Goal: Feedback & Contribution: Contribute content

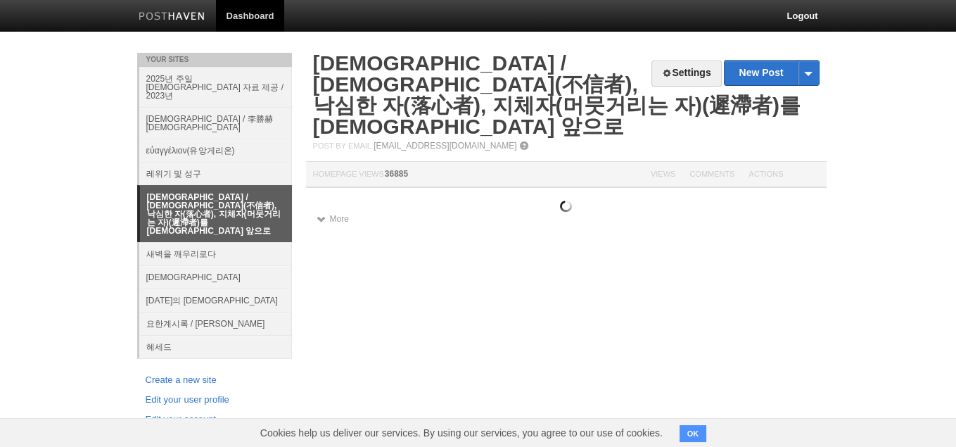
click at [194, 242] on link "새벽을 깨우리로다" at bounding box center [215, 253] width 153 height 23
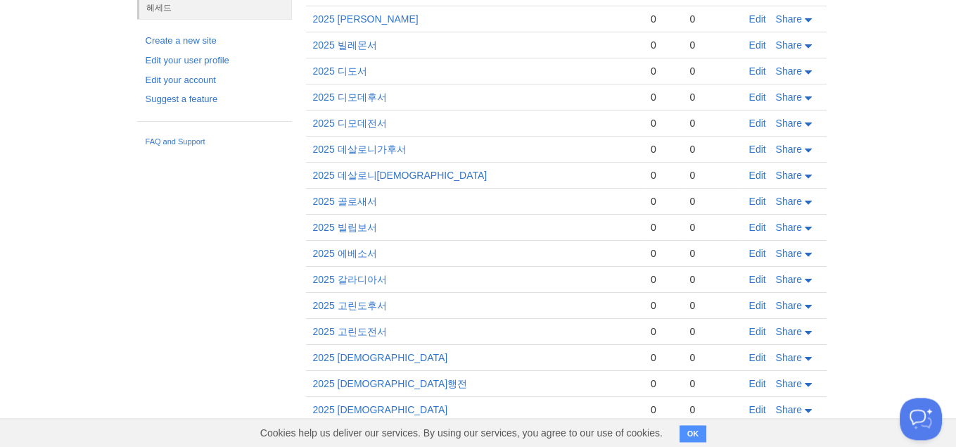
scroll to position [633, 0]
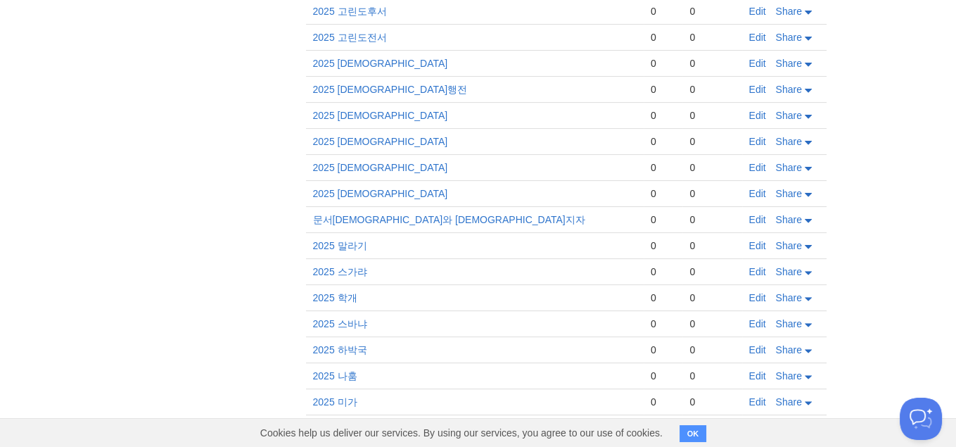
click at [747, 181] on td "Edit Share" at bounding box center [785, 194] width 84 height 26
click at [752, 188] on link "Edit" at bounding box center [758, 193] width 17 height 11
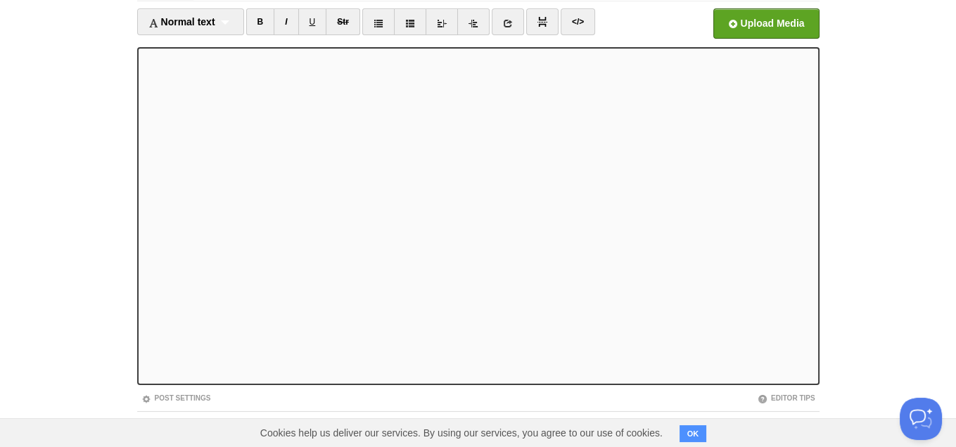
scroll to position [63, 0]
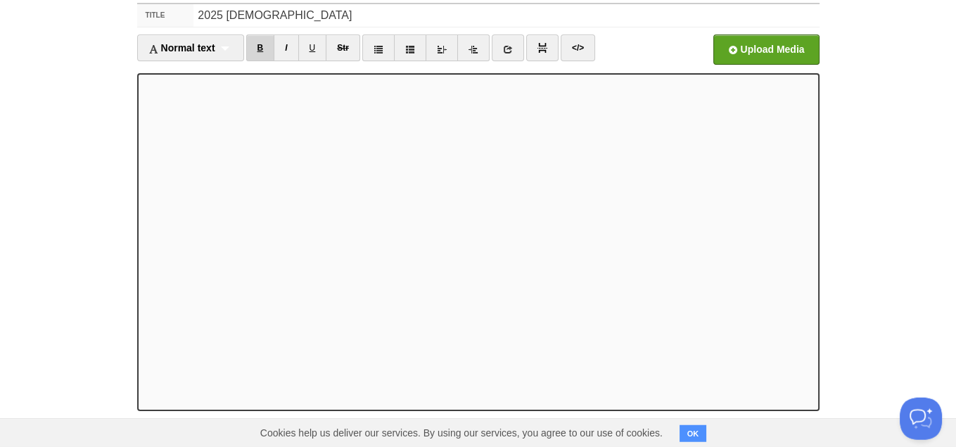
click at [264, 43] on link "B" at bounding box center [260, 47] width 29 height 27
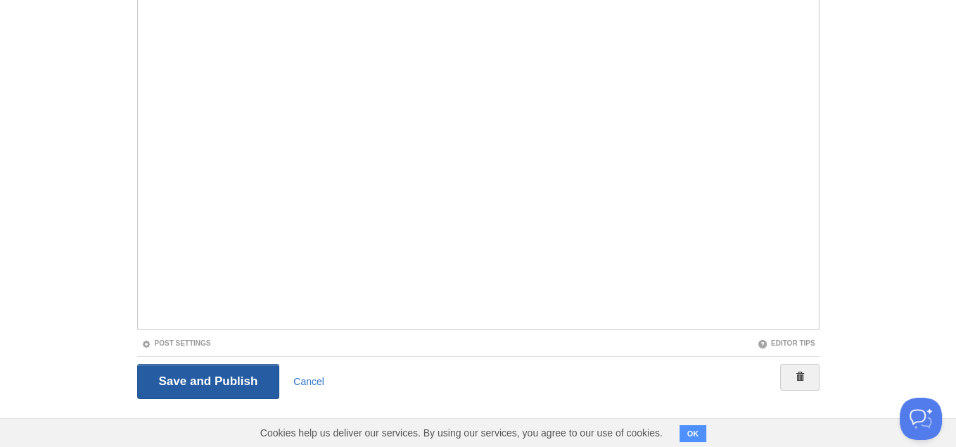
click at [212, 380] on input "Save and Publish" at bounding box center [208, 381] width 143 height 35
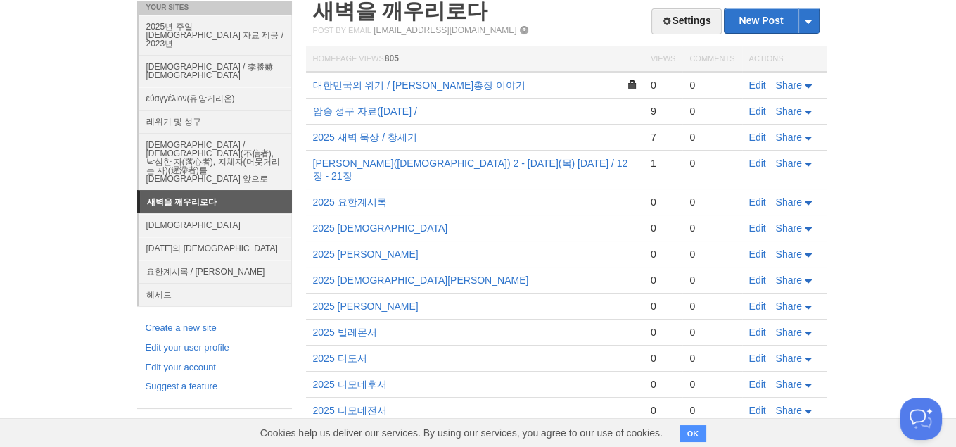
scroll to position [441, 0]
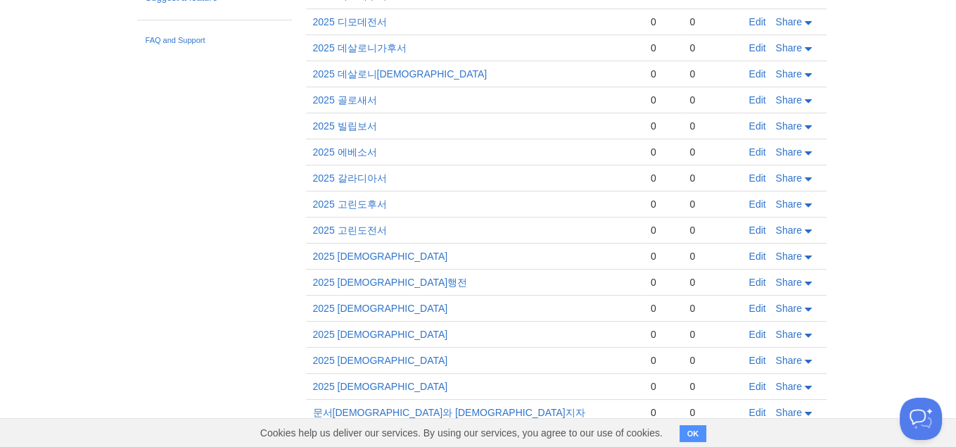
click at [760, 374] on td "Edit Share" at bounding box center [785, 387] width 84 height 26
click at [759, 381] on link "Edit" at bounding box center [758, 386] width 17 height 11
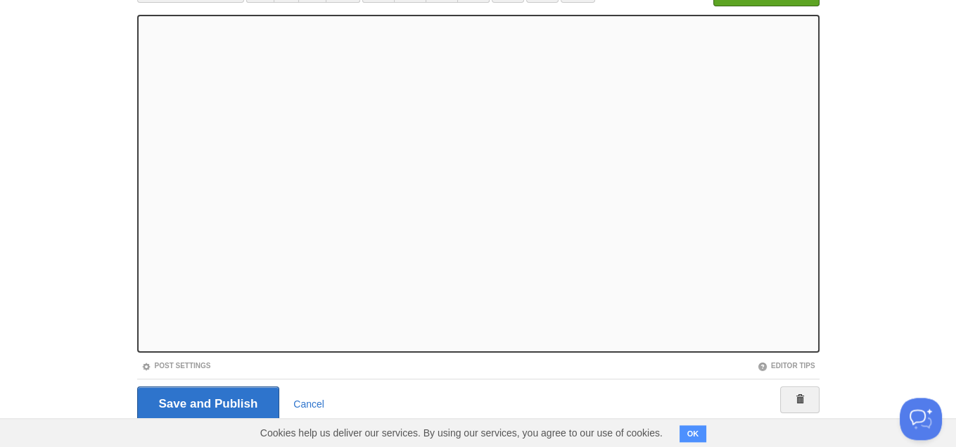
scroll to position [144, 0]
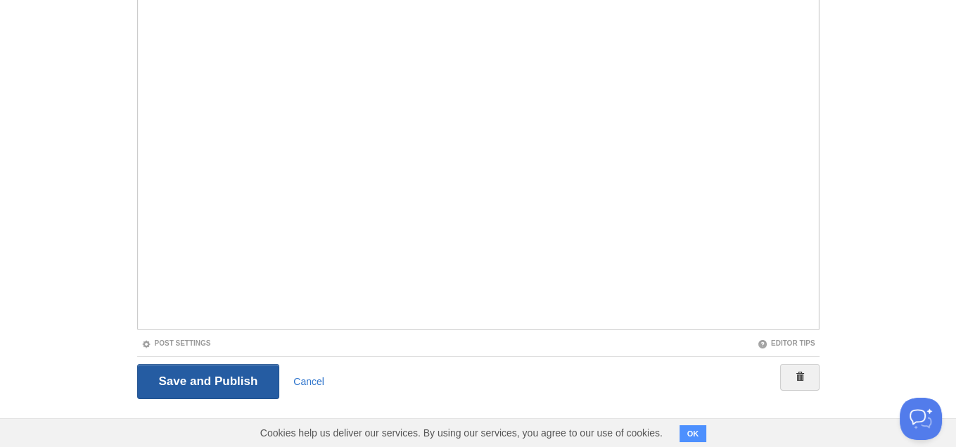
click at [222, 374] on input "Save and Publish" at bounding box center [208, 381] width 143 height 35
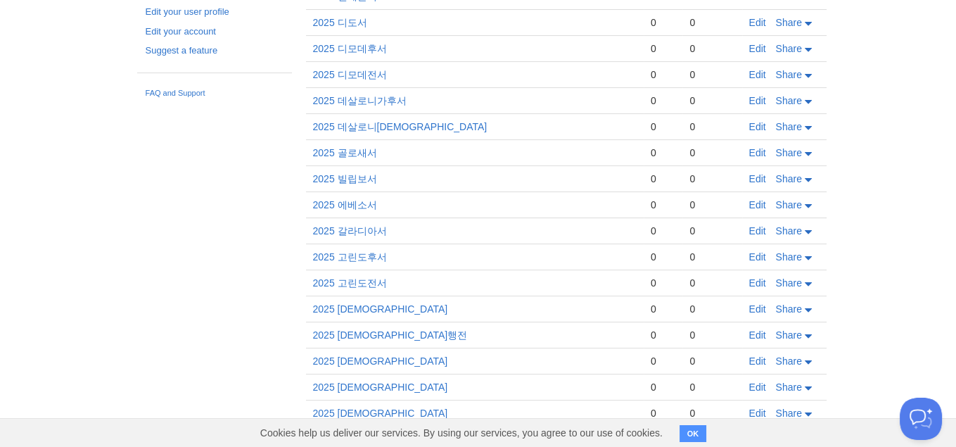
scroll to position [441, 0]
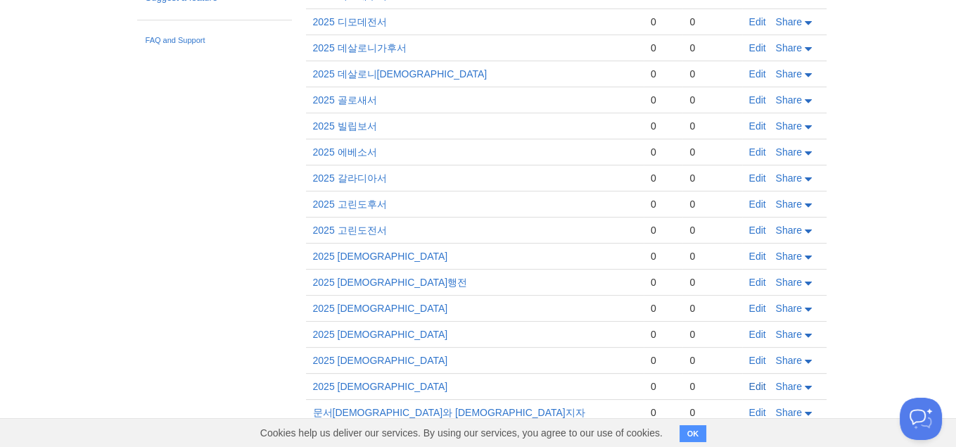
click at [764, 381] on link "Edit" at bounding box center [758, 386] width 17 height 11
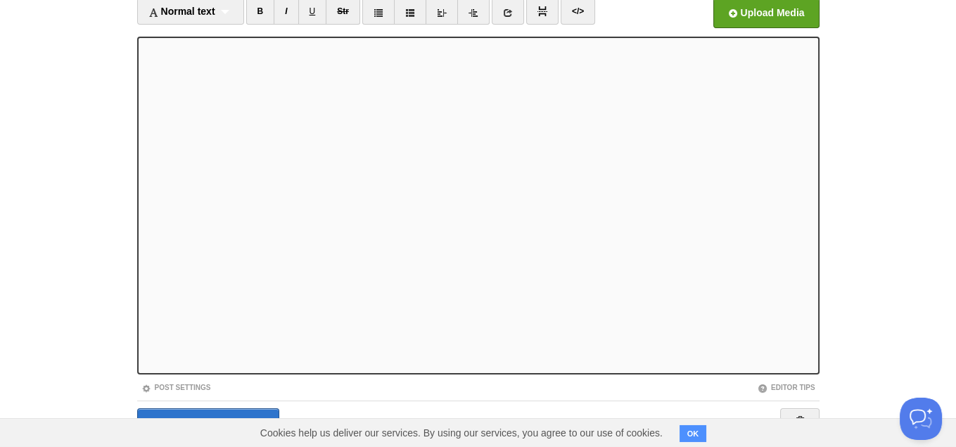
scroll to position [144, 0]
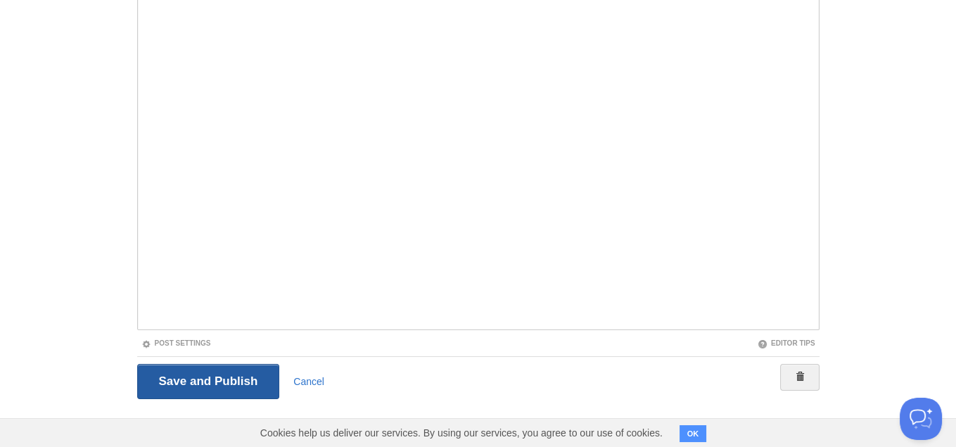
click at [237, 385] on input "Save and Publish" at bounding box center [208, 381] width 143 height 35
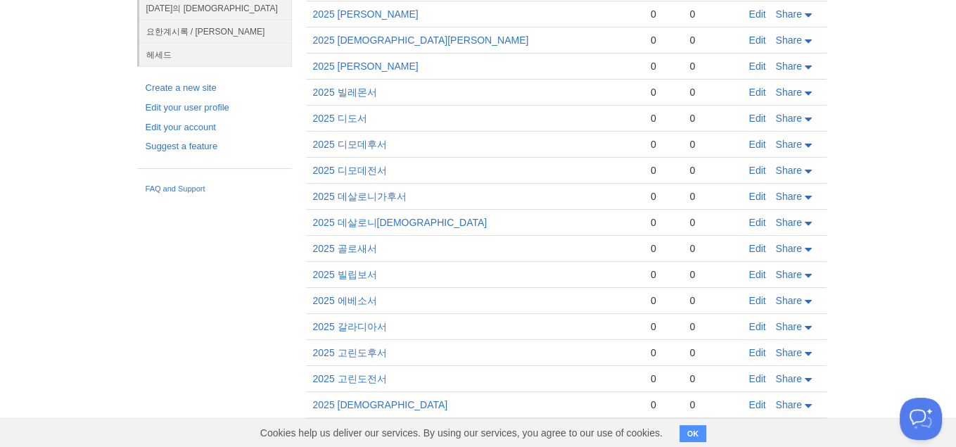
scroll to position [441, 0]
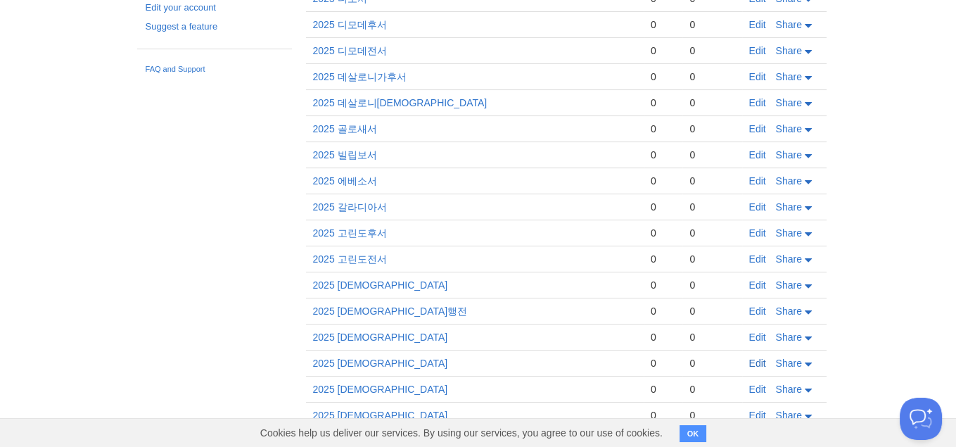
click at [752, 358] on link "Edit" at bounding box center [758, 363] width 17 height 11
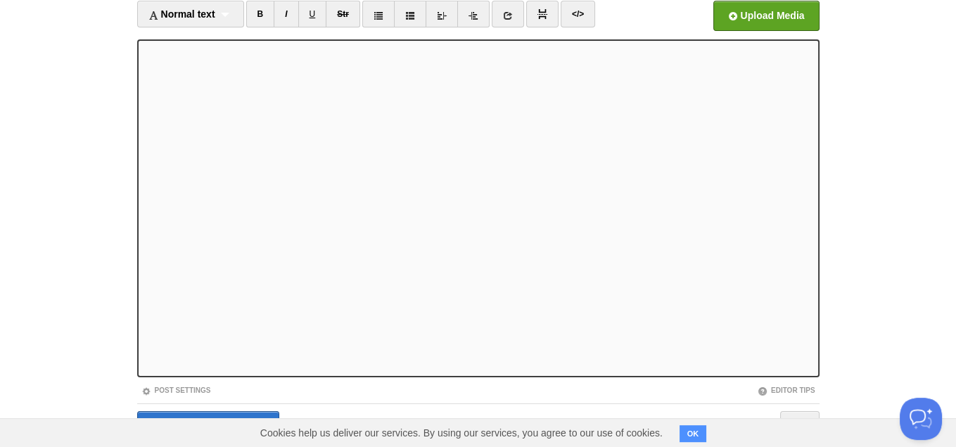
scroll to position [144, 0]
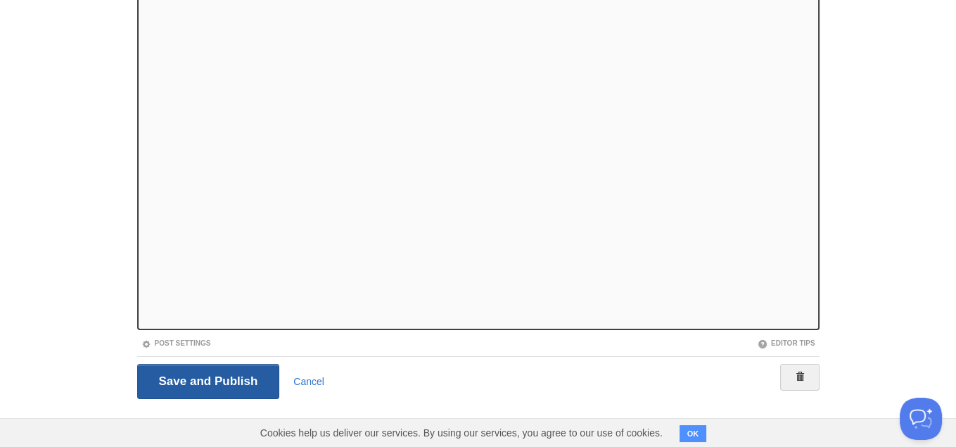
click at [224, 379] on input "Save and Publish" at bounding box center [208, 381] width 143 height 35
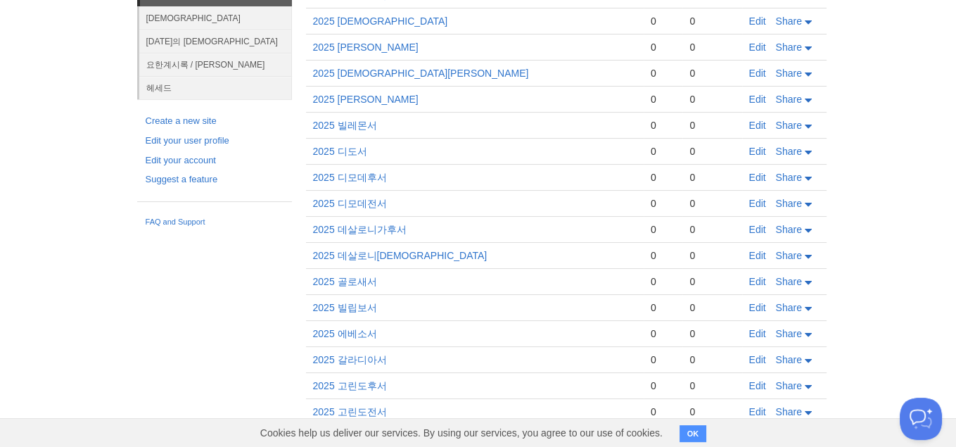
scroll to position [441, 0]
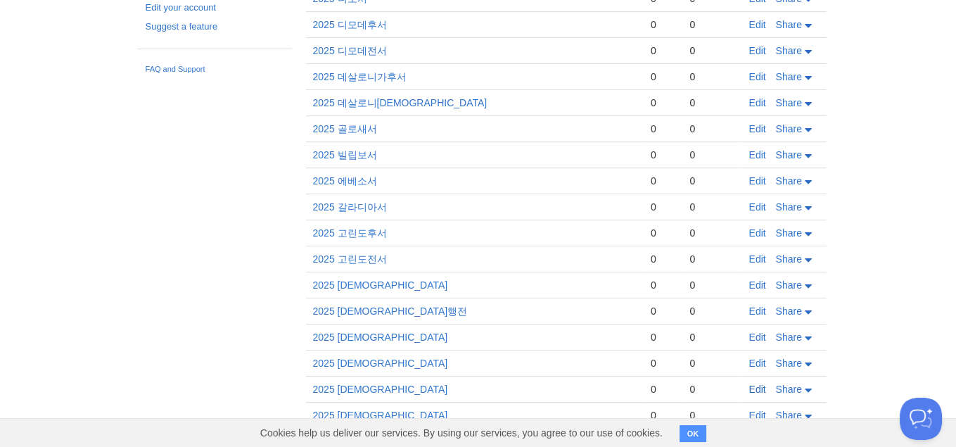
click at [753, 384] on link "Edit" at bounding box center [758, 389] width 17 height 11
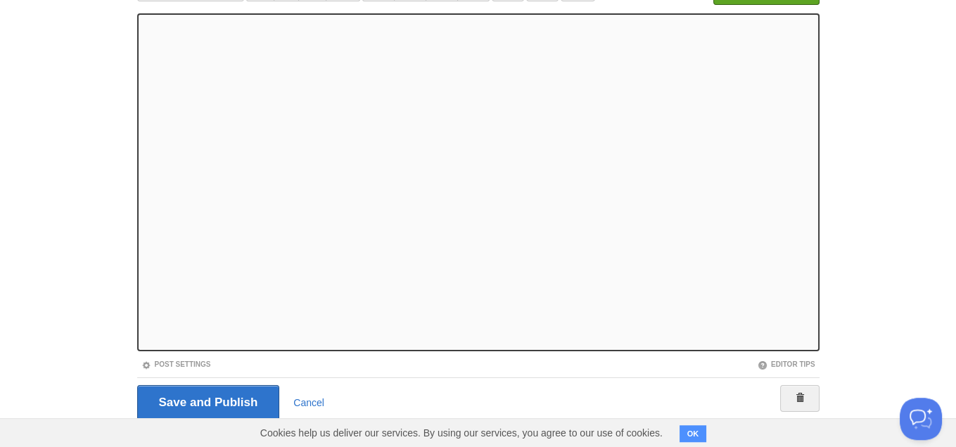
scroll to position [144, 0]
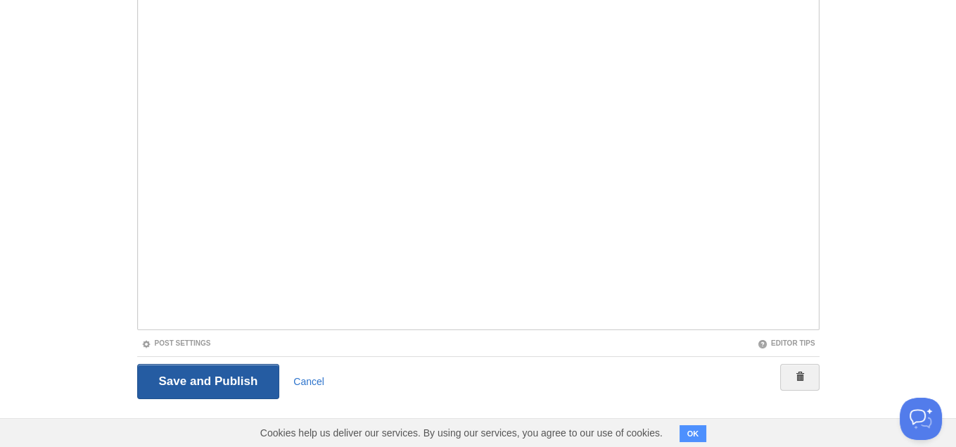
click at [241, 375] on input "Save and Publish" at bounding box center [208, 381] width 143 height 35
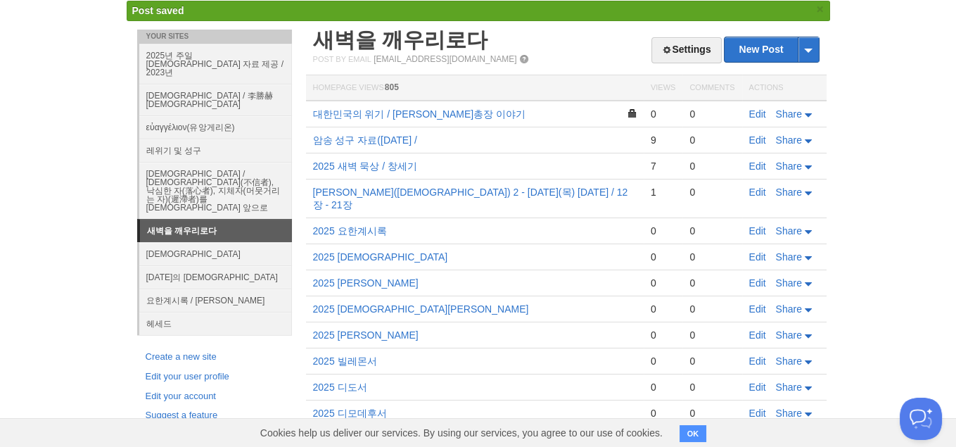
scroll to position [441, 0]
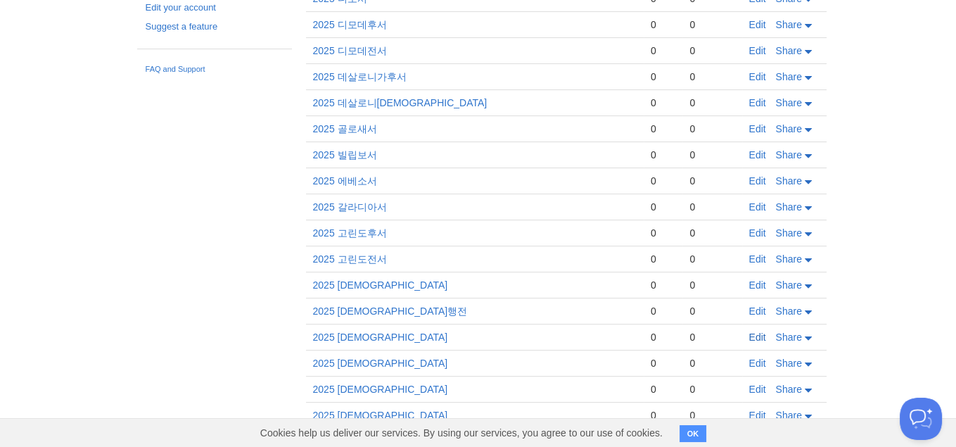
click at [765, 331] on link "Edit" at bounding box center [758, 336] width 17 height 11
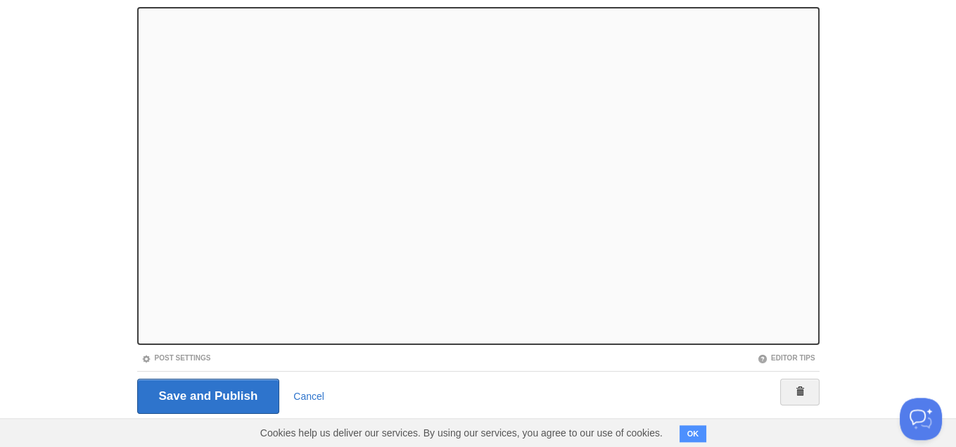
scroll to position [144, 0]
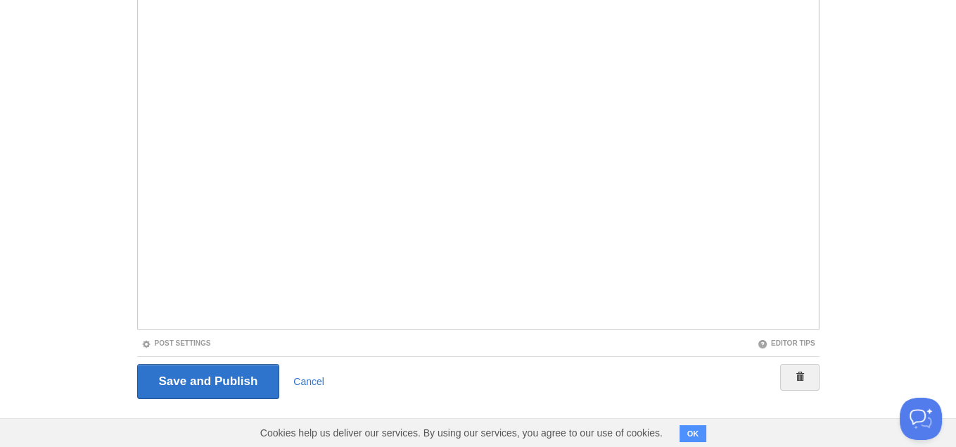
click at [236, 361] on div "Save and Publish Cancel" at bounding box center [478, 381] width 683 height 50
click at [216, 384] on input "Save and Publish" at bounding box center [208, 381] width 143 height 35
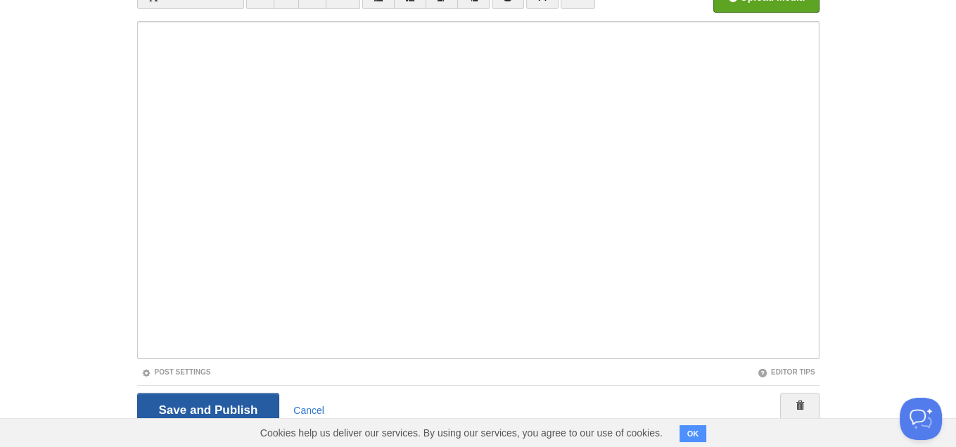
scroll to position [52, 0]
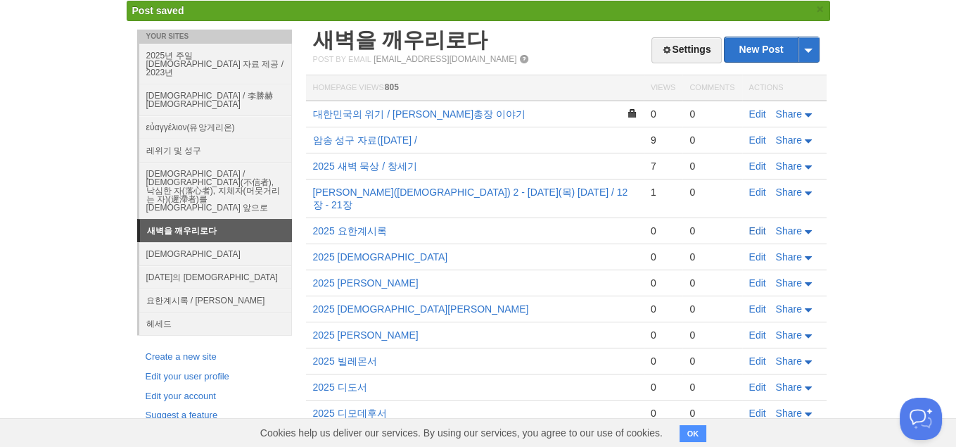
click at [758, 225] on link "Edit" at bounding box center [758, 230] width 17 height 11
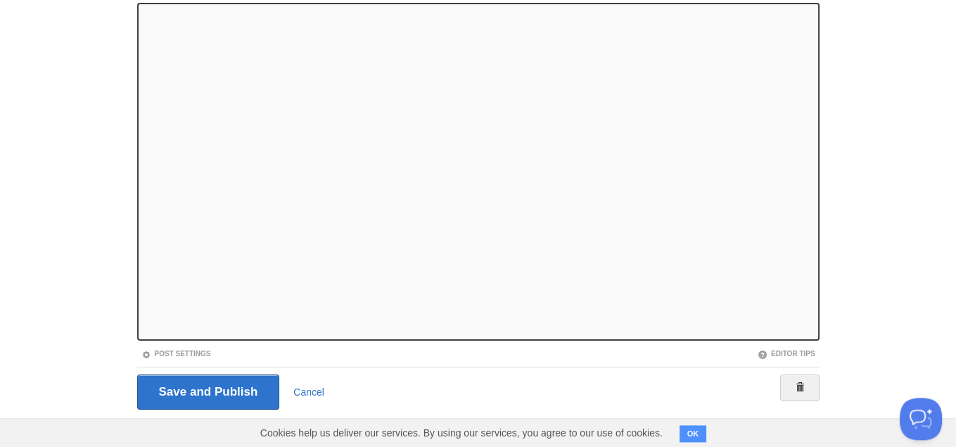
scroll to position [144, 0]
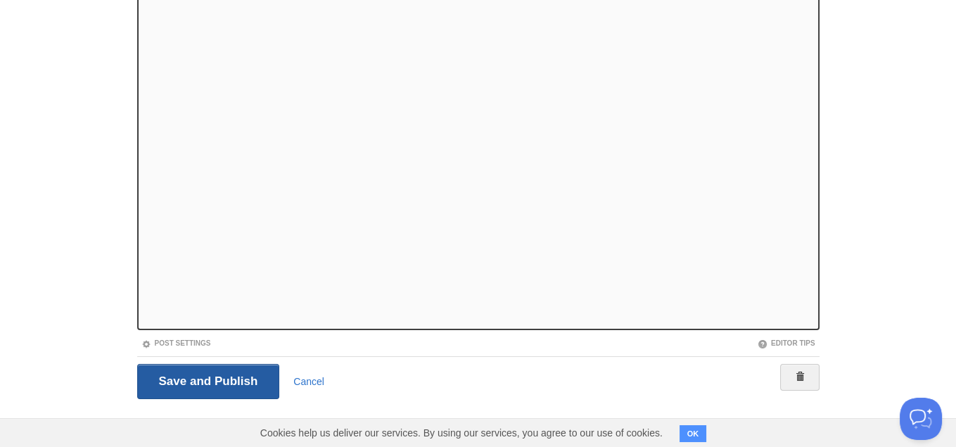
click at [180, 384] on input "Save and Publish" at bounding box center [208, 381] width 143 height 35
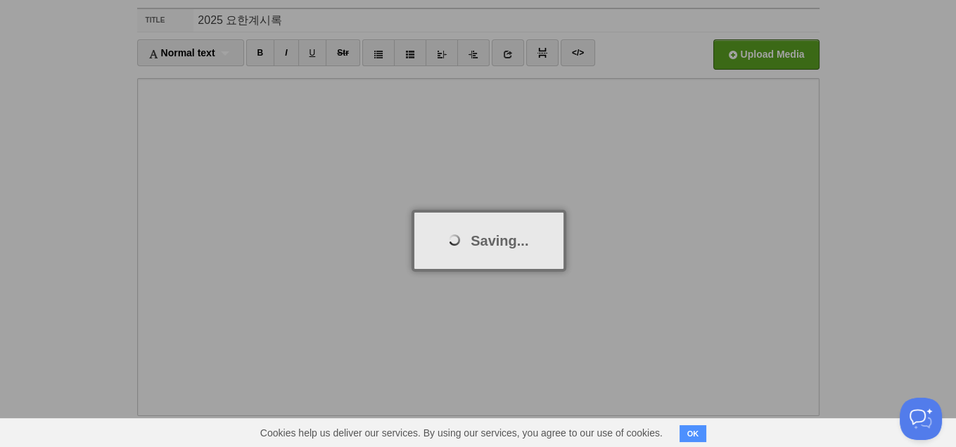
scroll to position [52, 0]
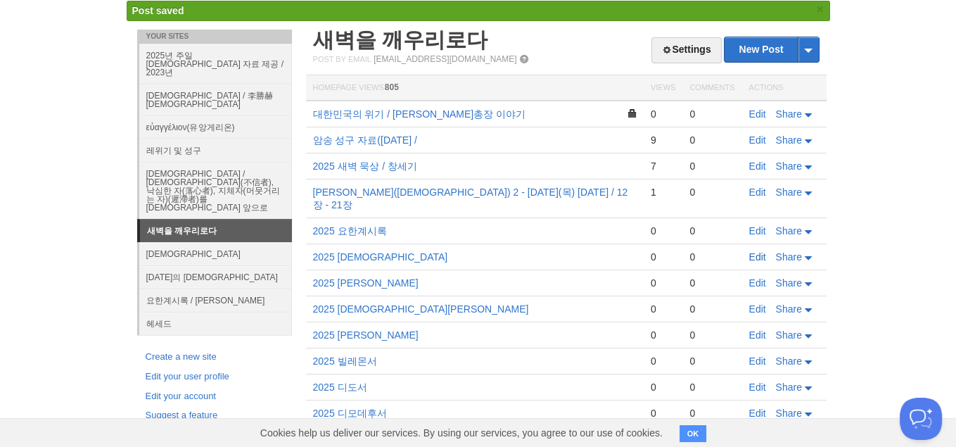
click at [761, 251] on link "Edit" at bounding box center [758, 256] width 17 height 11
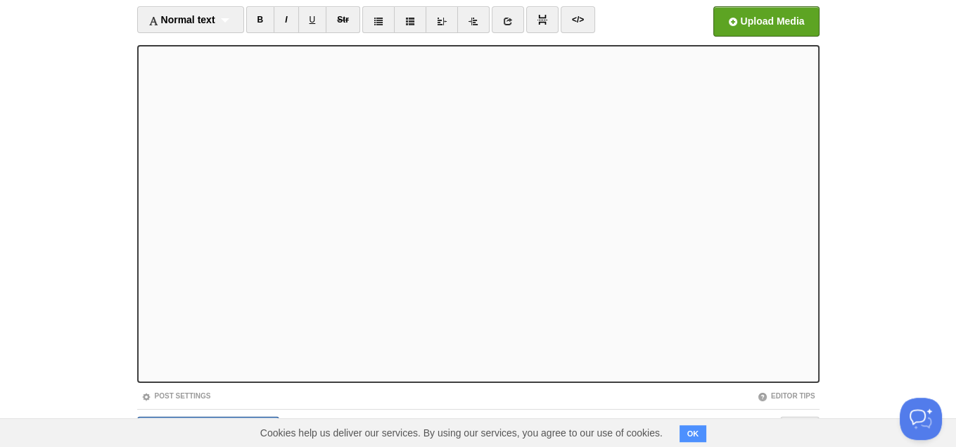
scroll to position [144, 0]
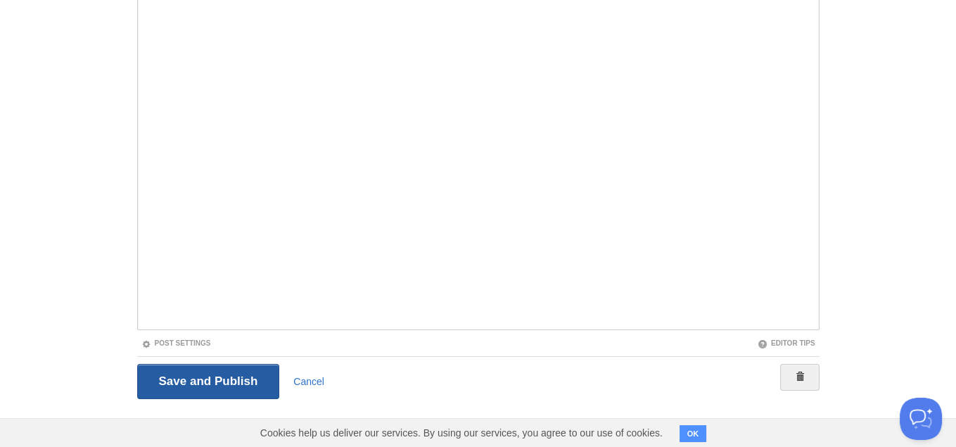
click at [220, 386] on input "Save and Publish" at bounding box center [208, 381] width 143 height 35
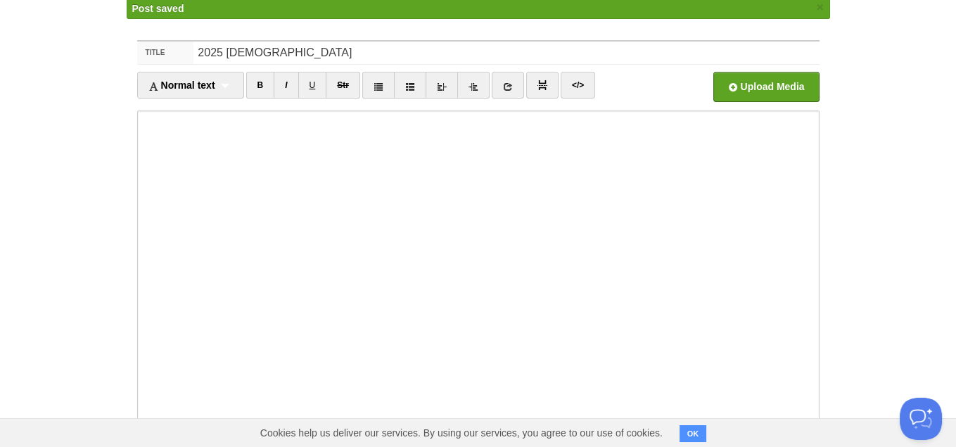
scroll to position [52, 0]
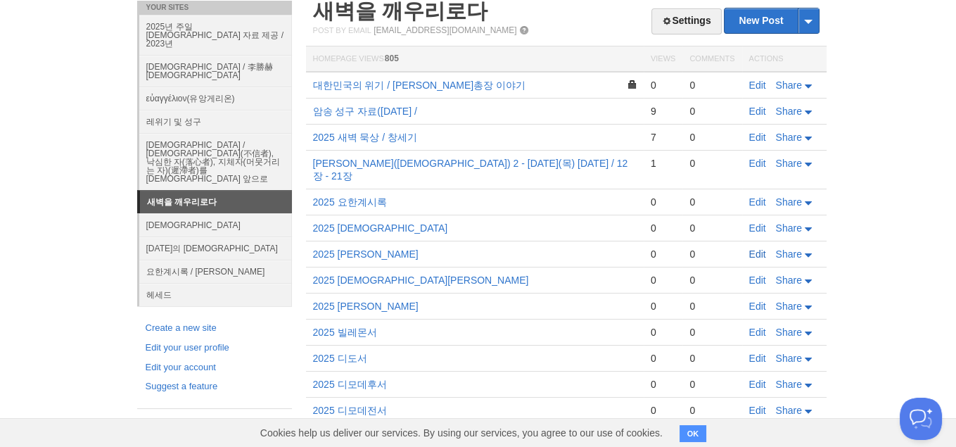
click at [758, 248] on link "Edit" at bounding box center [758, 253] width 17 height 11
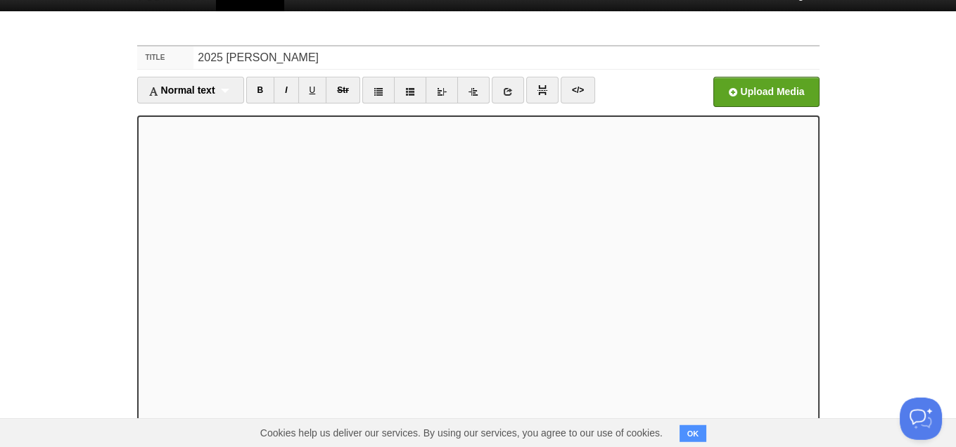
scroll to position [144, 0]
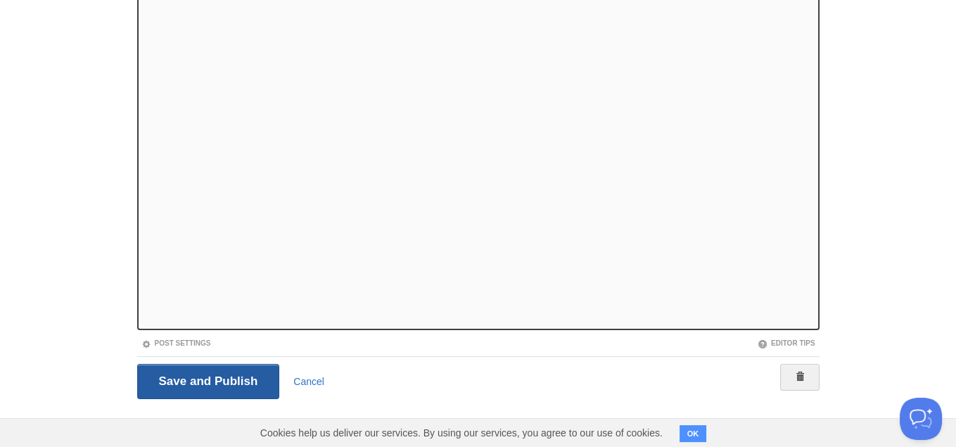
click at [198, 384] on input "Save and Publish" at bounding box center [208, 381] width 143 height 35
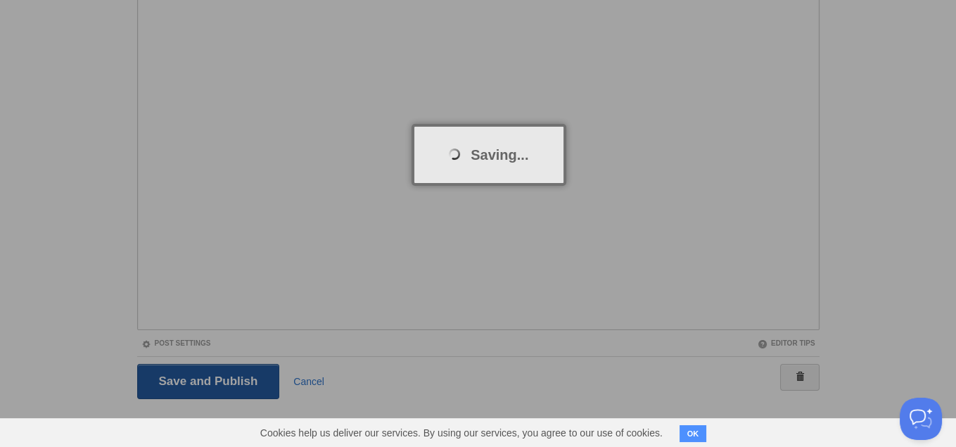
scroll to position [52, 0]
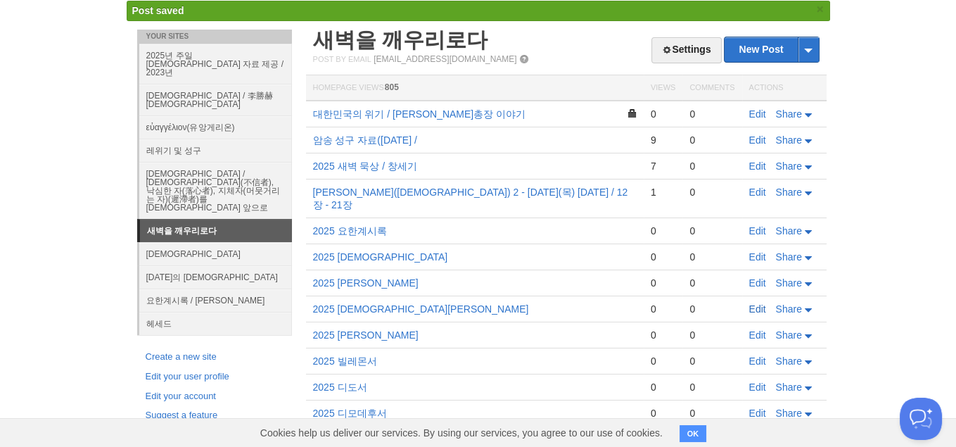
click at [754, 303] on link "Edit" at bounding box center [758, 308] width 17 height 11
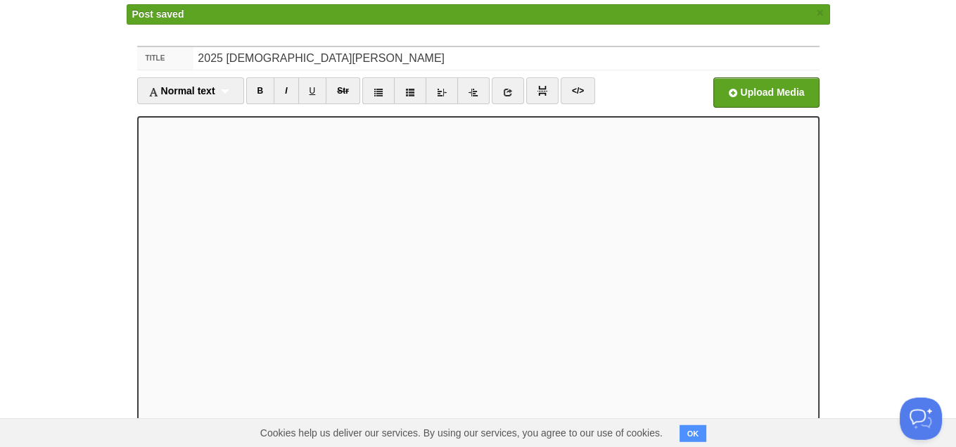
scroll to position [172, 0]
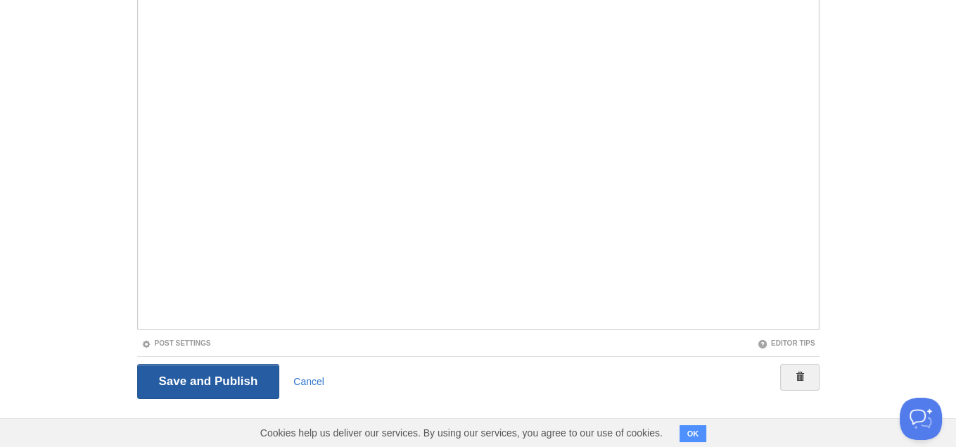
click at [209, 384] on input "Save and Publish" at bounding box center [208, 381] width 143 height 35
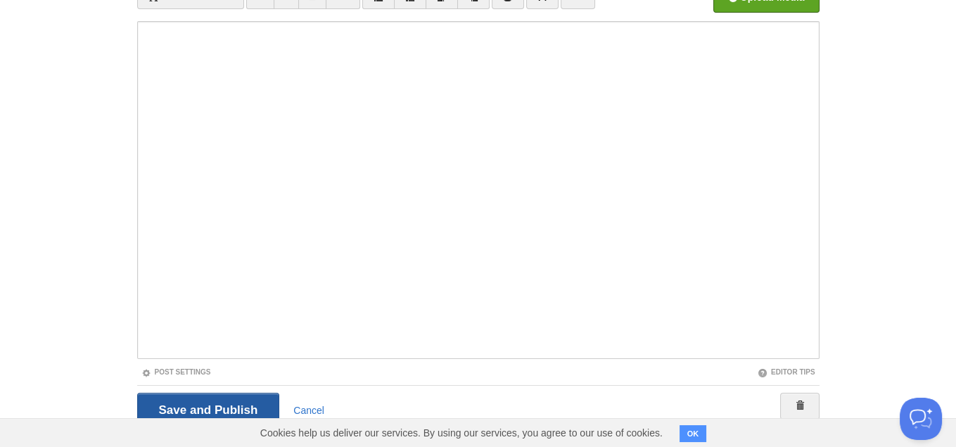
scroll to position [52, 0]
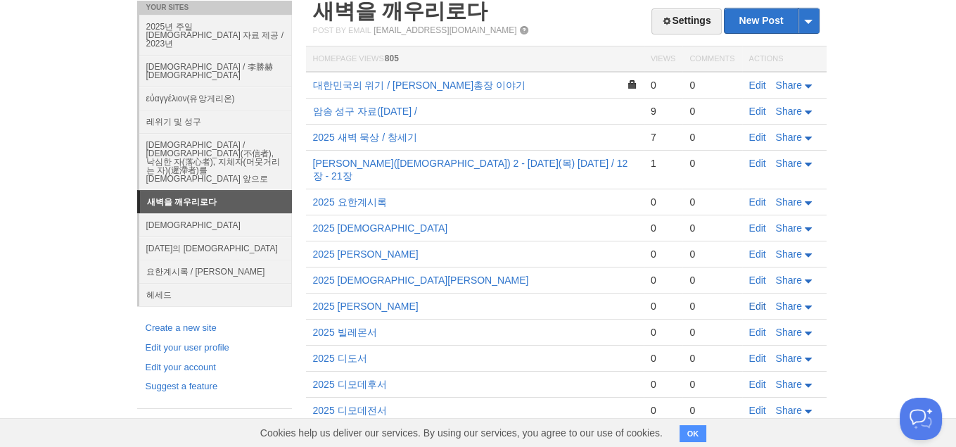
click at [764, 301] on link "Edit" at bounding box center [758, 306] width 17 height 11
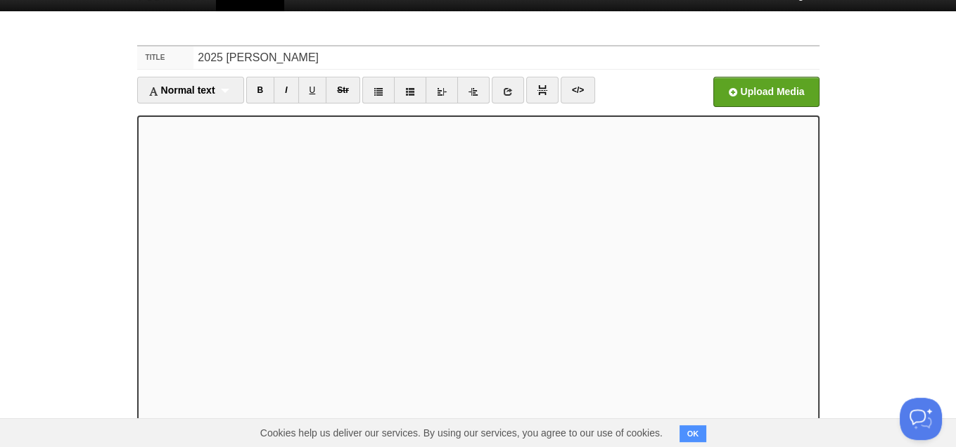
scroll to position [144, 0]
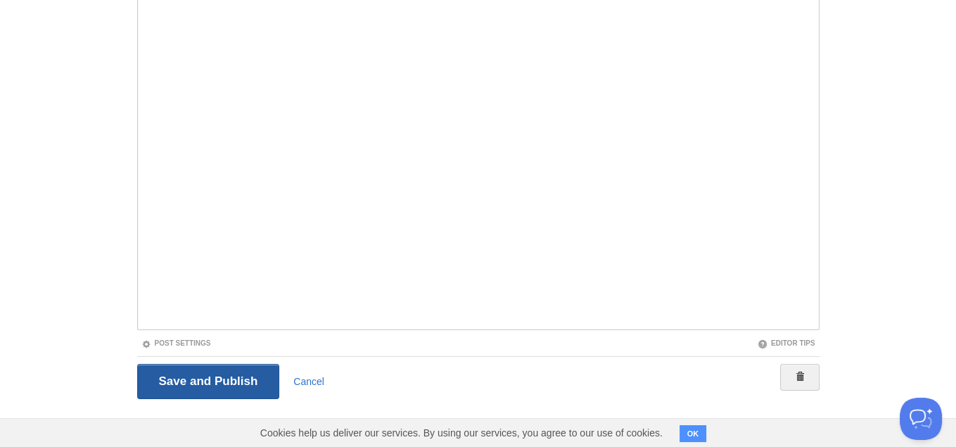
click at [229, 386] on input "Save and Publish" at bounding box center [208, 381] width 143 height 35
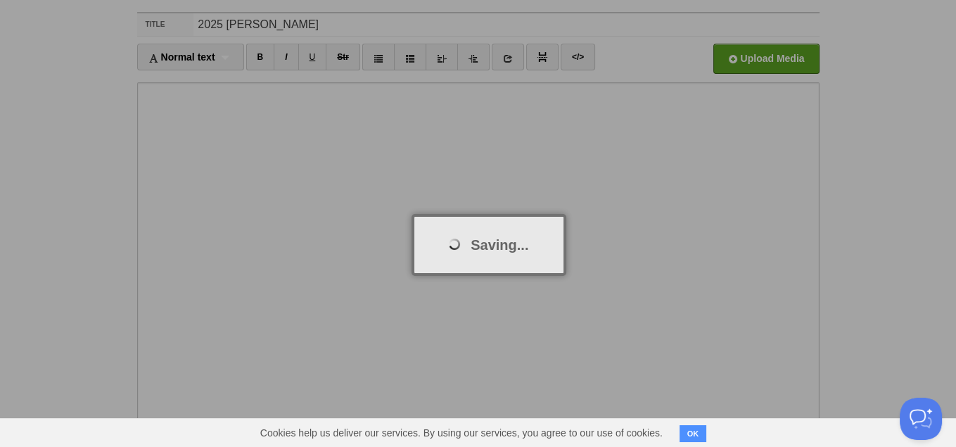
scroll to position [52, 0]
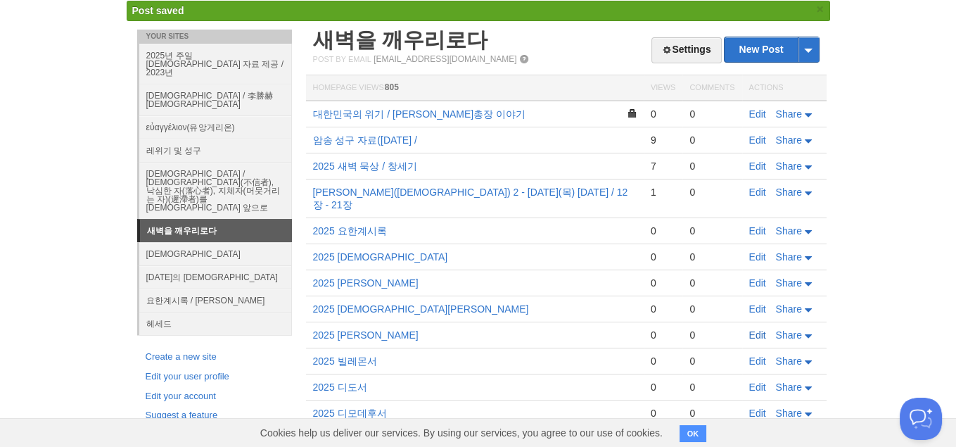
click at [756, 329] on link "Edit" at bounding box center [758, 334] width 17 height 11
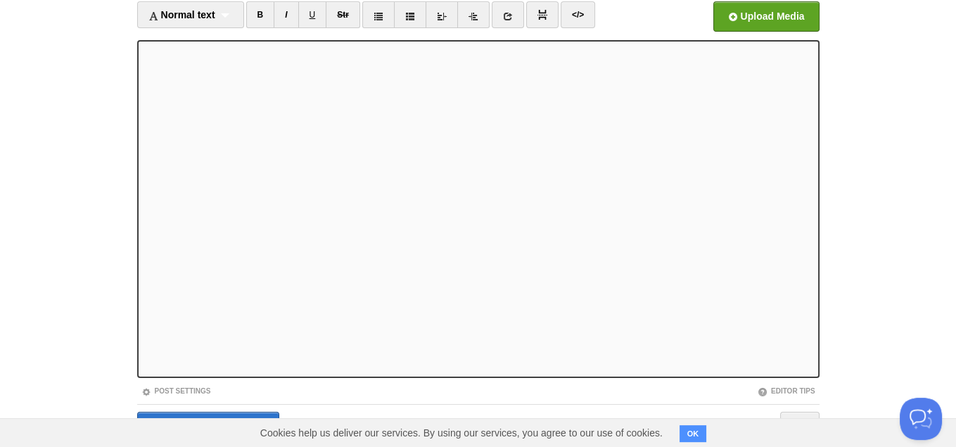
scroll to position [144, 0]
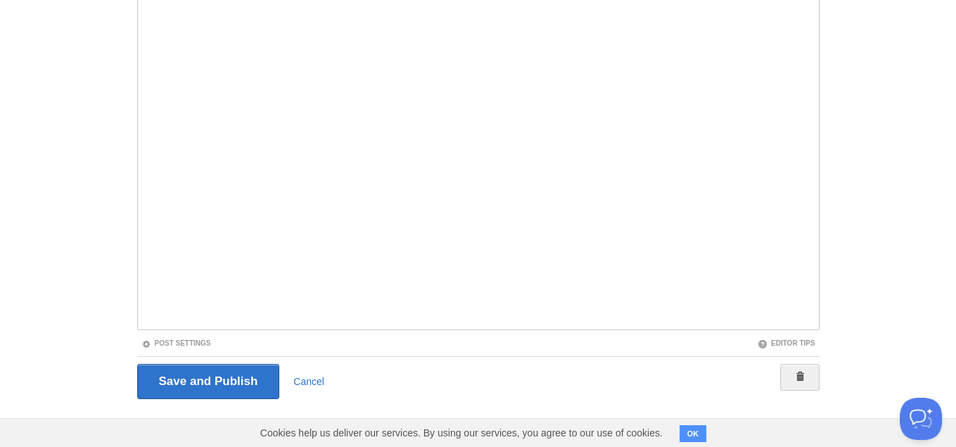
click at [196, 395] on div "Save and Publish Cancel" at bounding box center [478, 381] width 683 height 50
click at [202, 378] on input "Save and Publish" at bounding box center [208, 381] width 143 height 35
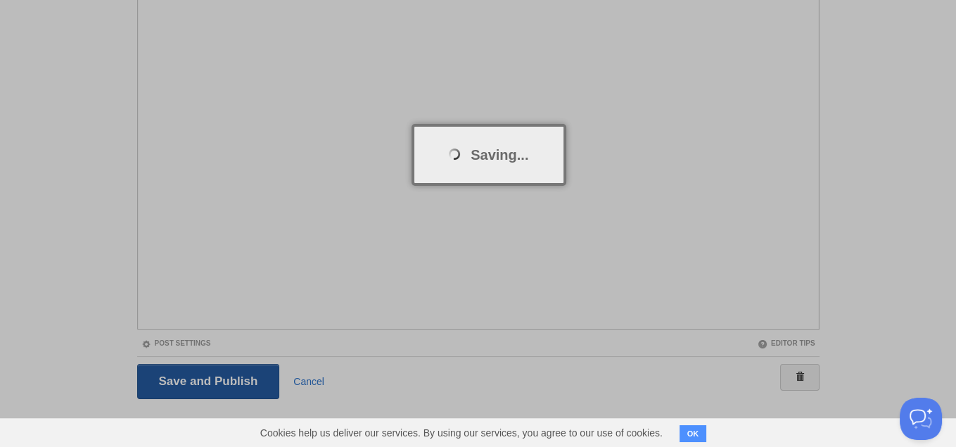
scroll to position [52, 0]
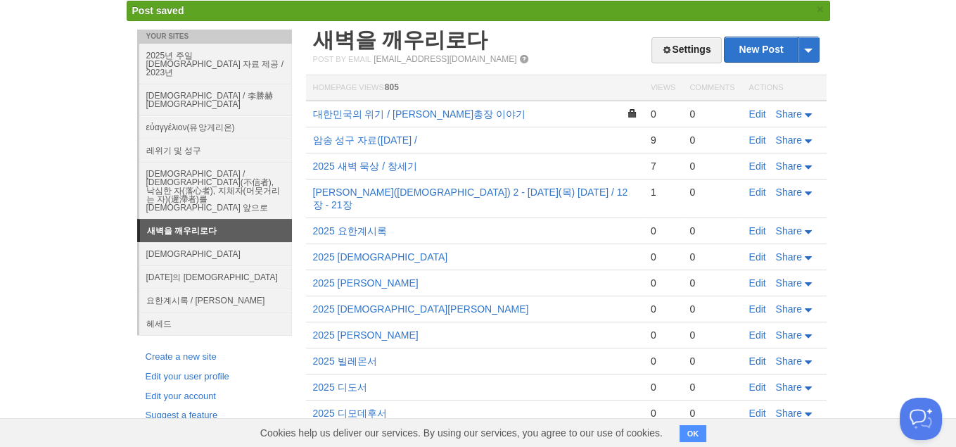
click at [754, 355] on link "Edit" at bounding box center [758, 360] width 17 height 11
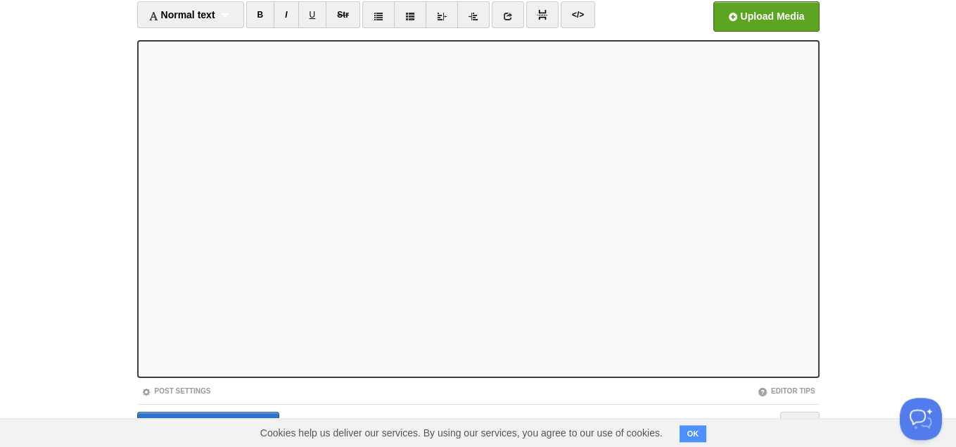
scroll to position [144, 0]
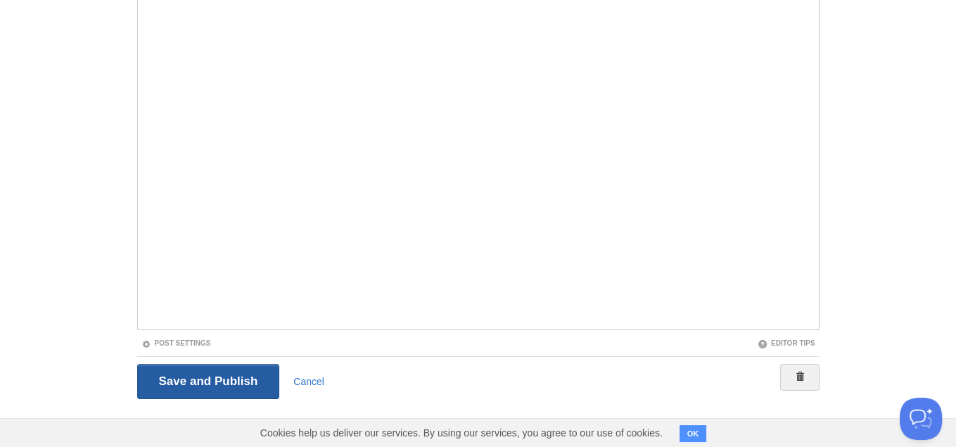
click at [219, 370] on input "Save and Publish" at bounding box center [208, 381] width 143 height 35
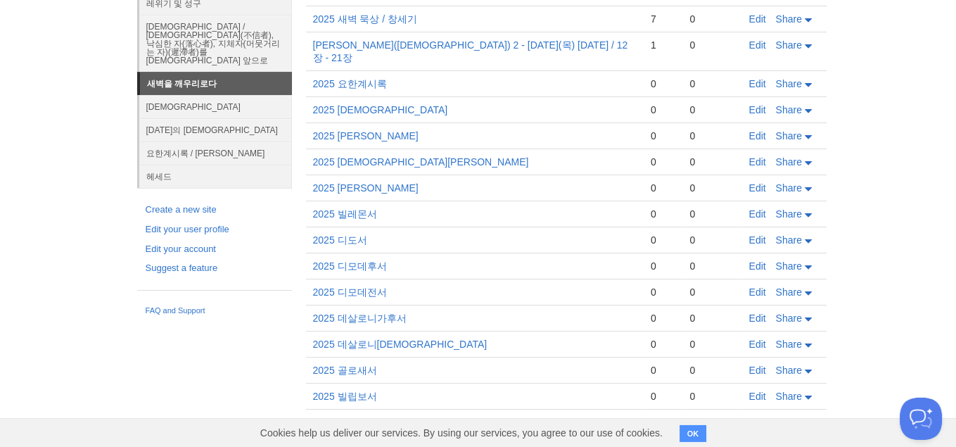
scroll to position [52, 0]
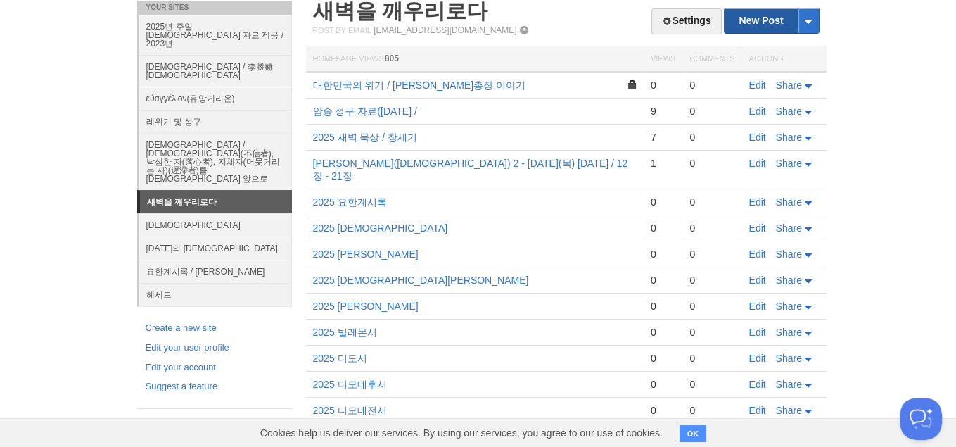
click at [753, 20] on link "New Post" at bounding box center [772, 20] width 94 height 25
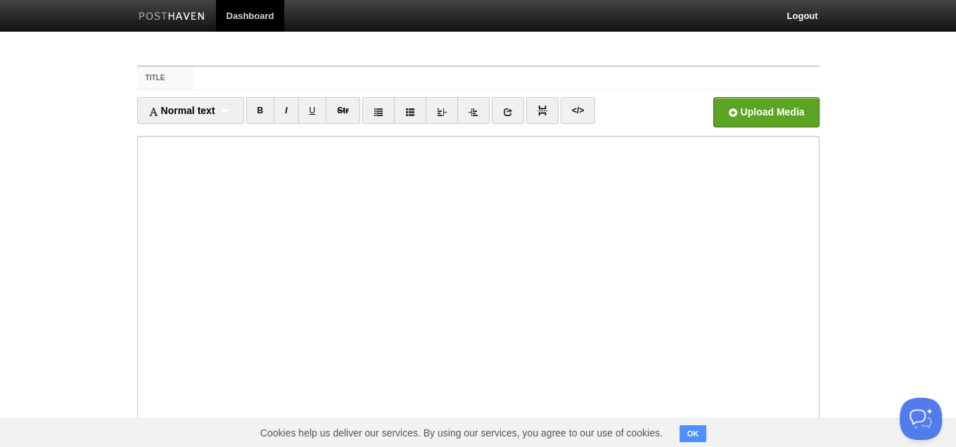
click at [542, 70] on input "Title" at bounding box center [507, 78] width 626 height 23
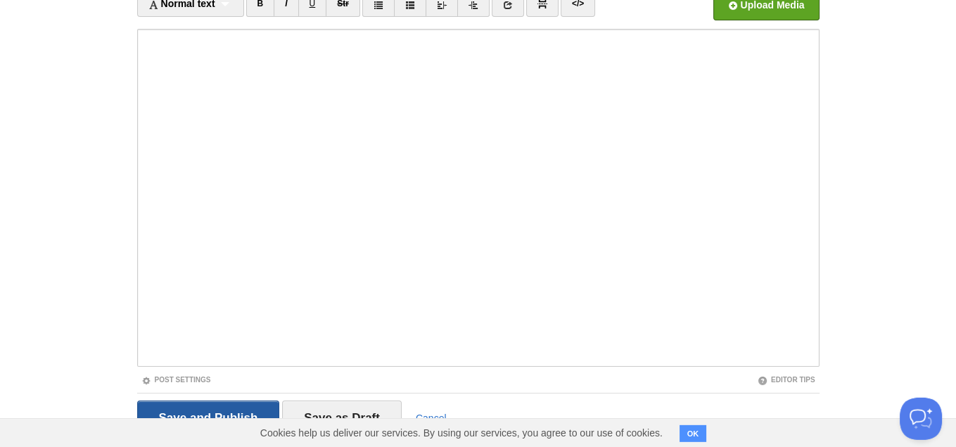
type input "2025 히브리서"
click at [191, 413] on input "Save and Publish" at bounding box center [208, 417] width 143 height 35
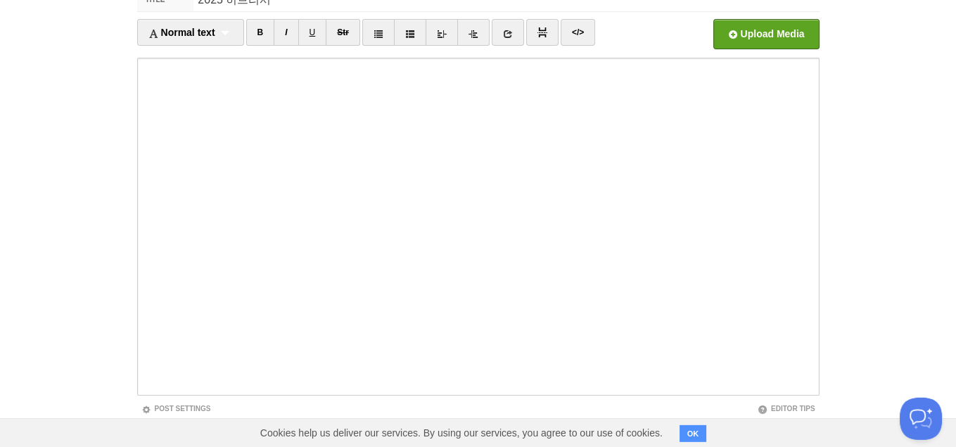
scroll to position [52, 0]
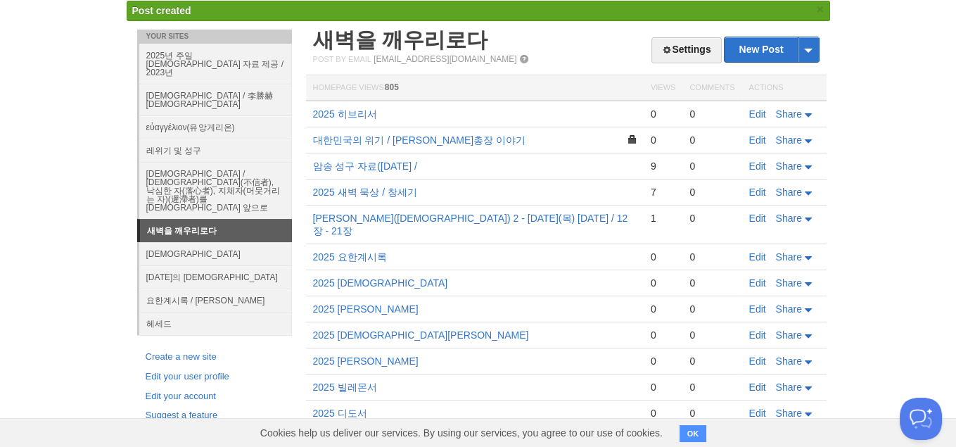
click at [766, 381] on link "Edit" at bounding box center [758, 386] width 17 height 11
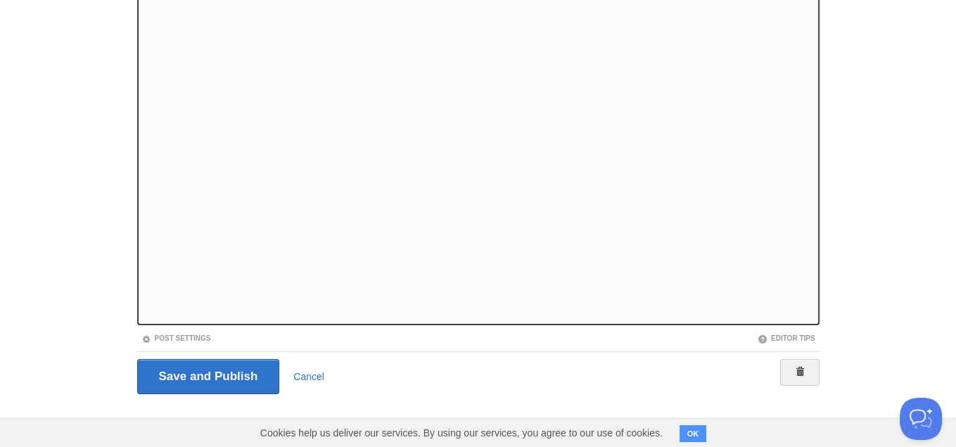
scroll to position [144, 0]
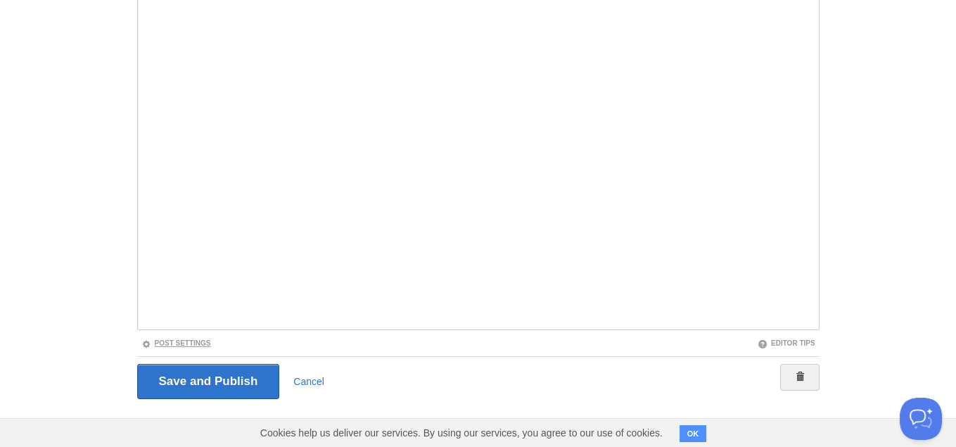
click at [191, 341] on link "Post Settings" at bounding box center [176, 343] width 70 height 8
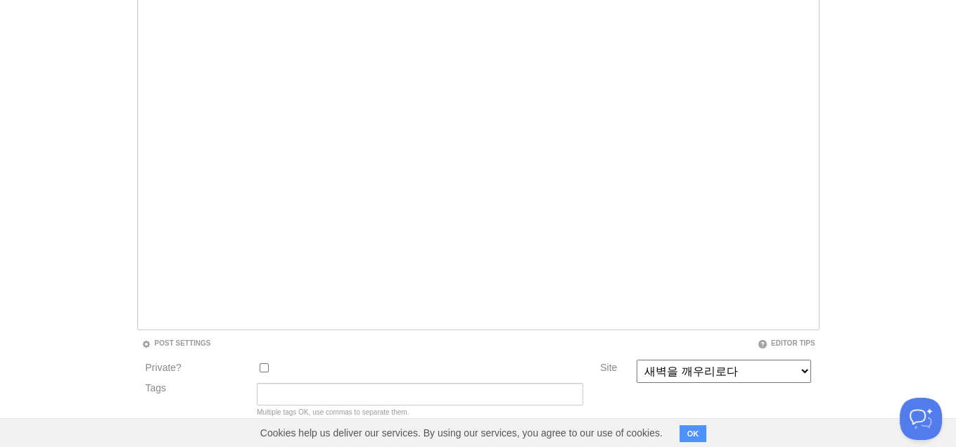
scroll to position [262, 0]
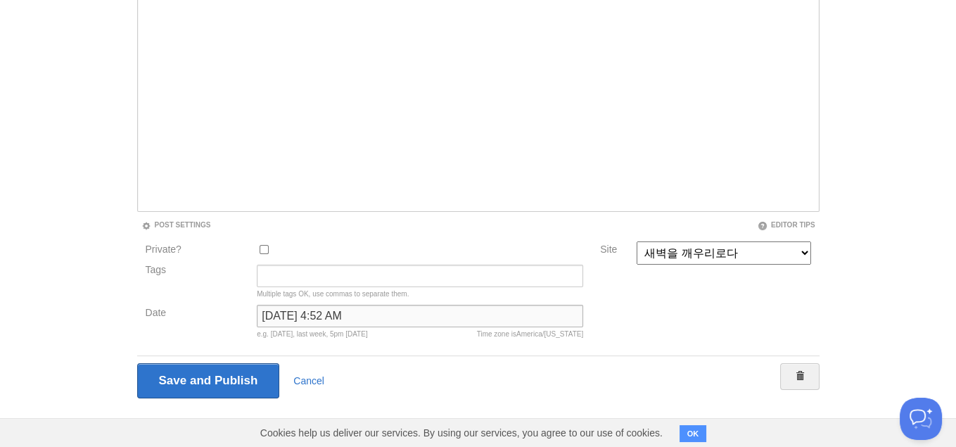
drag, startPoint x: 413, startPoint y: 314, endPoint x: 203, endPoint y: 314, distance: 209.7
click at [257, 314] on input "[DATE] 4:52 AM" at bounding box center [420, 316] width 327 height 23
click at [225, 372] on input "Save and Publish" at bounding box center [208, 380] width 143 height 35
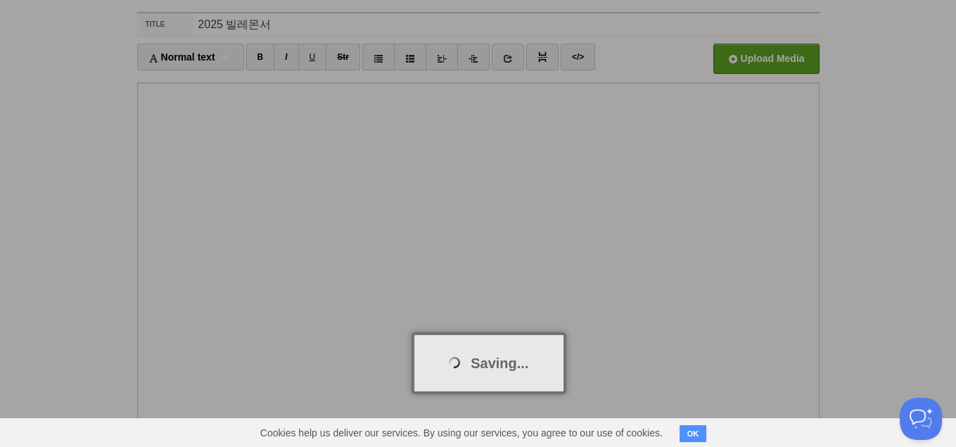
scroll to position [52, 0]
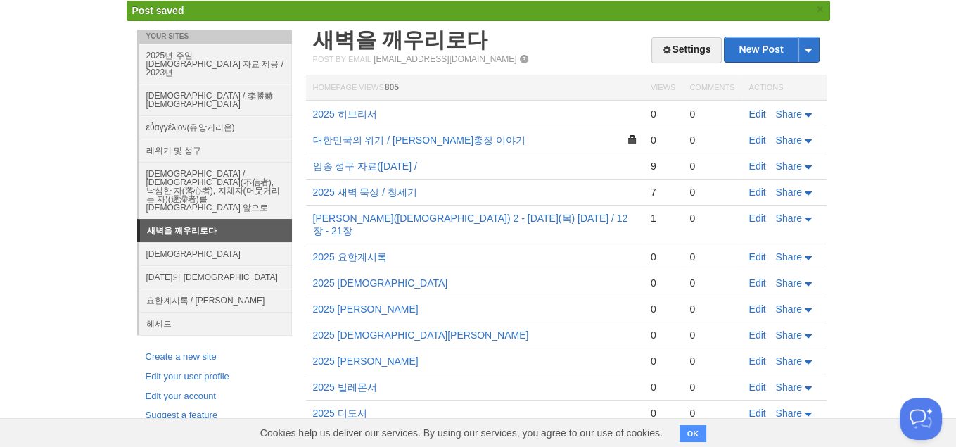
click at [762, 114] on link "Edit" at bounding box center [758, 113] width 17 height 11
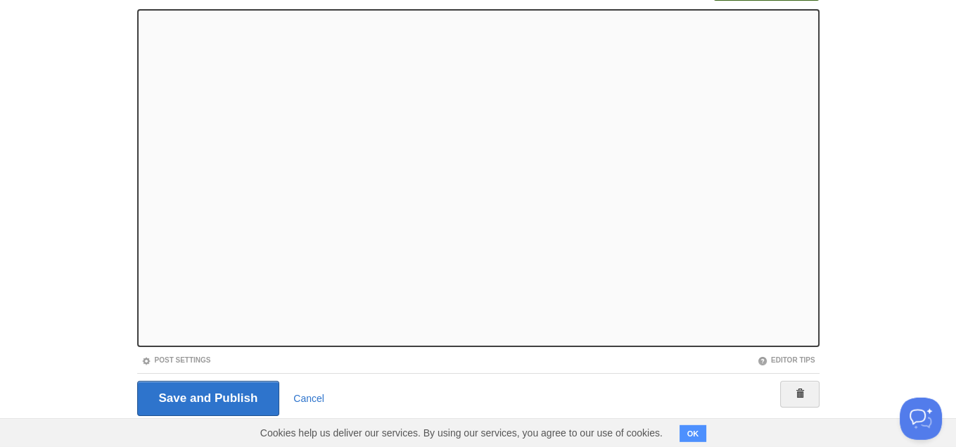
scroll to position [172, 0]
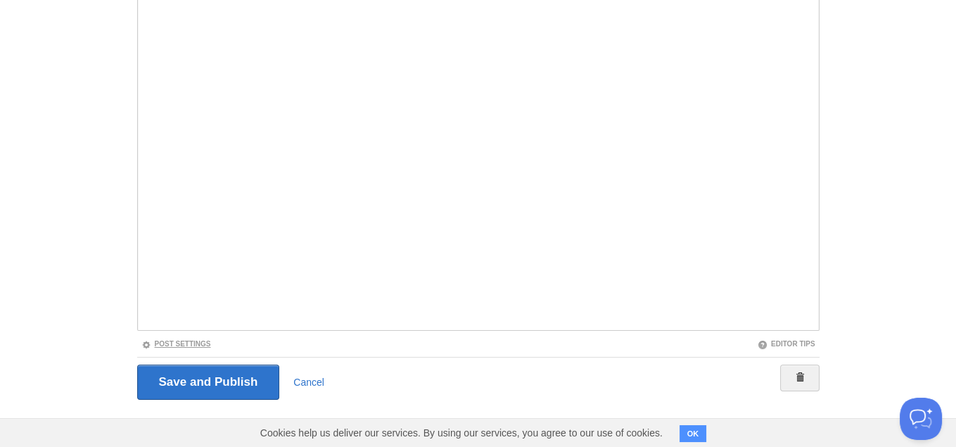
click at [156, 340] on link "Post Settings" at bounding box center [176, 344] width 70 height 8
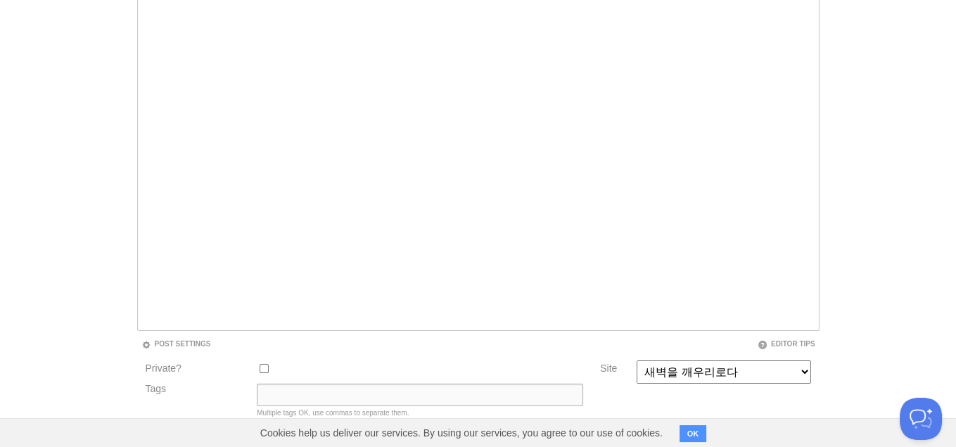
click at [279, 391] on input "Tags" at bounding box center [420, 395] width 327 height 23
paste input "[DATE] 4:52 AM"
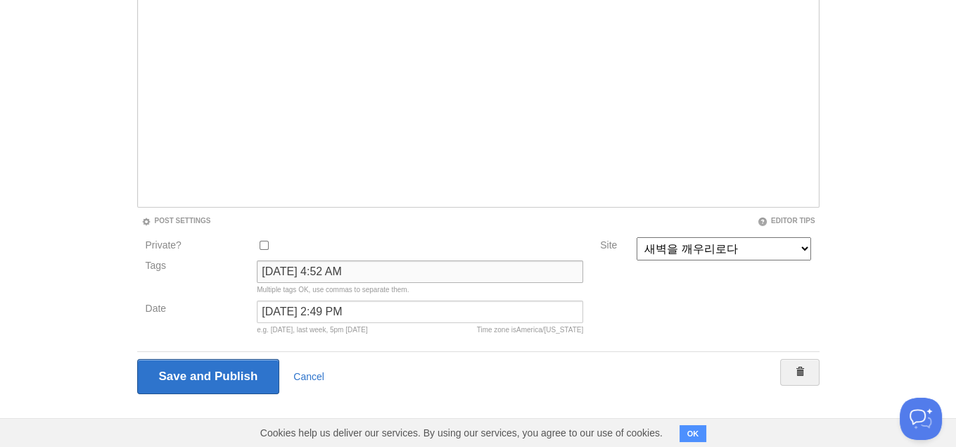
scroll to position [262, 0]
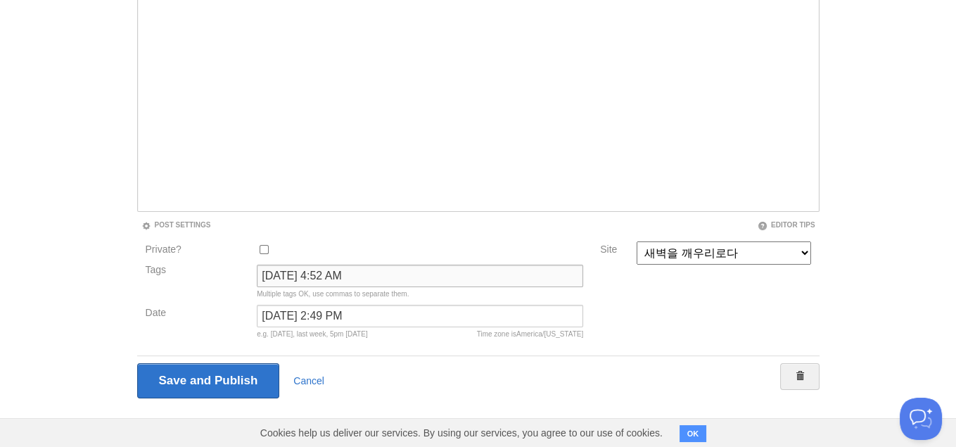
click at [429, 275] on input "[DATE] 4:52 AM" at bounding box center [420, 276] width 327 height 23
type input "O"
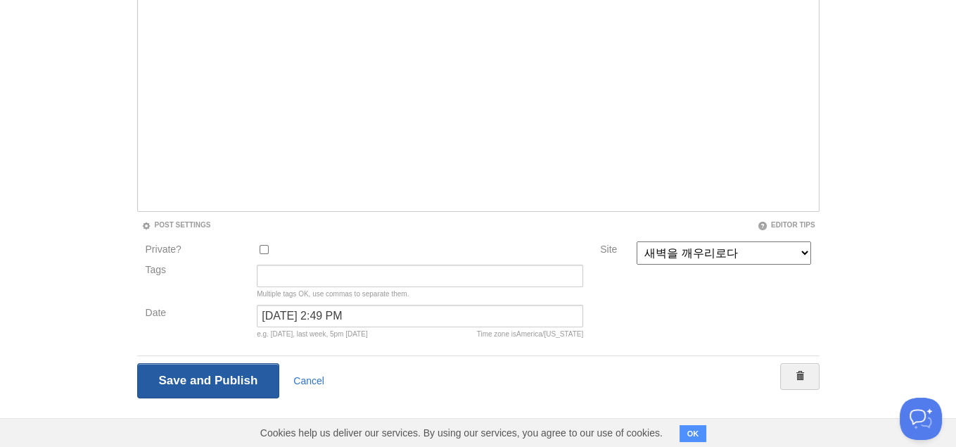
click at [194, 370] on input "Save and Publish" at bounding box center [208, 380] width 143 height 35
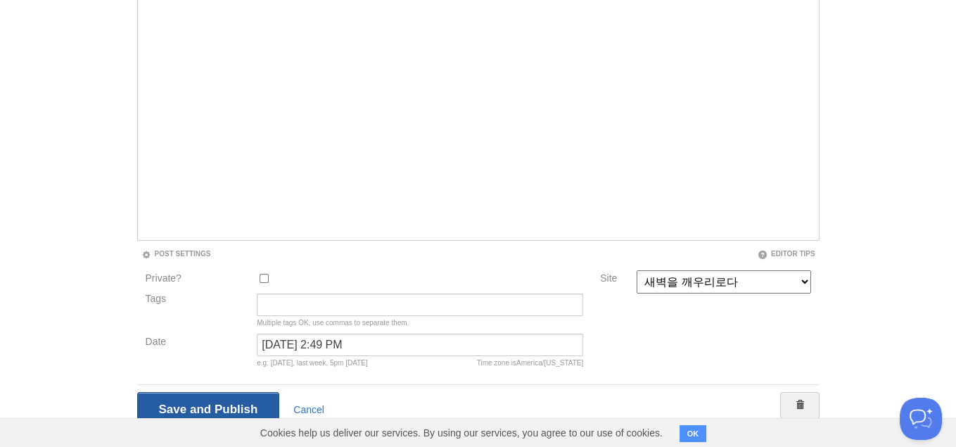
scroll to position [52, 0]
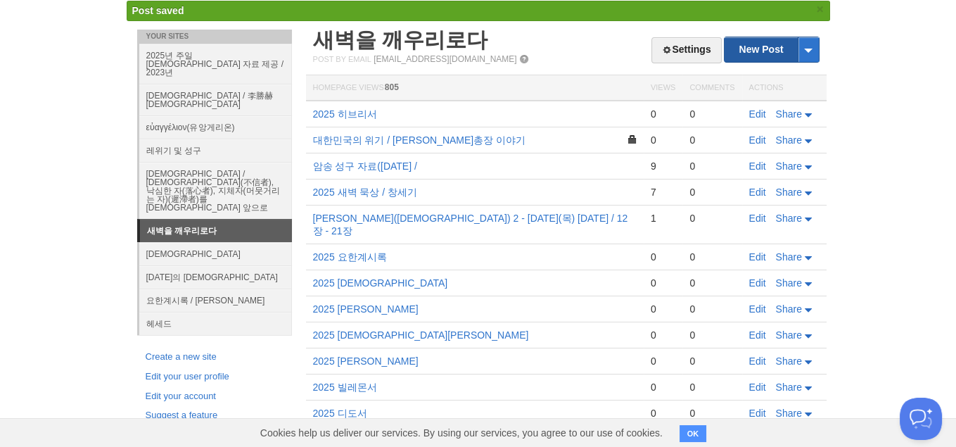
click at [764, 47] on link "New Post" at bounding box center [772, 49] width 94 height 25
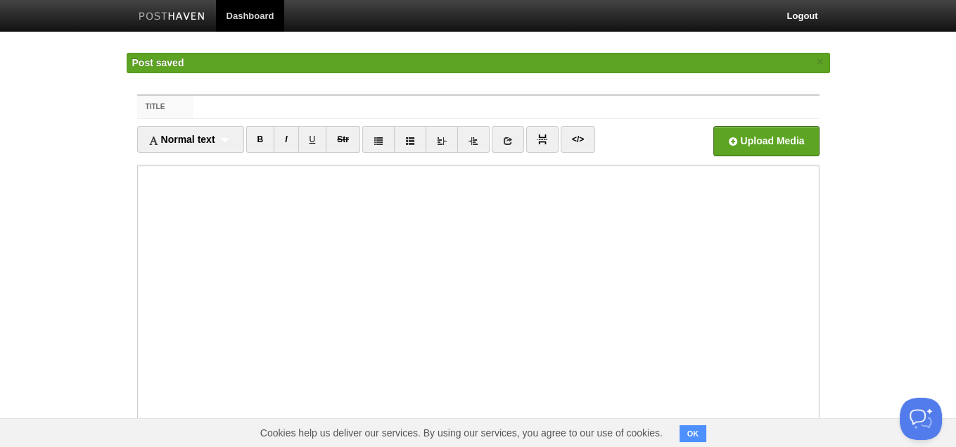
click at [524, 106] on input "Title" at bounding box center [507, 107] width 626 height 23
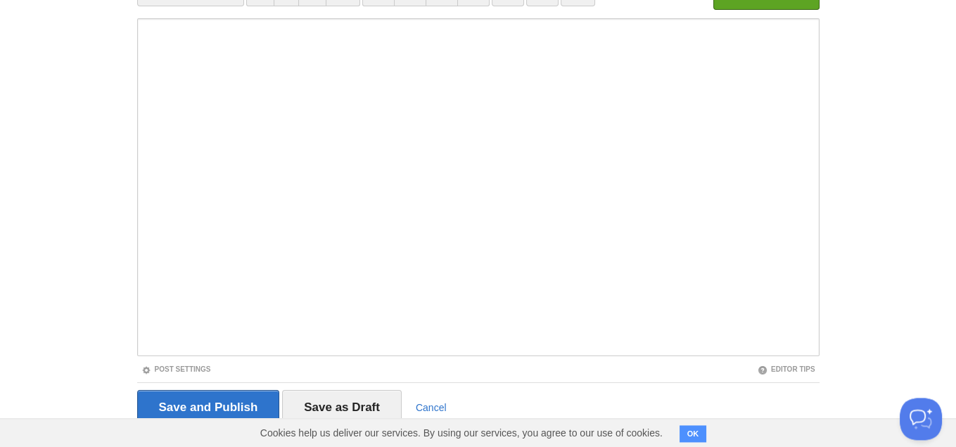
scroll to position [144, 0]
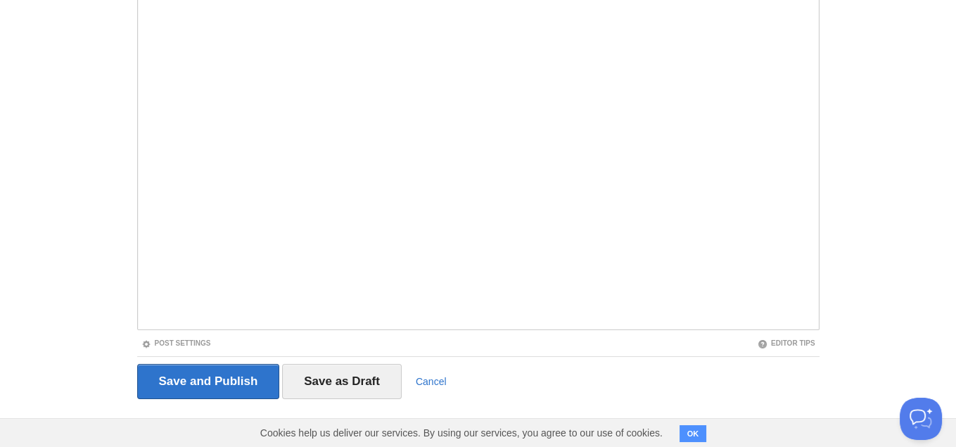
type input "2025 야고보서"
click at [179, 337] on div "Post Settings" at bounding box center [307, 343] width 341 height 12
click at [191, 337] on div "Post Settings" at bounding box center [307, 343] width 341 height 12
click at [196, 343] on link "Post Settings" at bounding box center [176, 343] width 70 height 8
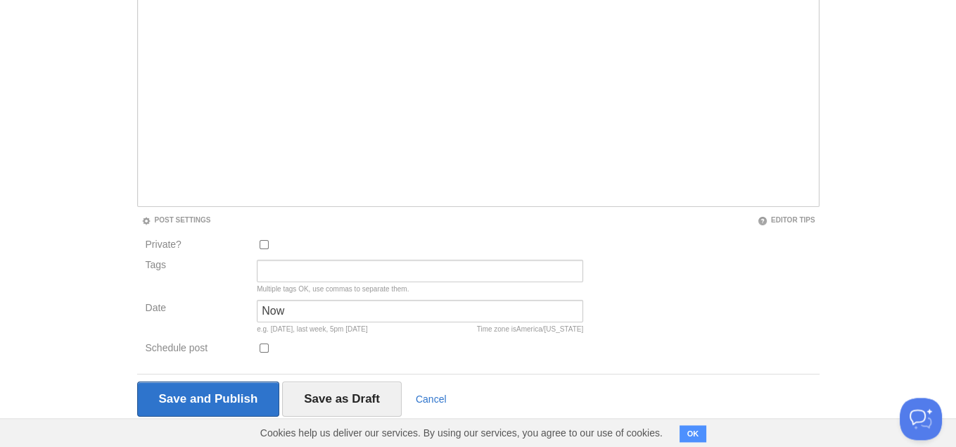
scroll to position [286, 0]
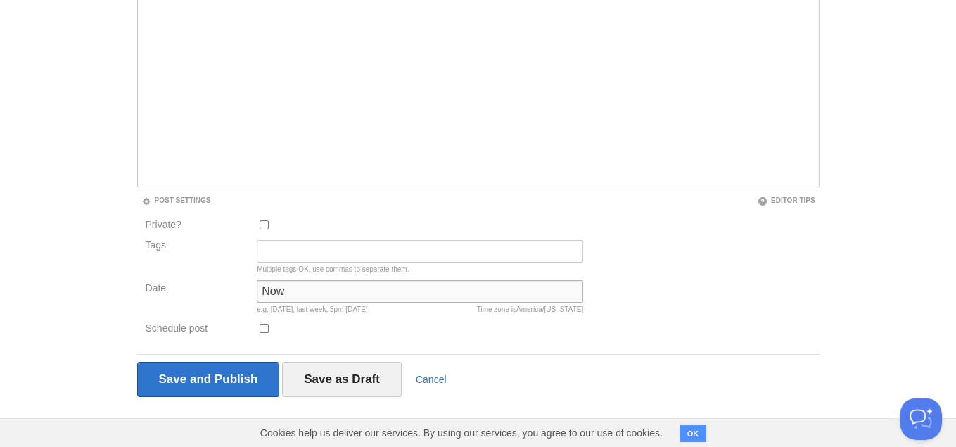
click at [297, 291] on input "Now" at bounding box center [420, 291] width 327 height 23
type input "N"
paste input "[DATE] 4:52 AM"
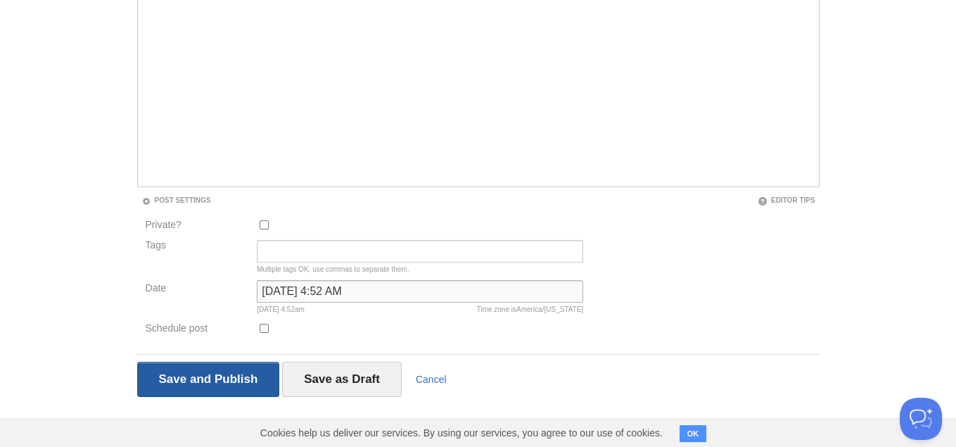
type input "[DATE] 4:52 AM"
click at [219, 385] on input "Save and Publish" at bounding box center [208, 379] width 143 height 35
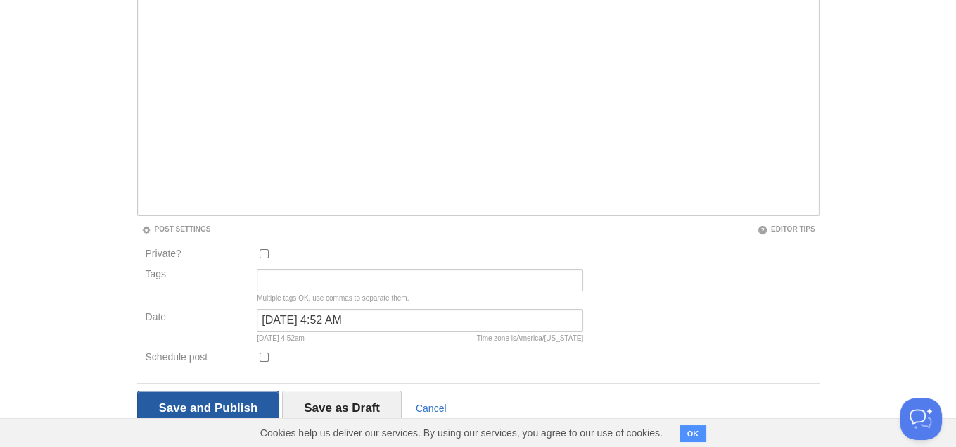
scroll to position [52, 0]
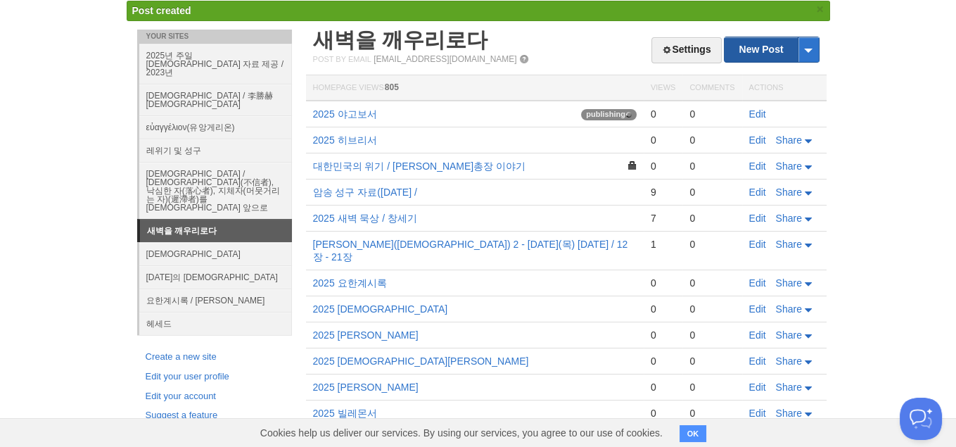
click at [759, 47] on link "New Post" at bounding box center [772, 49] width 94 height 25
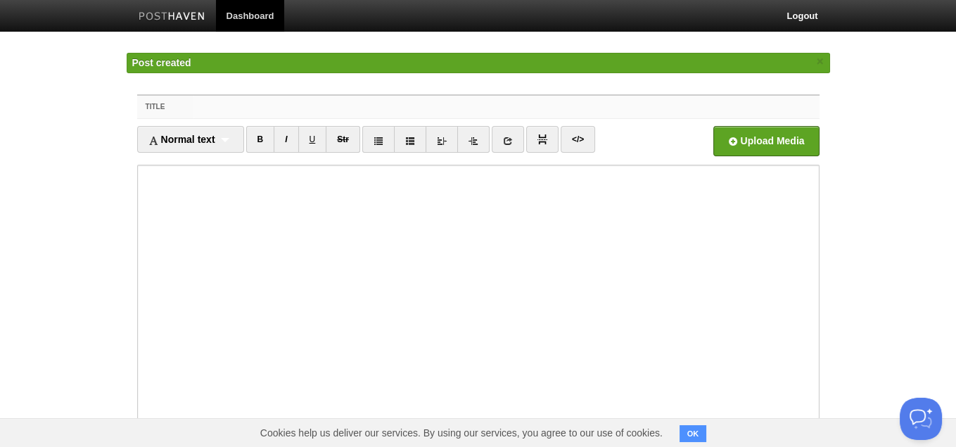
click at [351, 97] on input "Title" at bounding box center [507, 107] width 626 height 23
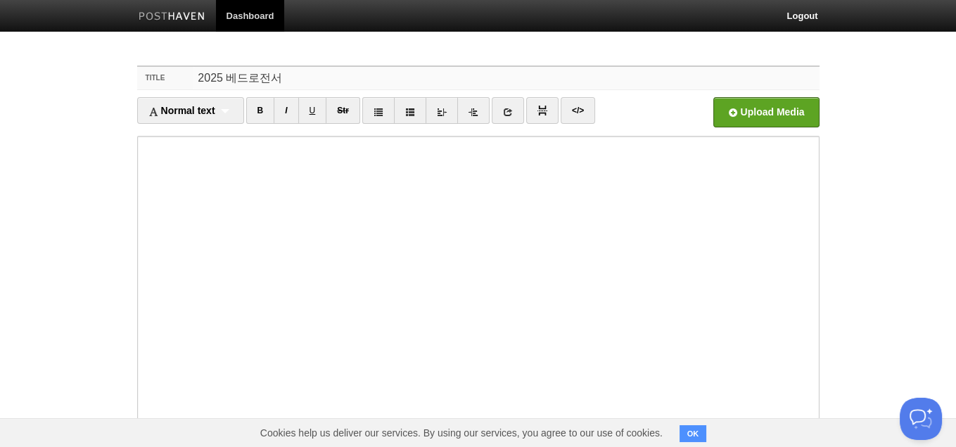
type input "2025 베드로전서"
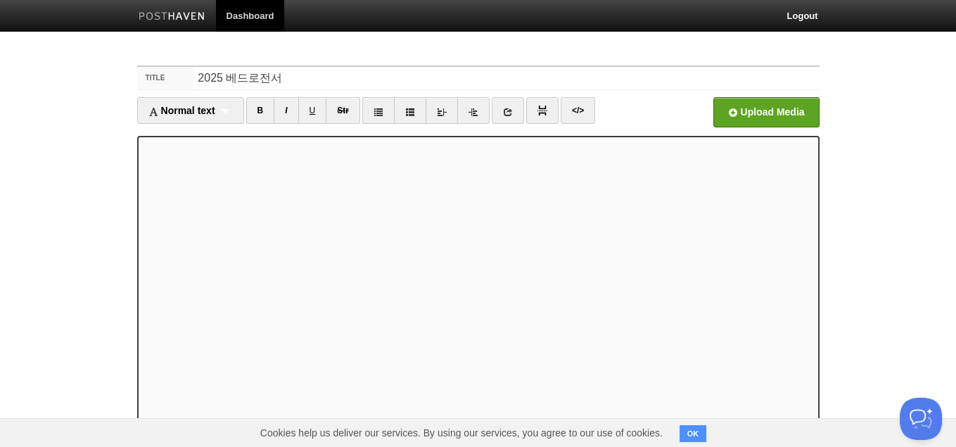
scroll to position [144, 0]
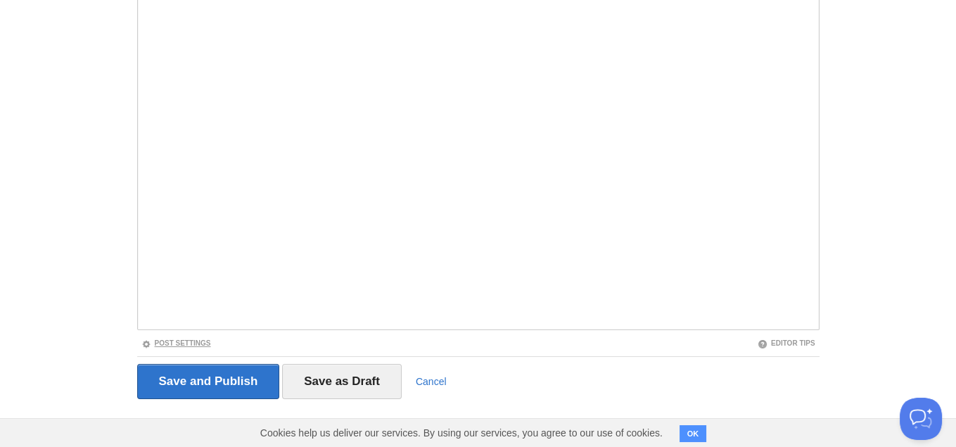
click at [188, 344] on link "Post Settings" at bounding box center [176, 343] width 70 height 8
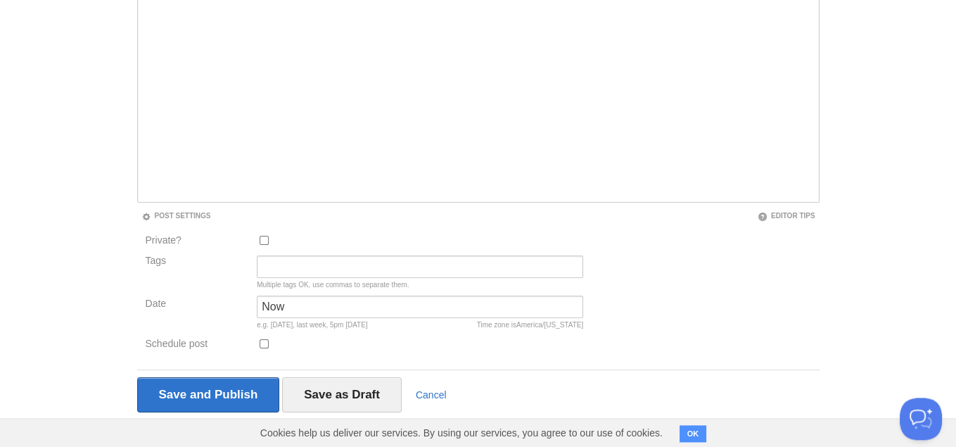
scroll to position [286, 0]
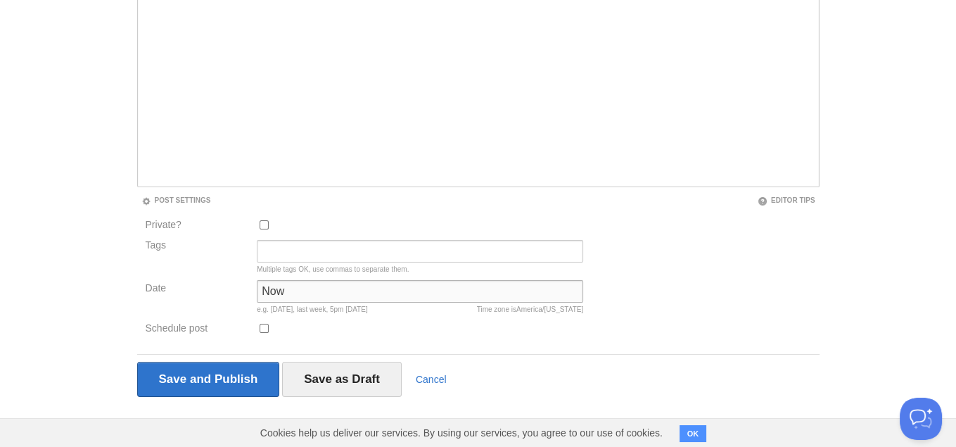
click at [329, 298] on input "Now" at bounding box center [420, 291] width 327 height 23
type input "N"
paste input "[DATE] 4:52 AM"
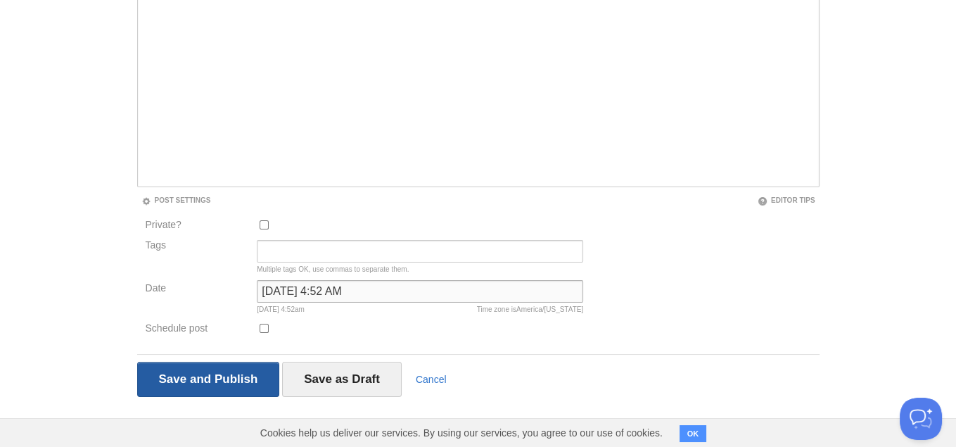
type input "[DATE] 4:52 AM"
click at [161, 384] on input "Save and Publish" at bounding box center [208, 379] width 143 height 35
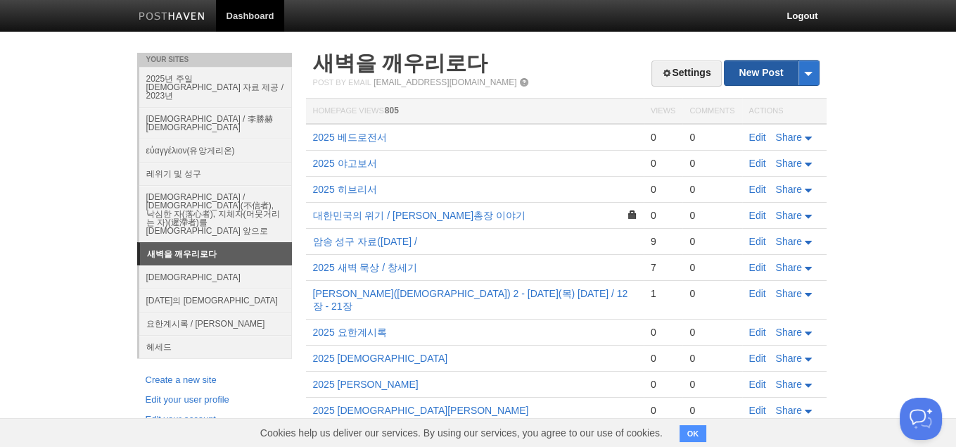
click at [770, 68] on link "New Post" at bounding box center [772, 73] width 94 height 25
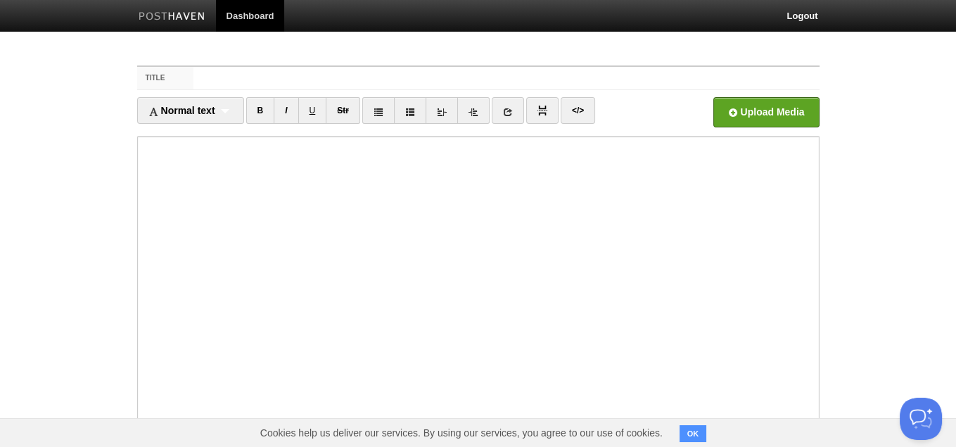
click at [448, 66] on fieldset "Title Normal text Normal text Heading 1 Heading 2 Heading 3 B I U Str ×" at bounding box center [478, 309] width 683 height 488
click at [442, 84] on input "Title" at bounding box center [507, 78] width 626 height 23
type input "2025 베드로후서"
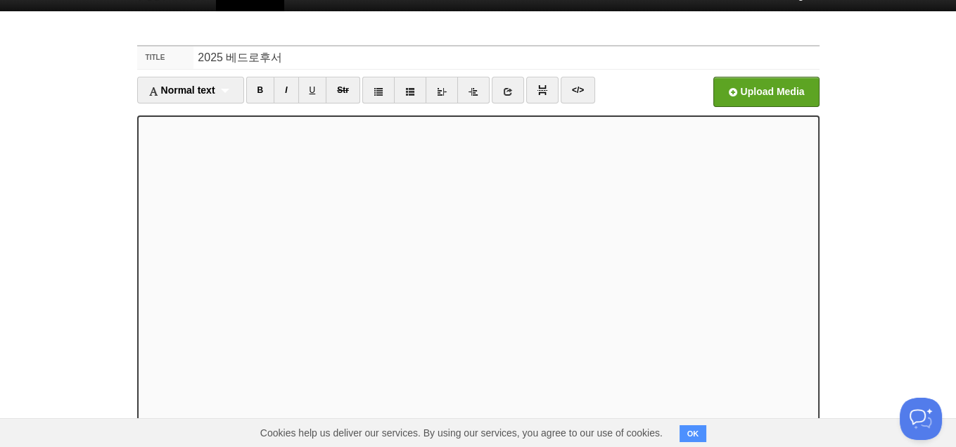
scroll to position [144, 0]
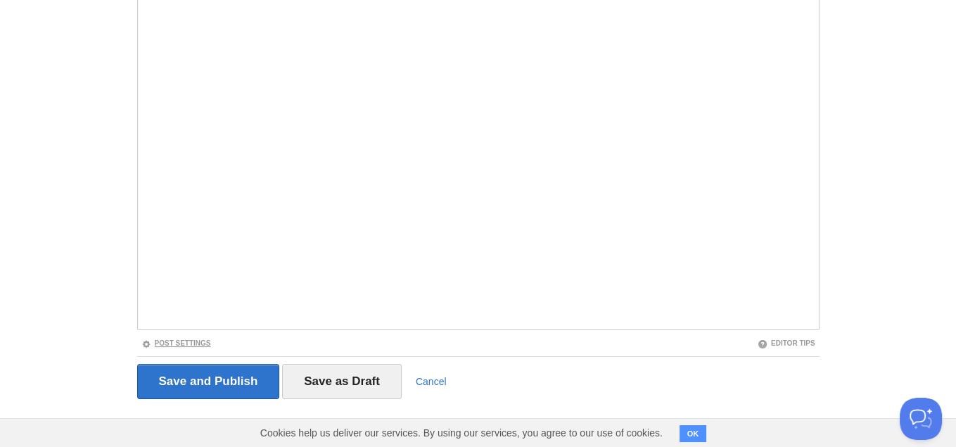
click at [193, 343] on link "Post Settings" at bounding box center [176, 343] width 70 height 8
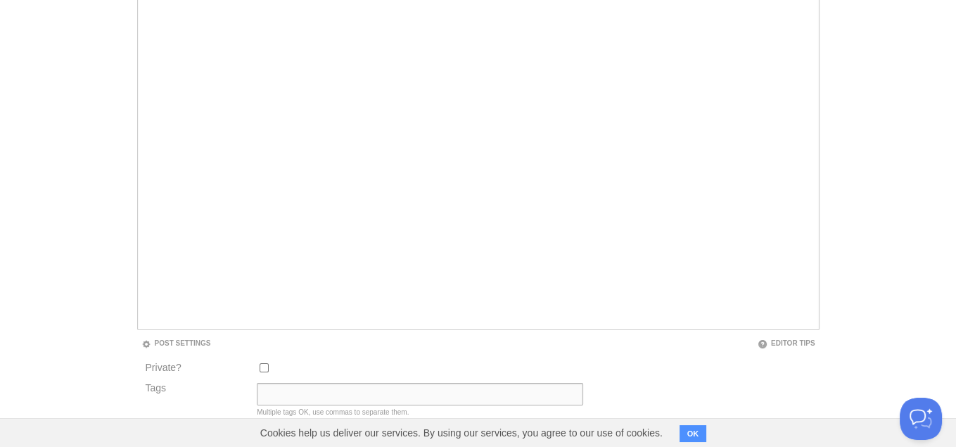
click at [283, 389] on input "Tags" at bounding box center [420, 394] width 327 height 23
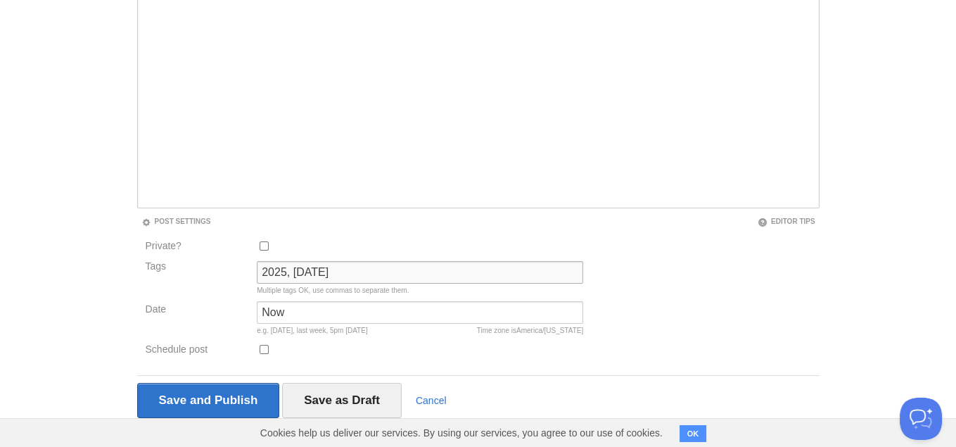
scroll to position [279, 0]
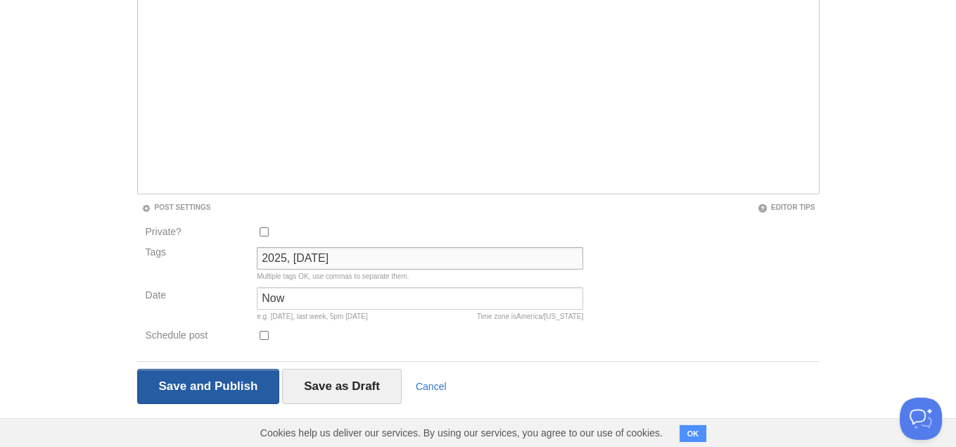
type input "2025, [DATE]"
click at [245, 391] on input "Save and Publish" at bounding box center [208, 386] width 143 height 35
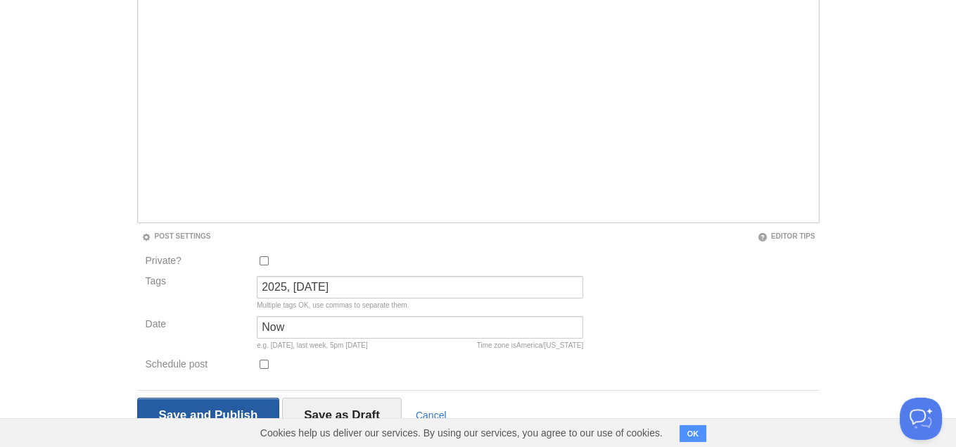
scroll to position [52, 0]
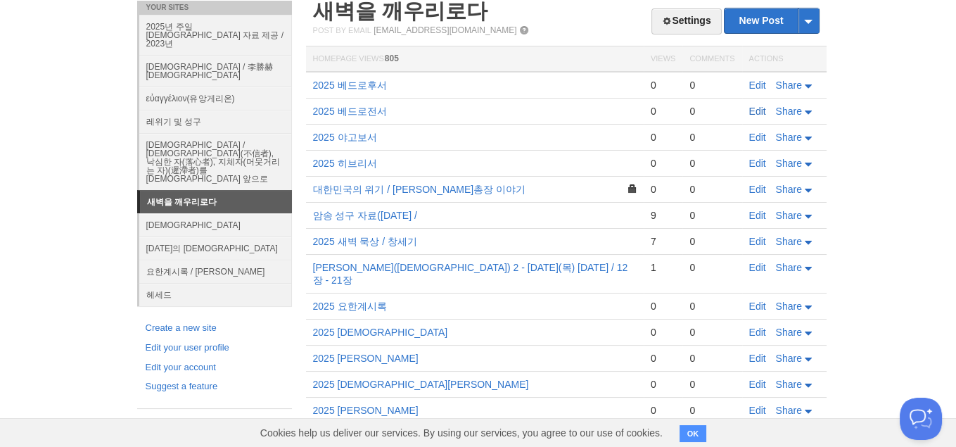
click at [766, 106] on link "Edit" at bounding box center [758, 111] width 17 height 11
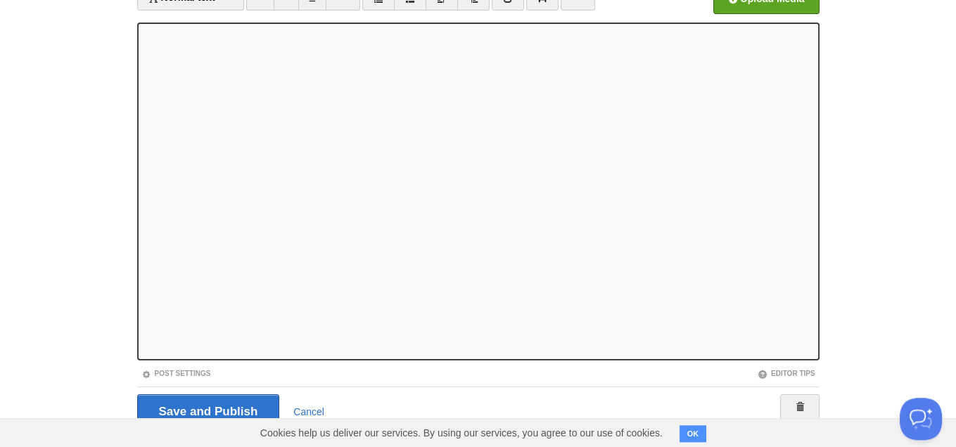
scroll to position [144, 0]
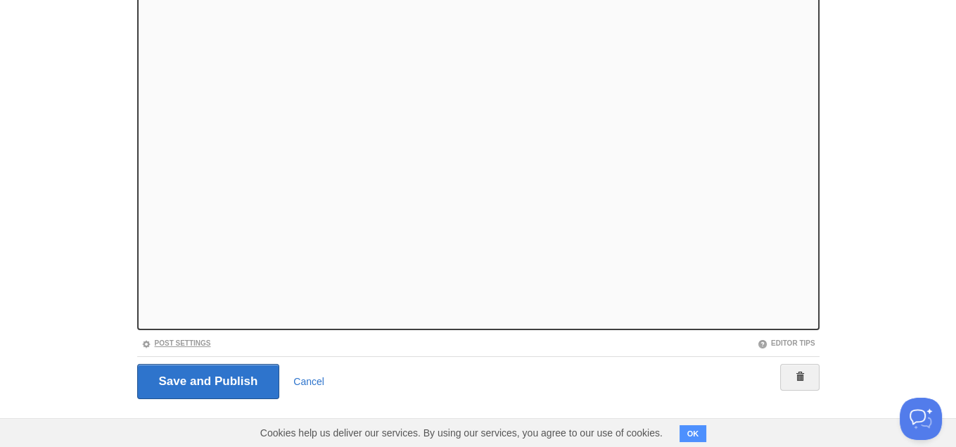
click at [171, 343] on link "Post Settings" at bounding box center [176, 343] width 70 height 8
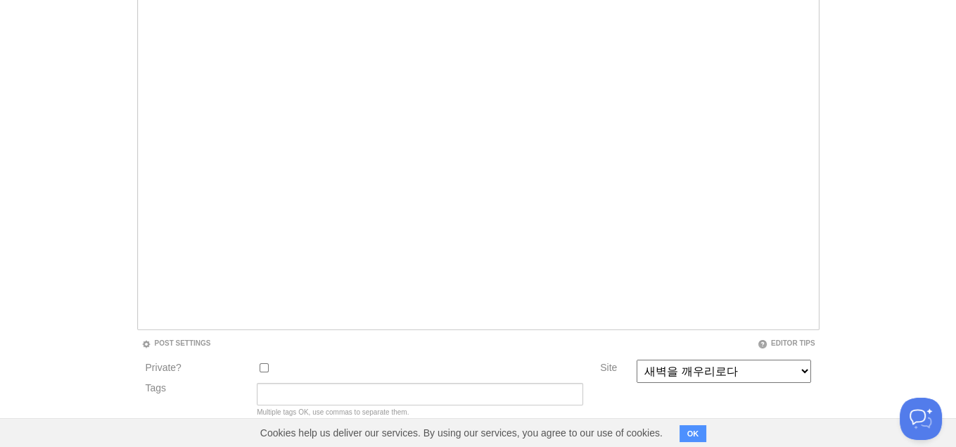
click at [328, 380] on div at bounding box center [420, 371] width 335 height 23
click at [301, 391] on input "Tags" at bounding box center [420, 394] width 327 height 23
click at [286, 393] on input "Tags" at bounding box center [420, 394] width 327 height 23
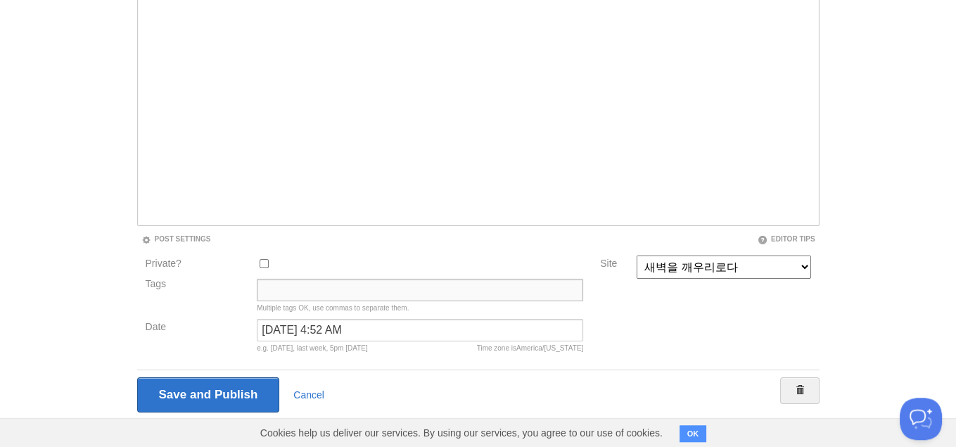
scroll to position [262, 0]
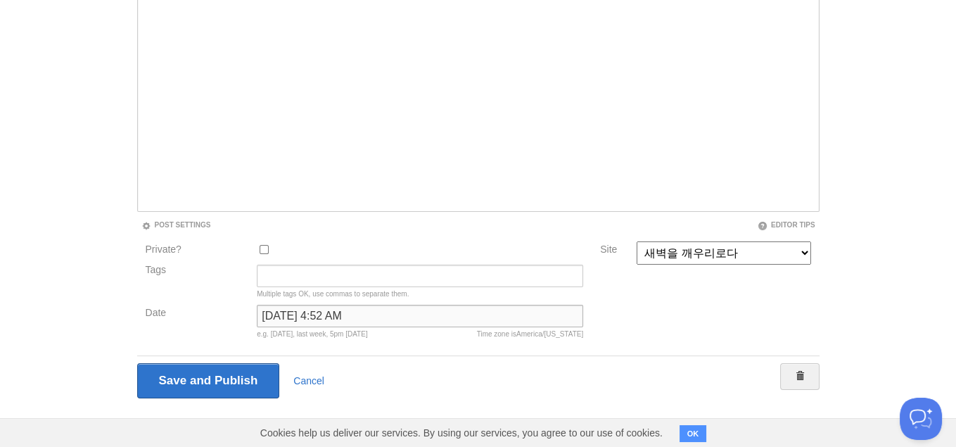
click at [435, 316] on input "[DATE] 4:52 AM" at bounding box center [420, 316] width 327 height 23
click at [202, 379] on input "Save and Publish" at bounding box center [208, 380] width 143 height 35
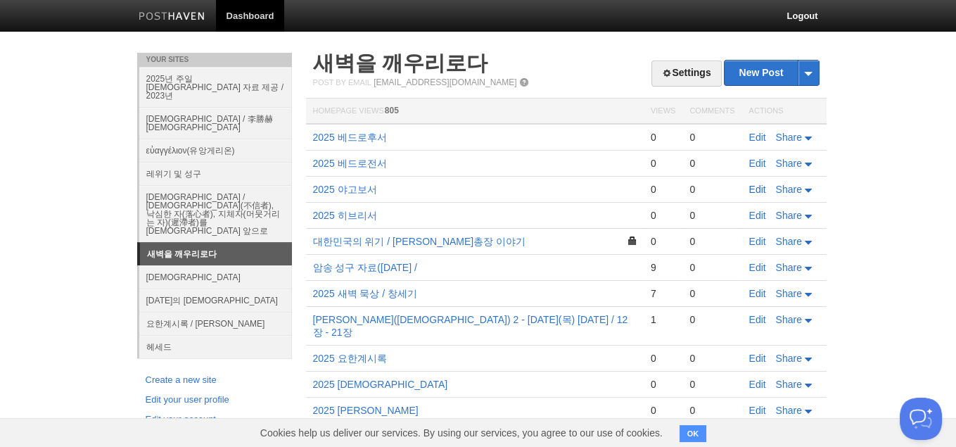
click at [757, 190] on link "Edit" at bounding box center [758, 189] width 17 height 11
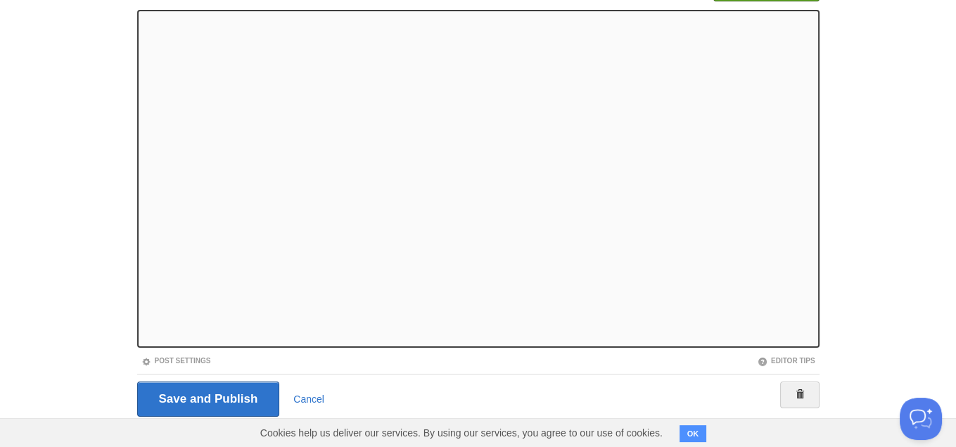
scroll to position [144, 0]
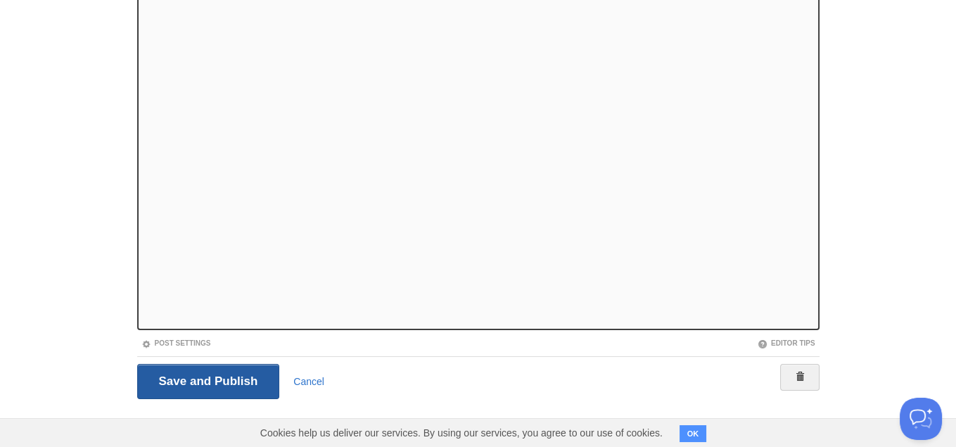
click at [208, 392] on div "Save and Publish Cancel" at bounding box center [478, 381] width 683 height 50
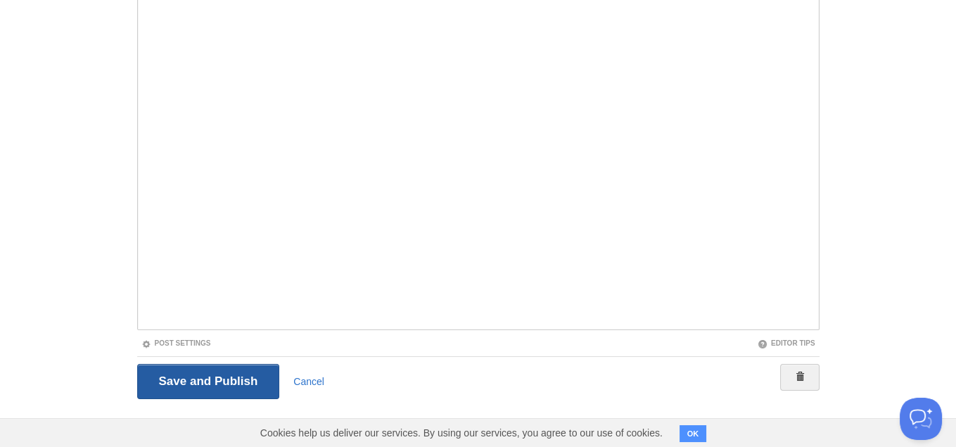
click at [208, 389] on input "Save and Publish" at bounding box center [208, 381] width 143 height 35
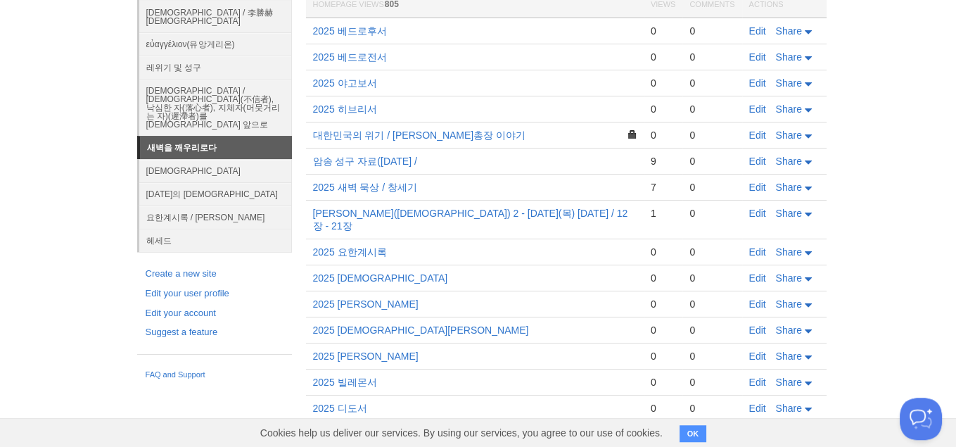
scroll to position [52, 0]
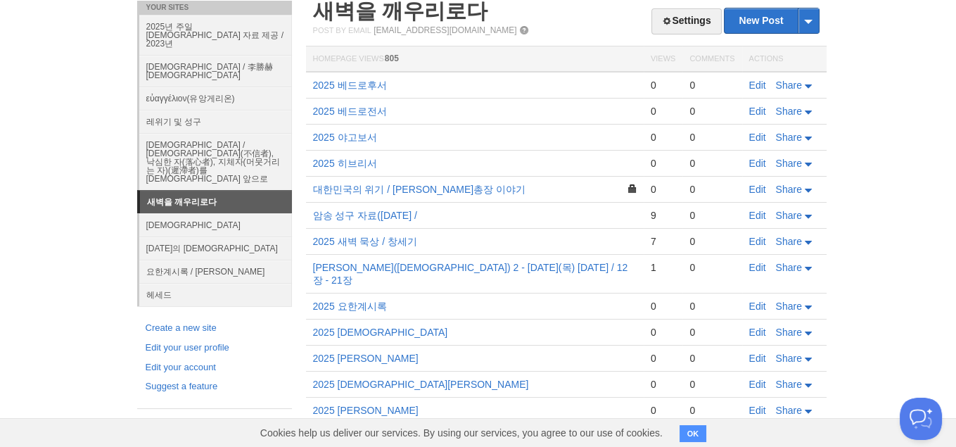
click at [751, 156] on td "Edit Share" at bounding box center [785, 164] width 84 height 26
click at [761, 156] on td "Edit Share" at bounding box center [785, 164] width 84 height 26
click at [752, 163] on link "Edit" at bounding box center [758, 163] width 17 height 11
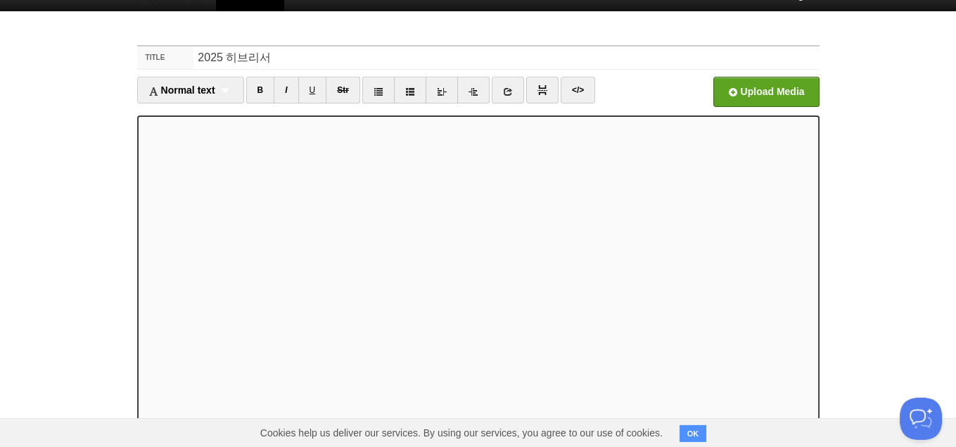
scroll to position [144, 0]
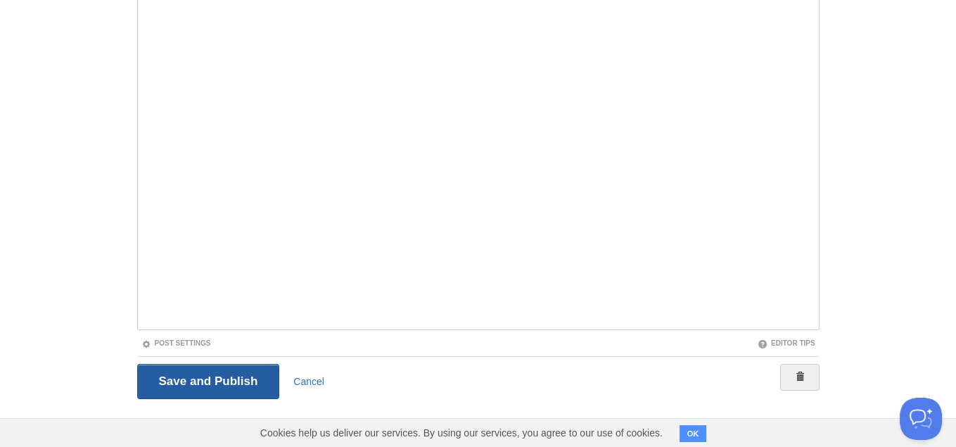
click at [213, 380] on input "Save and Publish" at bounding box center [208, 381] width 143 height 35
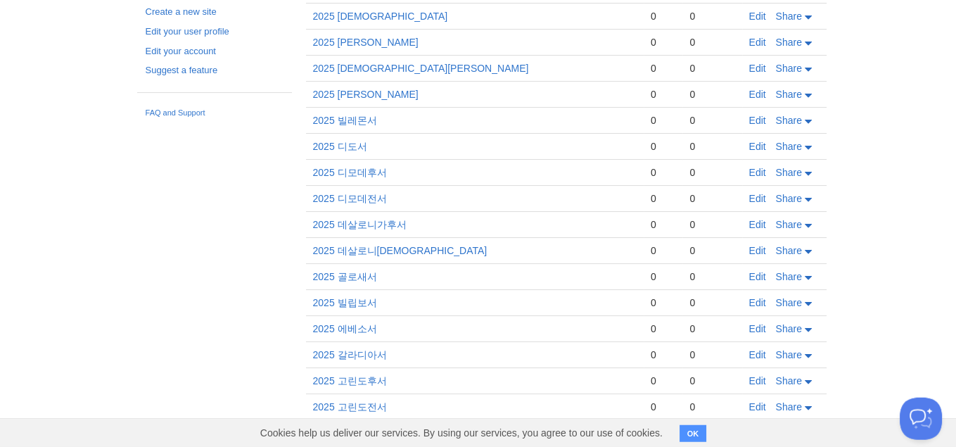
scroll to position [441, 0]
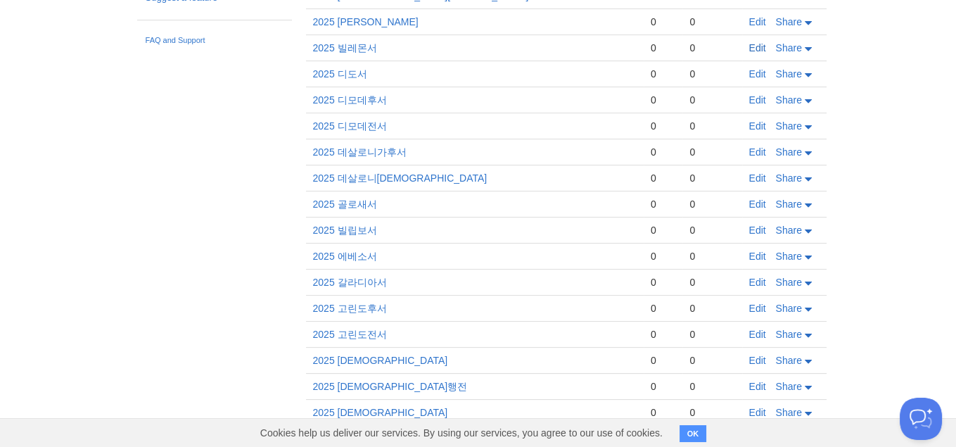
click at [752, 42] on link "Edit" at bounding box center [758, 47] width 17 height 11
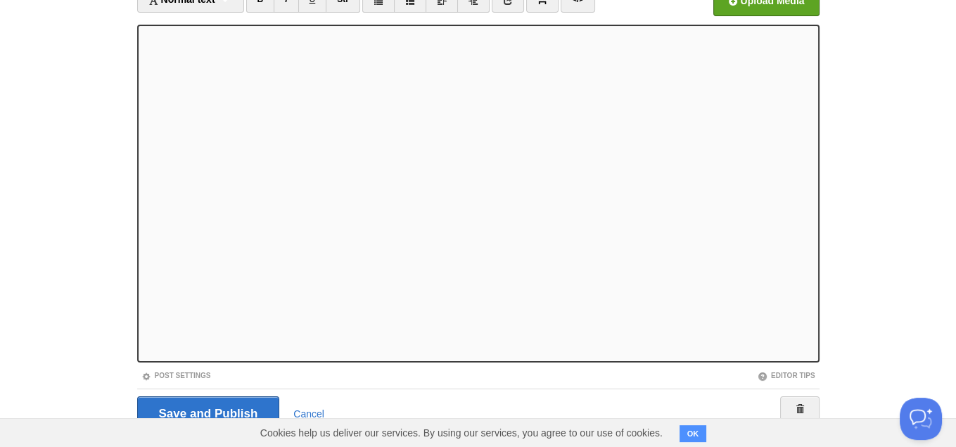
scroll to position [144, 0]
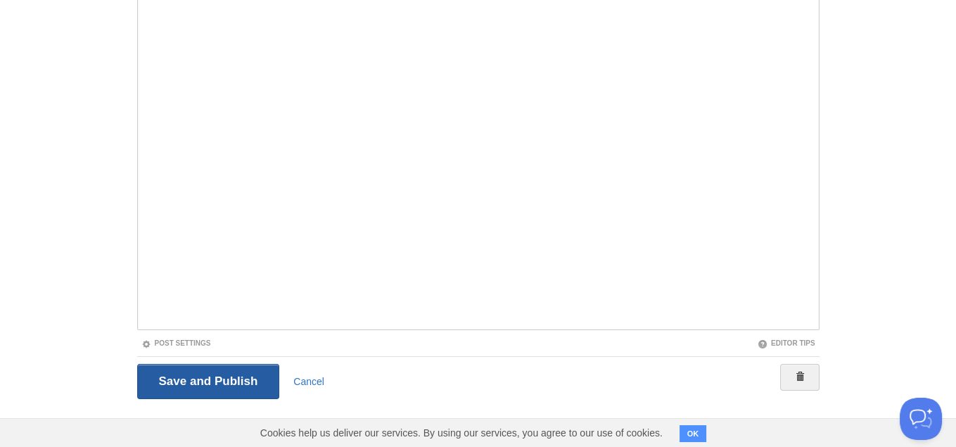
click at [202, 387] on input "Save and Publish" at bounding box center [208, 381] width 143 height 35
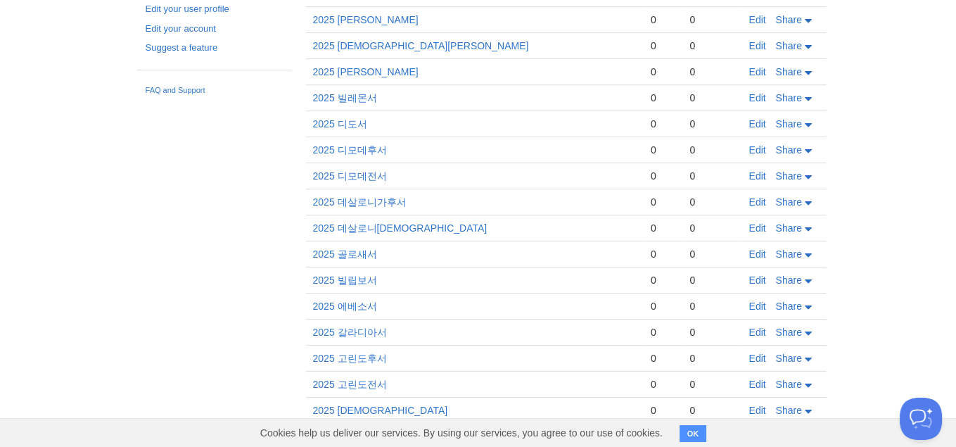
scroll to position [441, 0]
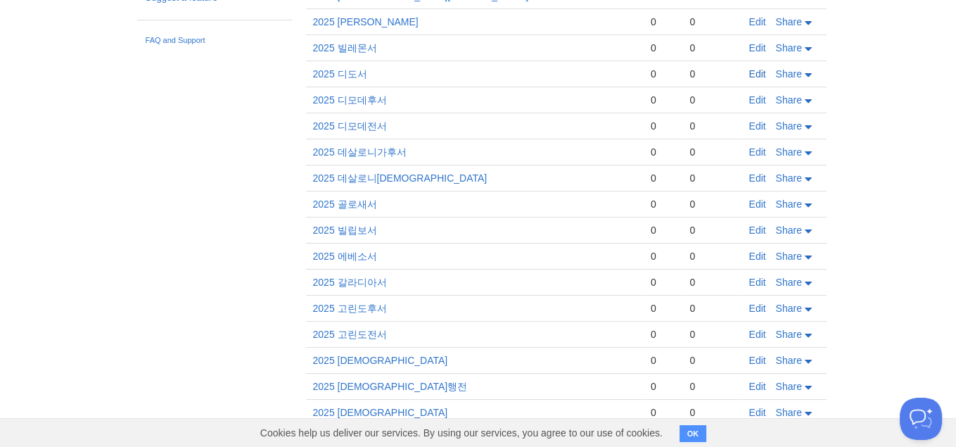
click at [750, 68] on link "Edit" at bounding box center [758, 73] width 17 height 11
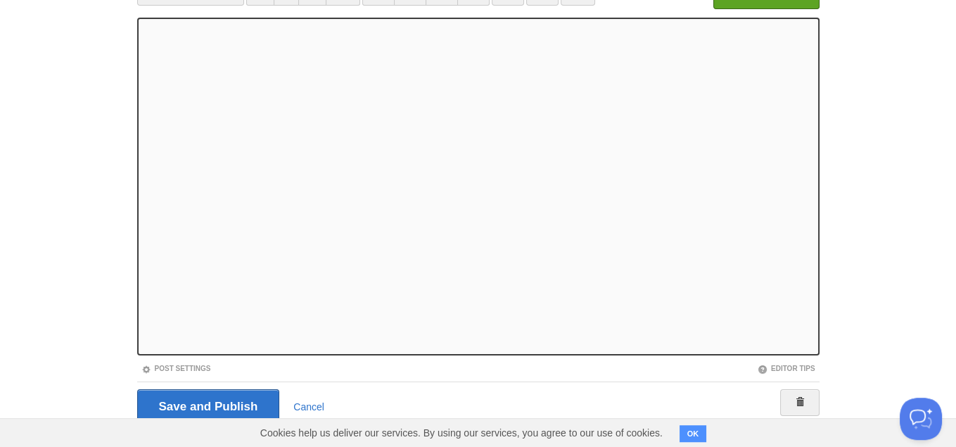
scroll to position [144, 0]
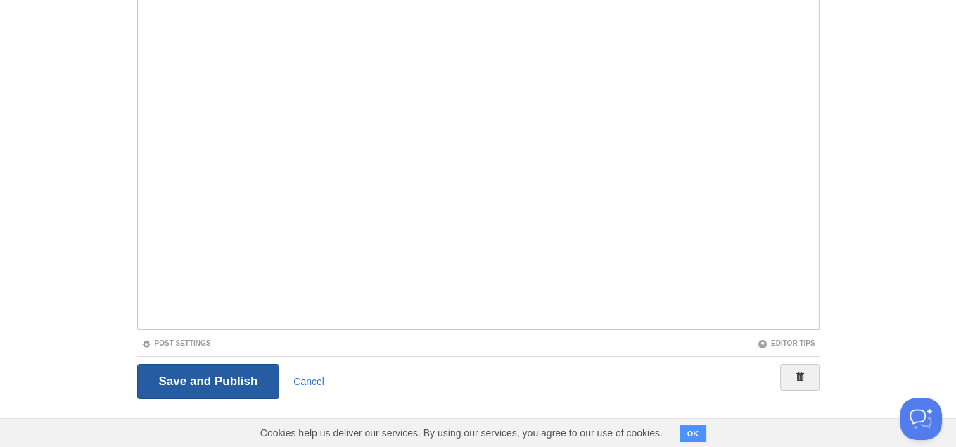
click at [193, 379] on input "Save and Publish" at bounding box center [208, 381] width 143 height 35
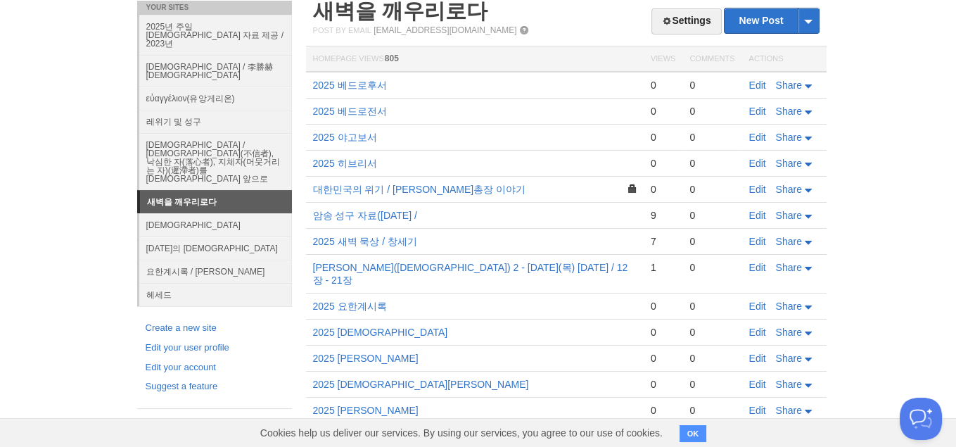
scroll to position [441, 0]
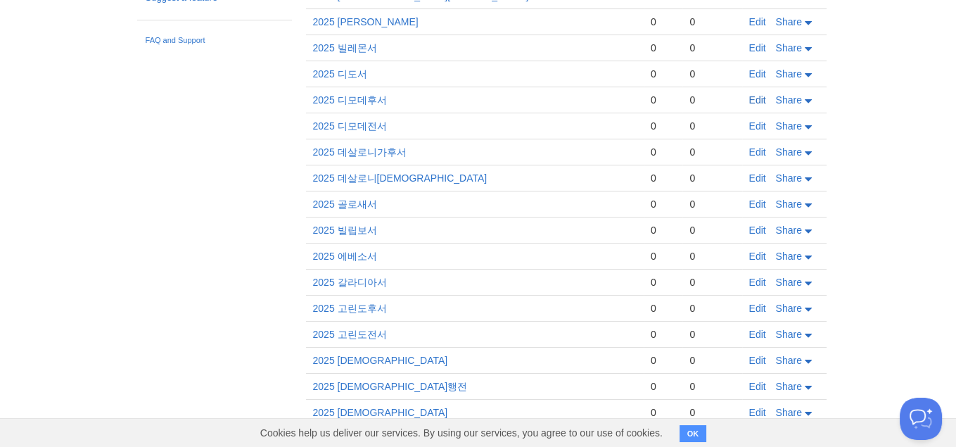
click at [753, 94] on link "Edit" at bounding box center [758, 99] width 17 height 11
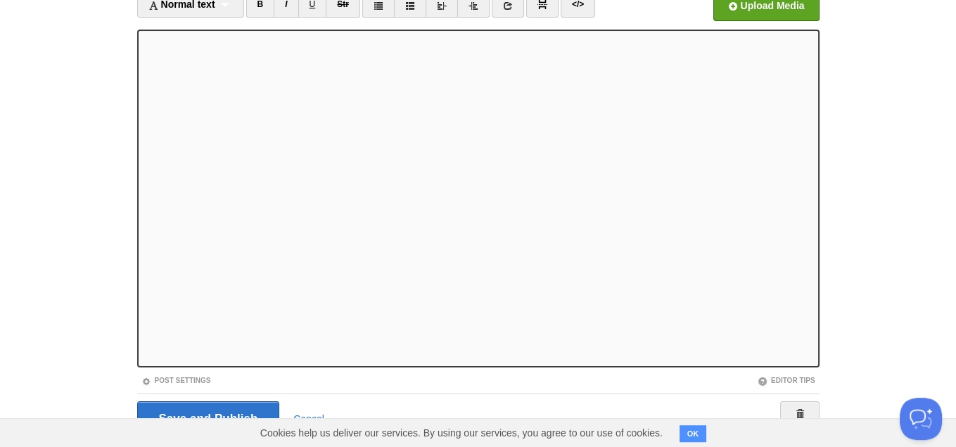
scroll to position [120, 0]
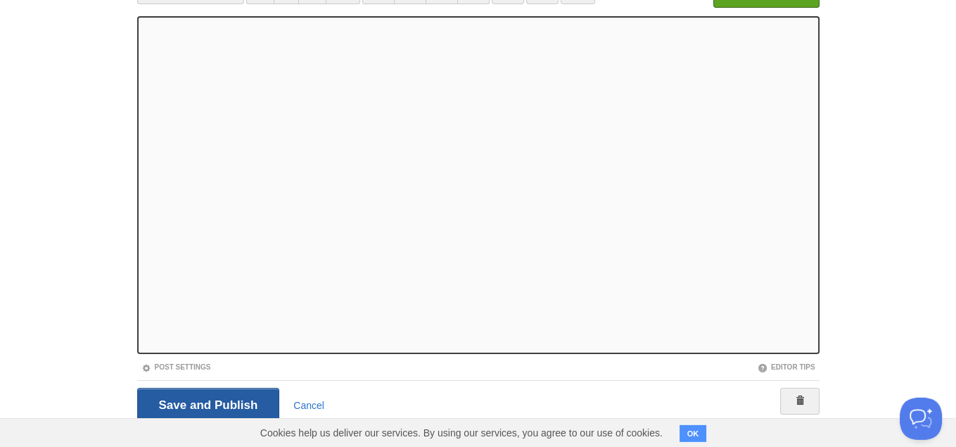
click at [201, 406] on input "Save and Publish" at bounding box center [208, 405] width 143 height 35
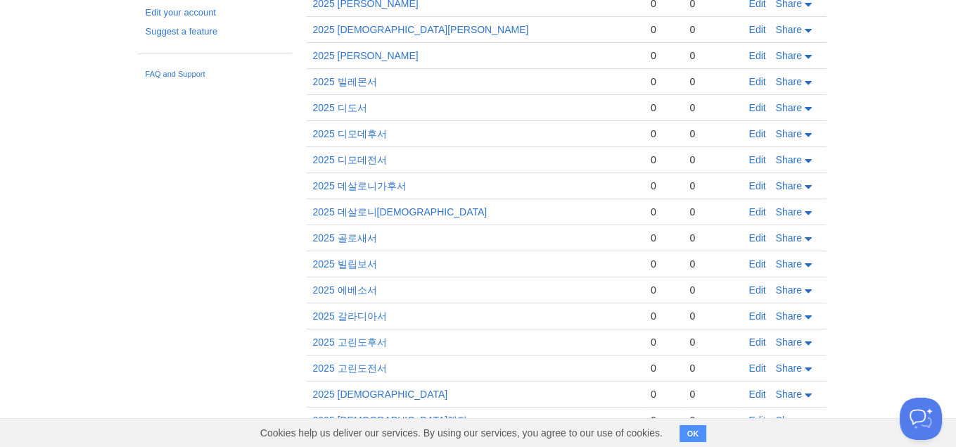
scroll to position [441, 0]
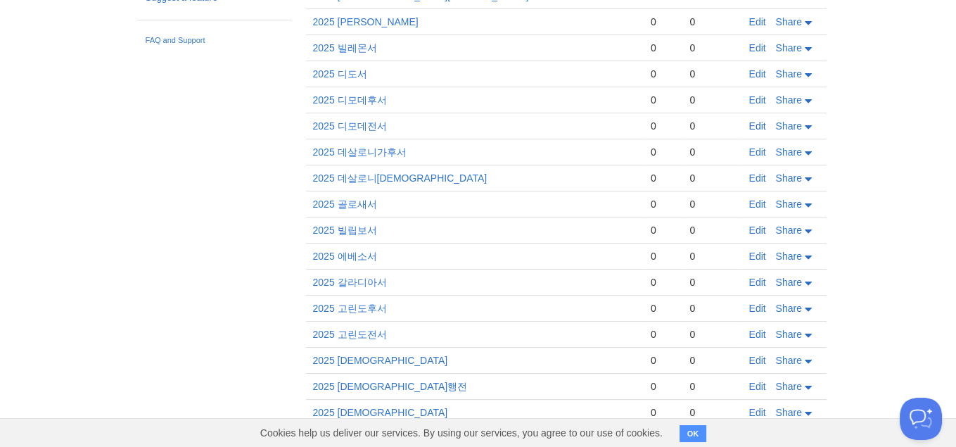
click at [750, 120] on link "Edit" at bounding box center [758, 125] width 17 height 11
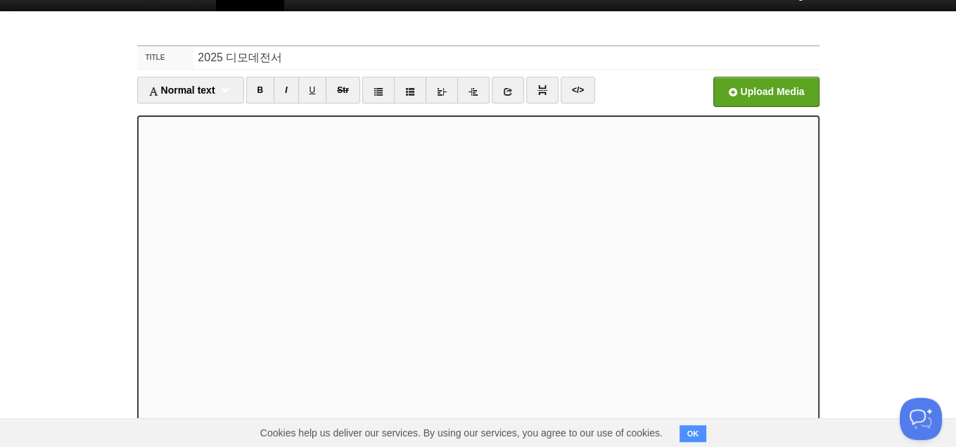
scroll to position [144, 0]
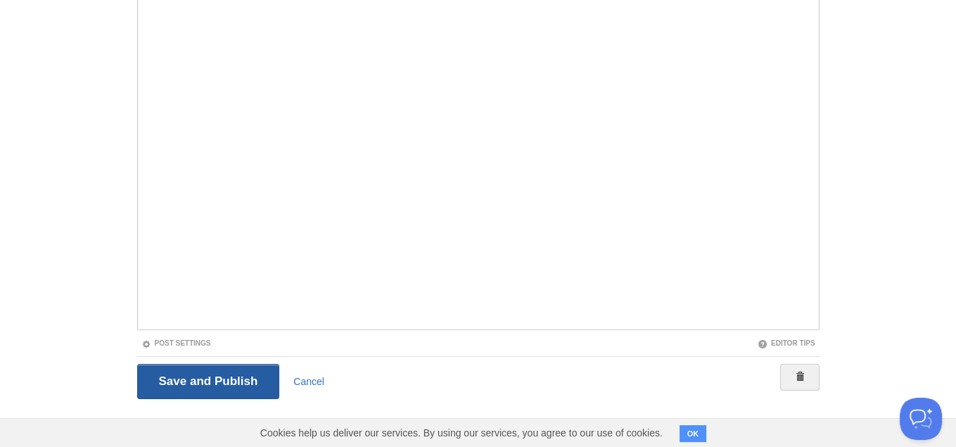
click at [235, 389] on input "Save and Publish" at bounding box center [208, 381] width 143 height 35
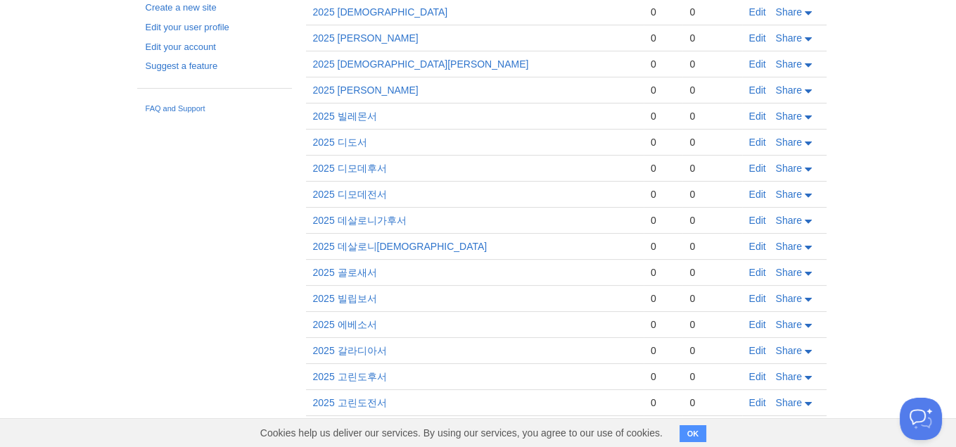
scroll to position [441, 0]
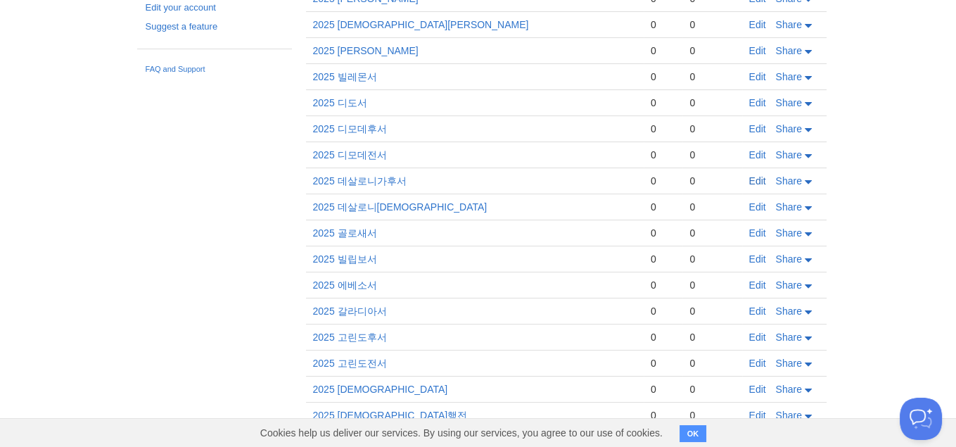
click at [750, 175] on link "Edit" at bounding box center [758, 180] width 17 height 11
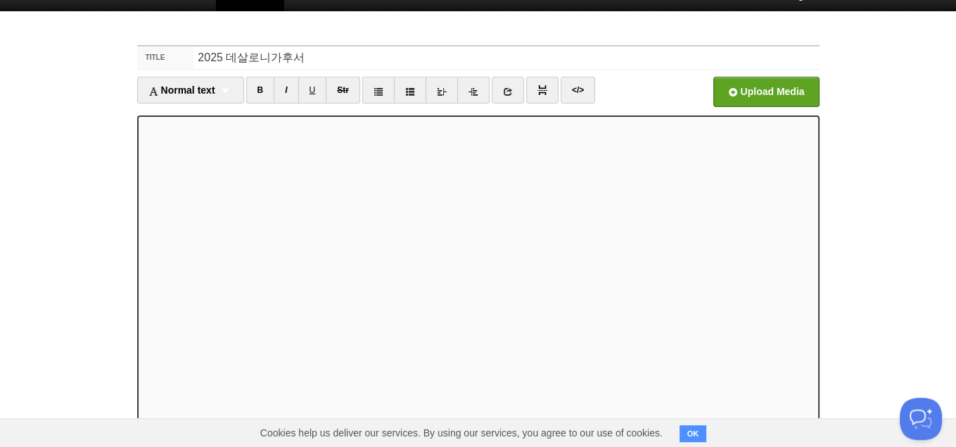
scroll to position [144, 0]
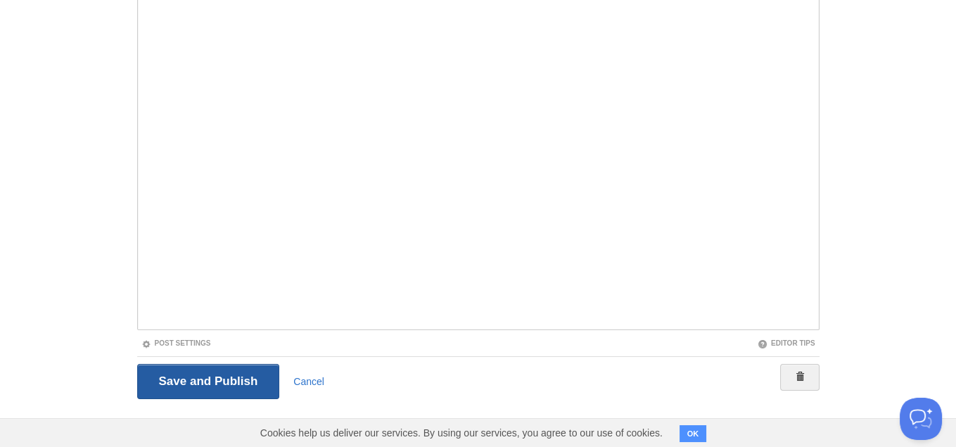
click at [230, 375] on input "Save and Publish" at bounding box center [208, 381] width 143 height 35
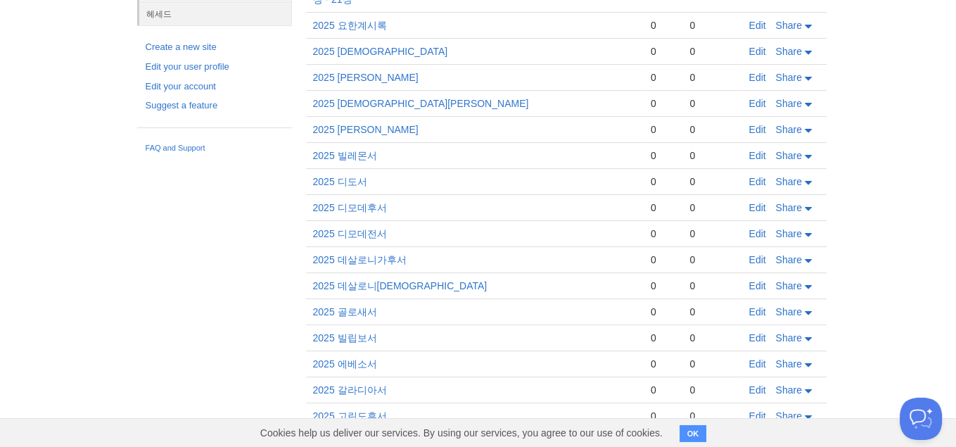
scroll to position [441, 0]
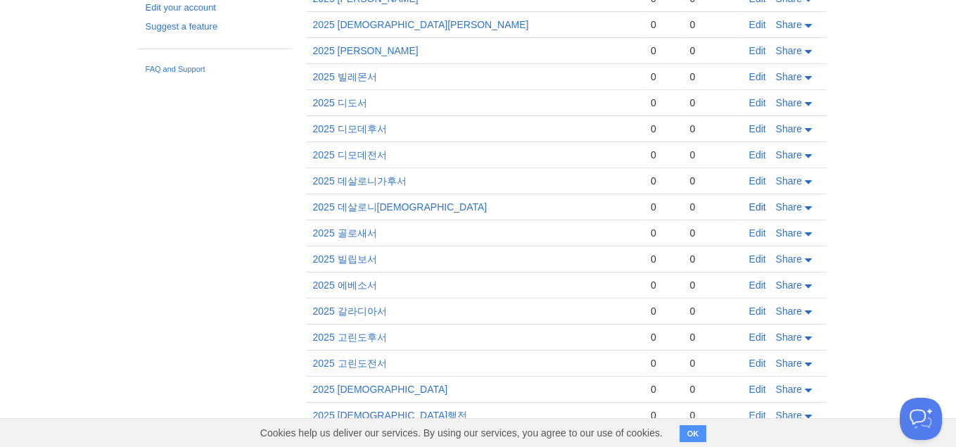
click at [762, 201] on link "Edit" at bounding box center [758, 206] width 17 height 11
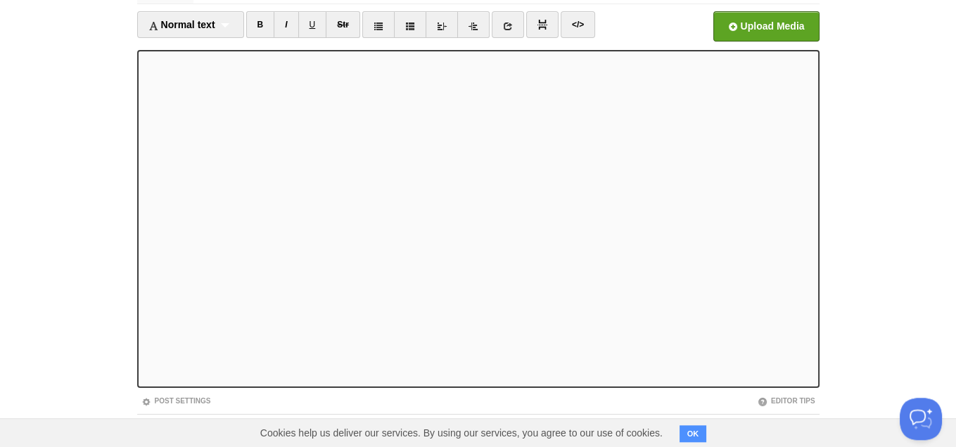
scroll to position [144, 0]
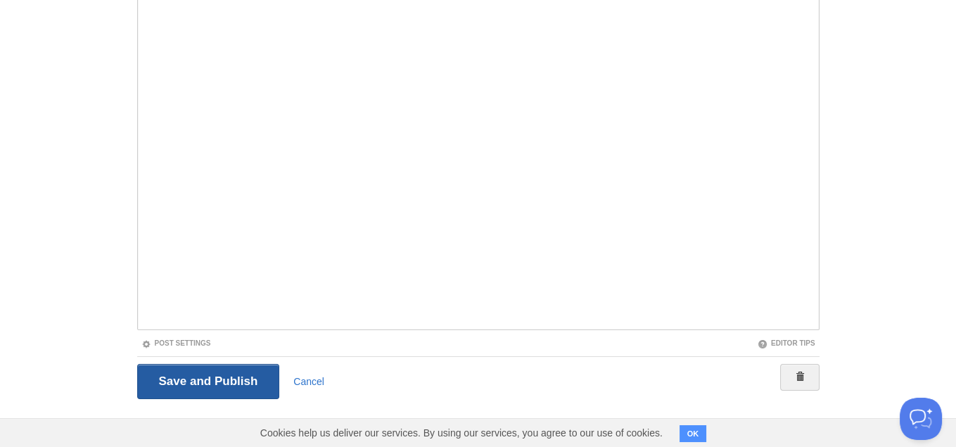
click at [224, 377] on input "Save and Publish" at bounding box center [208, 381] width 143 height 35
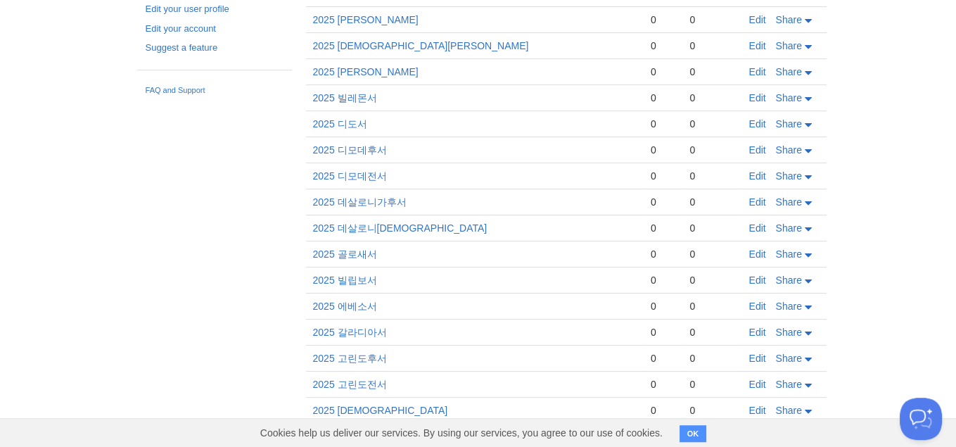
scroll to position [441, 0]
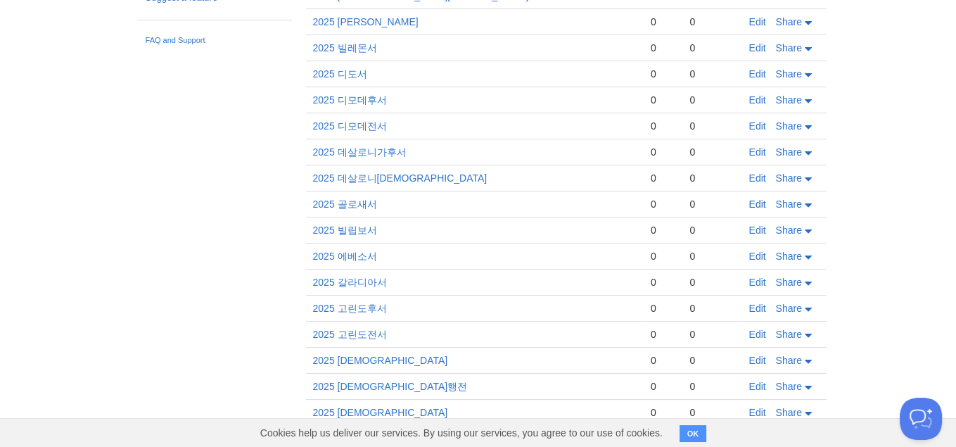
click at [757, 198] on link "Edit" at bounding box center [758, 203] width 17 height 11
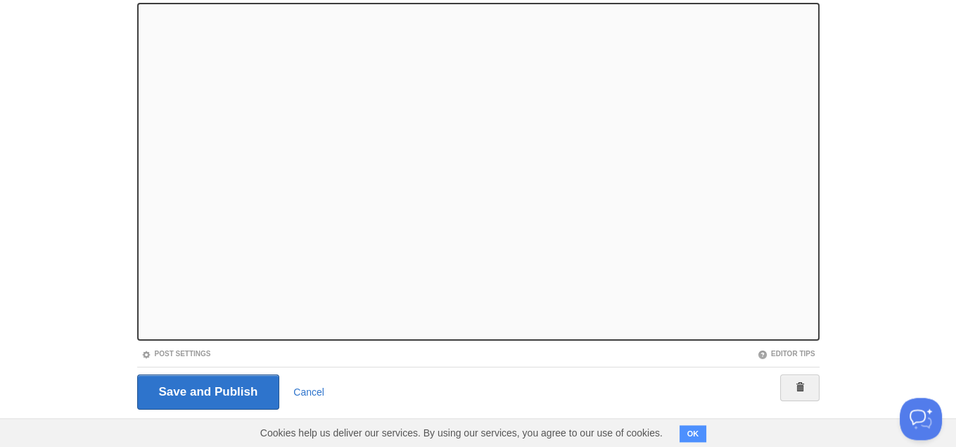
scroll to position [144, 0]
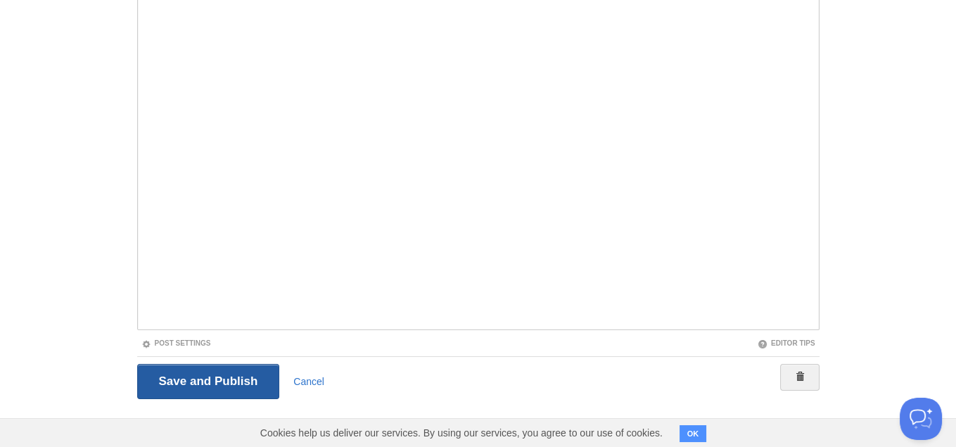
click at [216, 374] on input "Save and Publish" at bounding box center [208, 381] width 143 height 35
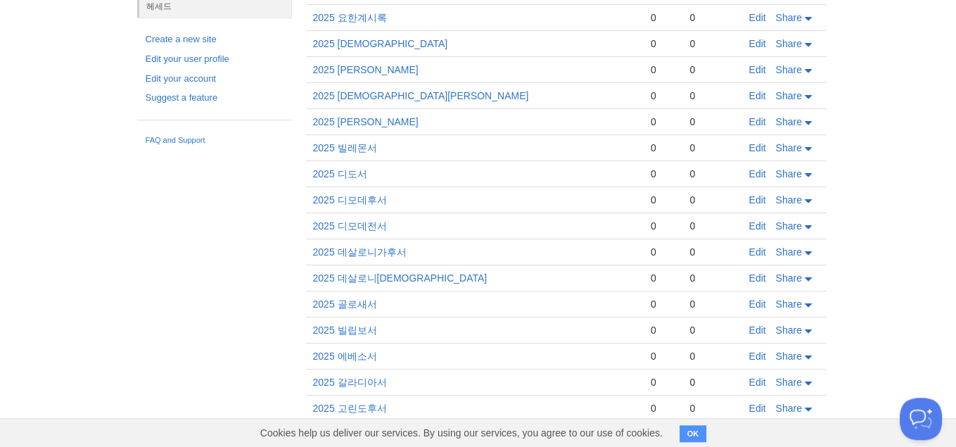
scroll to position [441, 0]
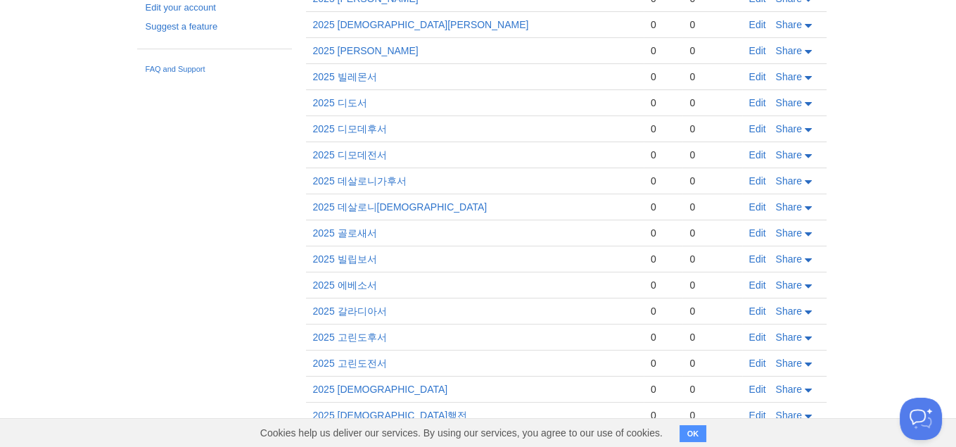
click at [748, 246] on td "Edit Share" at bounding box center [785, 259] width 84 height 26
click at [751, 253] on link "Edit" at bounding box center [758, 258] width 17 height 11
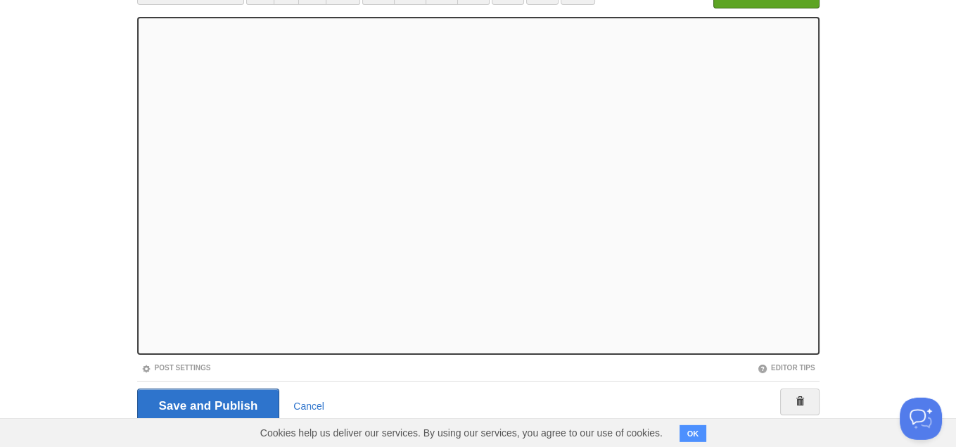
scroll to position [144, 0]
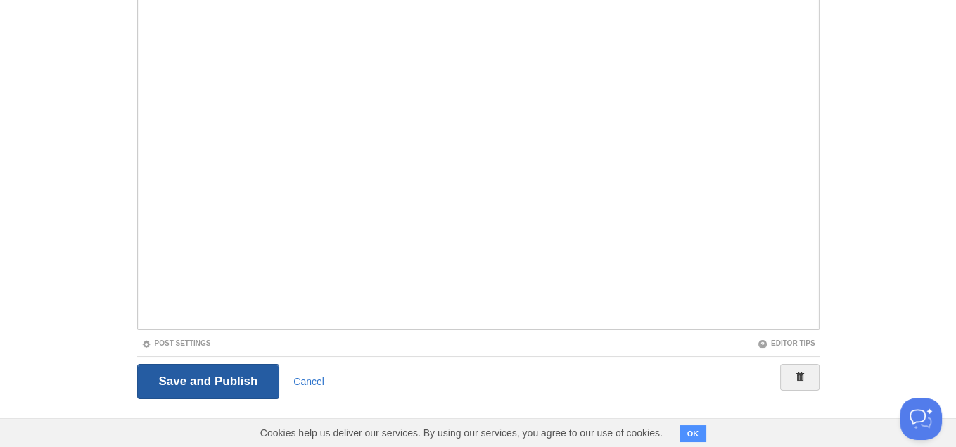
click at [212, 375] on input "Save and Publish" at bounding box center [208, 381] width 143 height 35
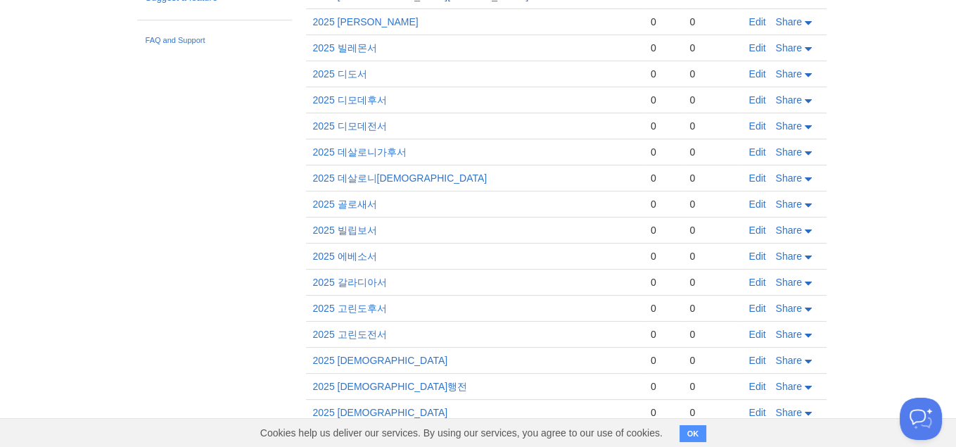
scroll to position [412, 0]
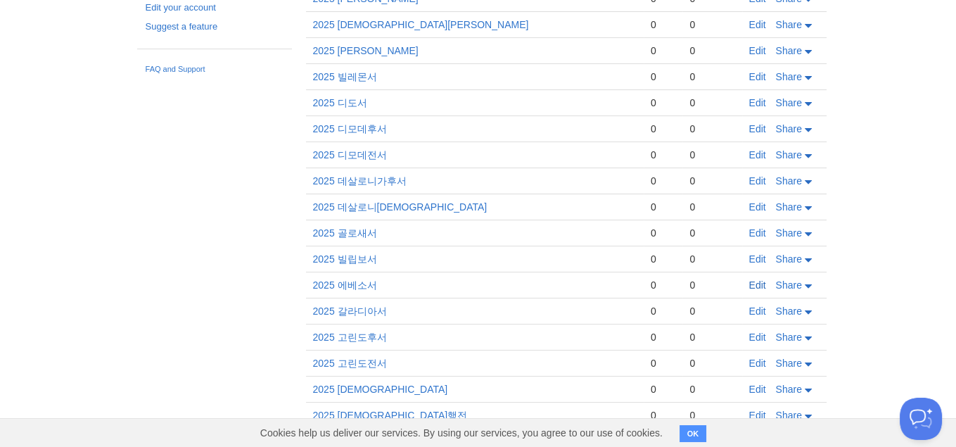
click at [762, 279] on link "Edit" at bounding box center [758, 284] width 17 height 11
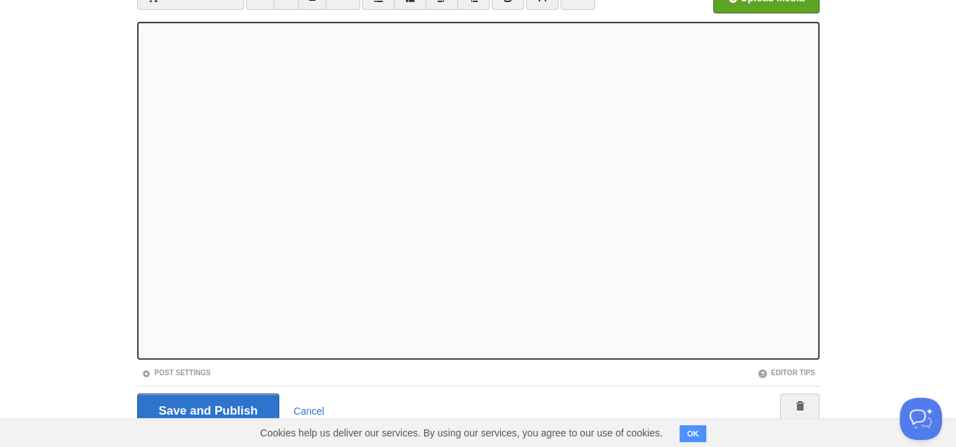
scroll to position [144, 0]
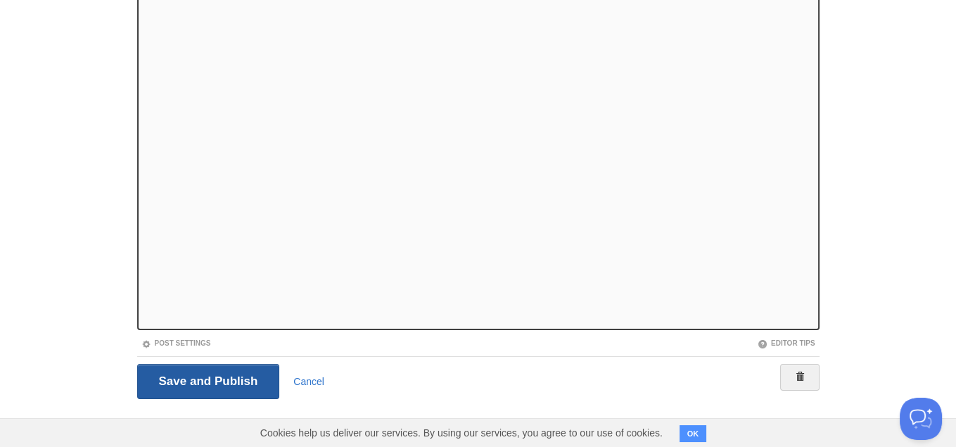
click at [245, 370] on input "Save and Publish" at bounding box center [208, 381] width 143 height 35
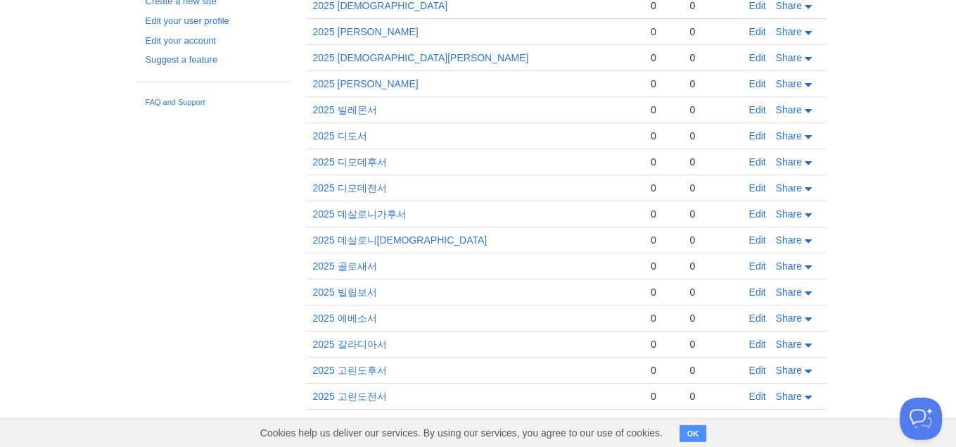
scroll to position [441, 0]
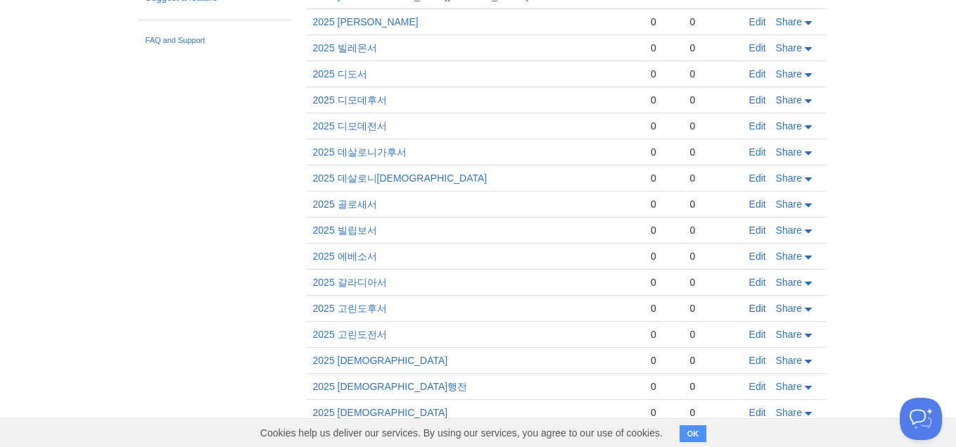
click at [760, 303] on link "Edit" at bounding box center [758, 308] width 17 height 11
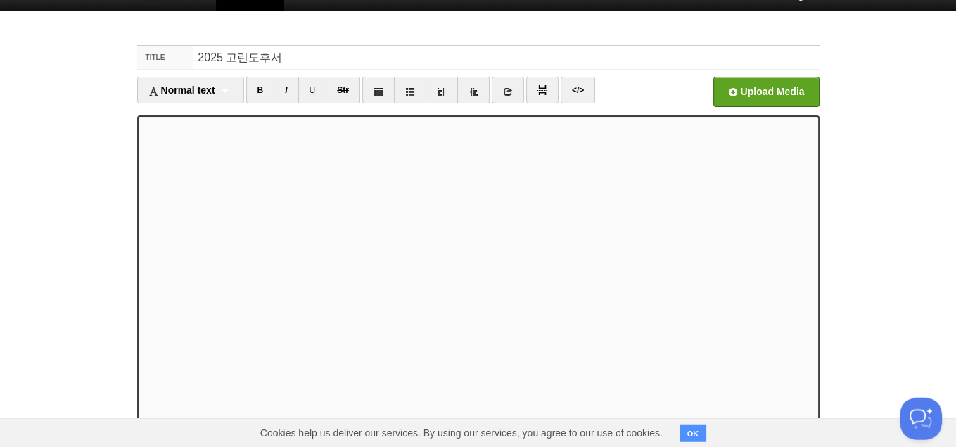
scroll to position [144, 0]
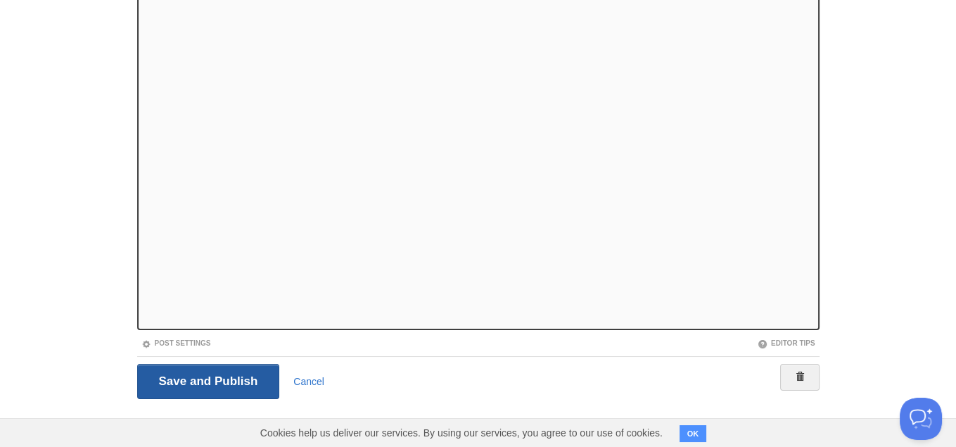
click at [233, 376] on input "Save and Publish" at bounding box center [208, 381] width 143 height 35
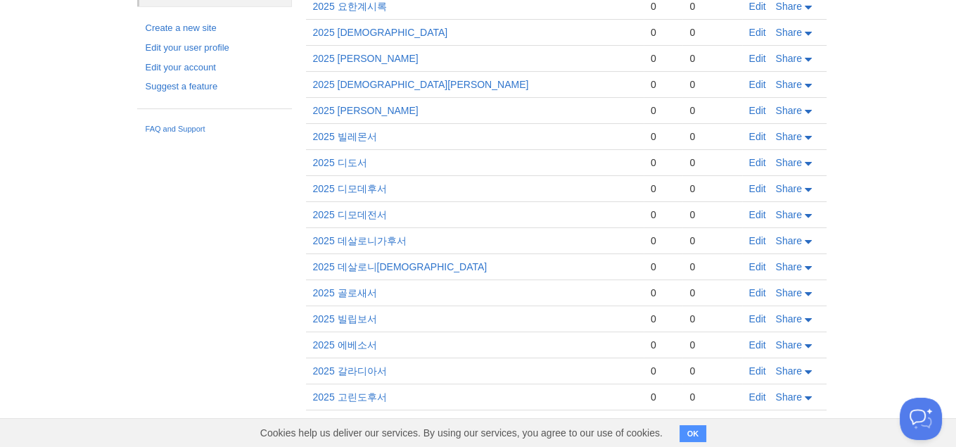
scroll to position [441, 0]
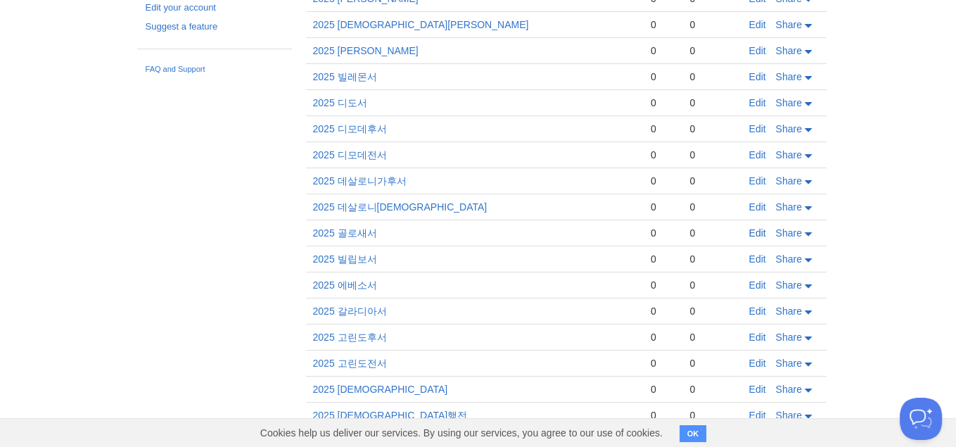
click at [752, 227] on link "Edit" at bounding box center [758, 232] width 17 height 11
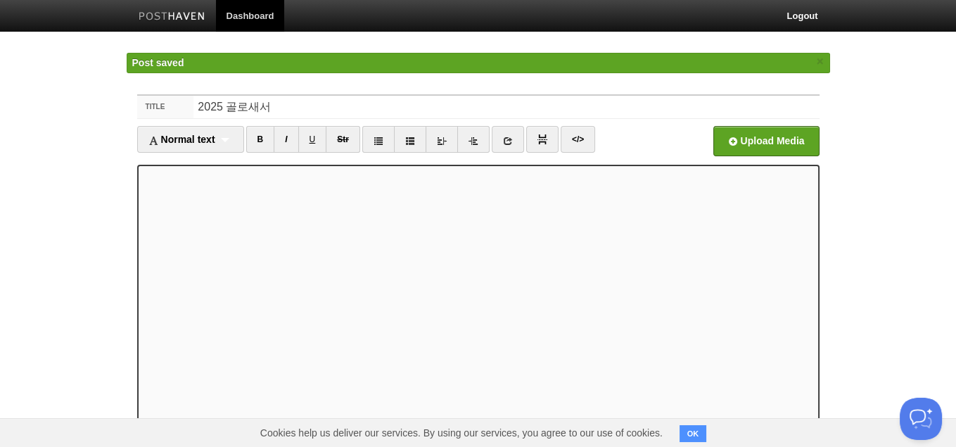
scroll to position [144, 0]
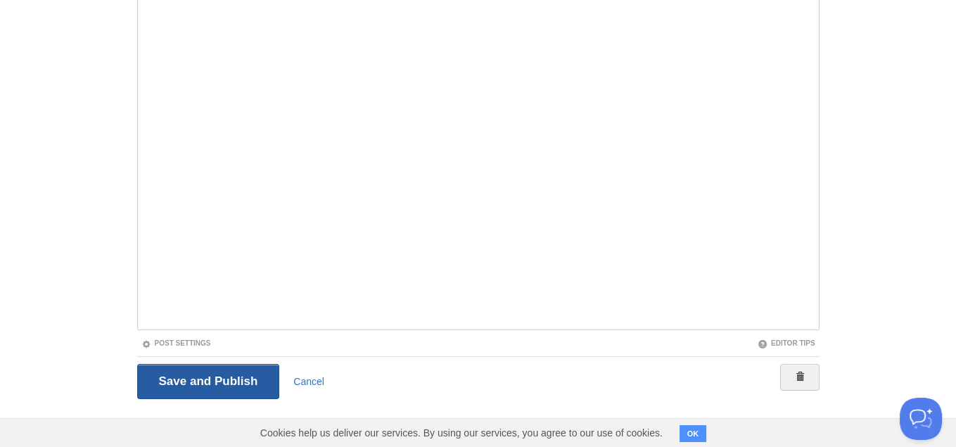
click at [224, 390] on input "Save and Publish" at bounding box center [208, 381] width 143 height 35
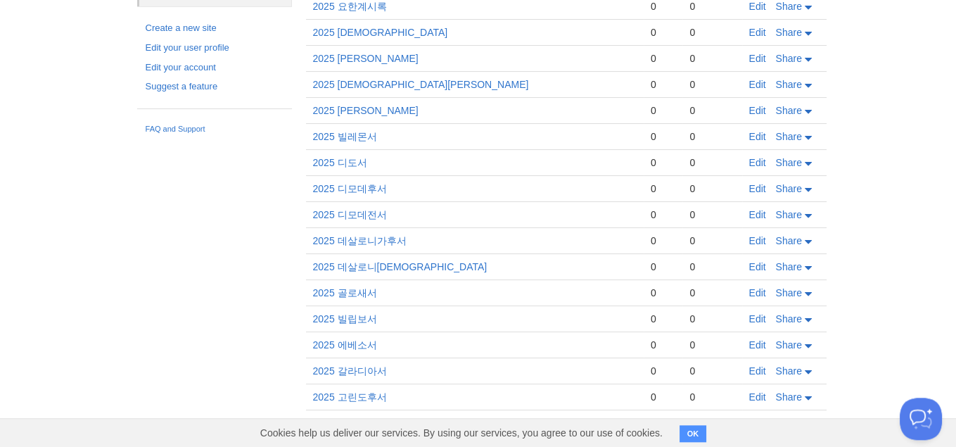
scroll to position [441, 0]
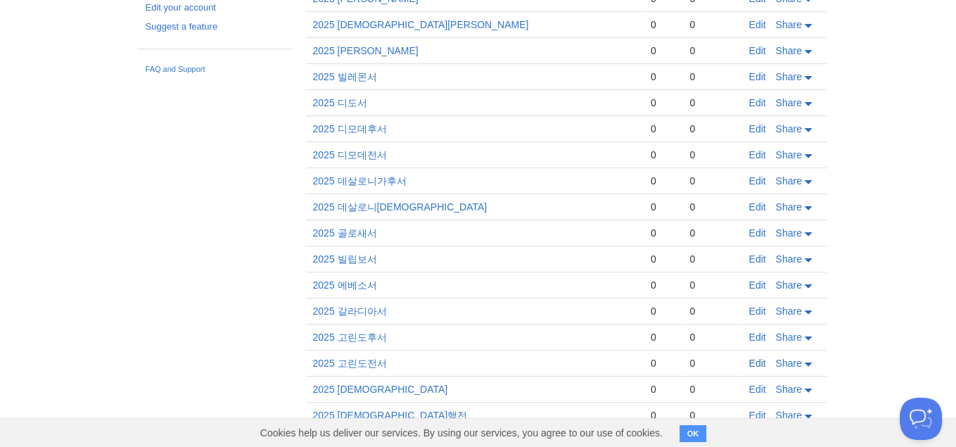
click at [752, 358] on link "Edit" at bounding box center [758, 363] width 17 height 11
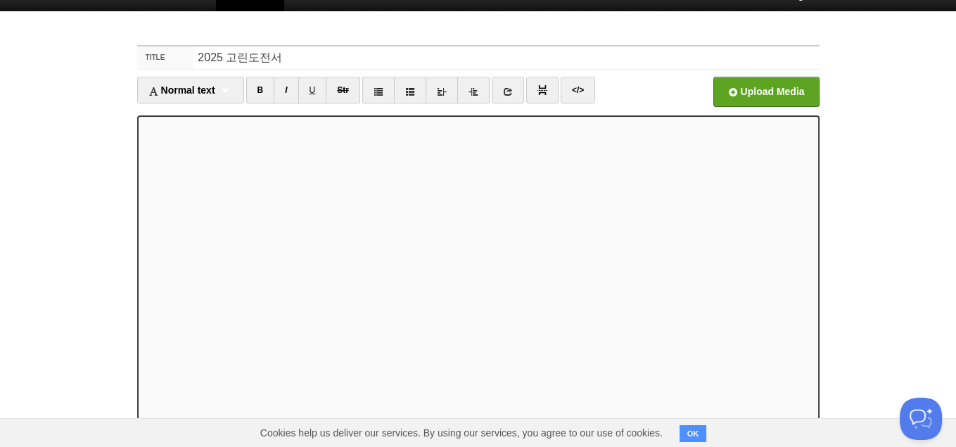
scroll to position [144, 0]
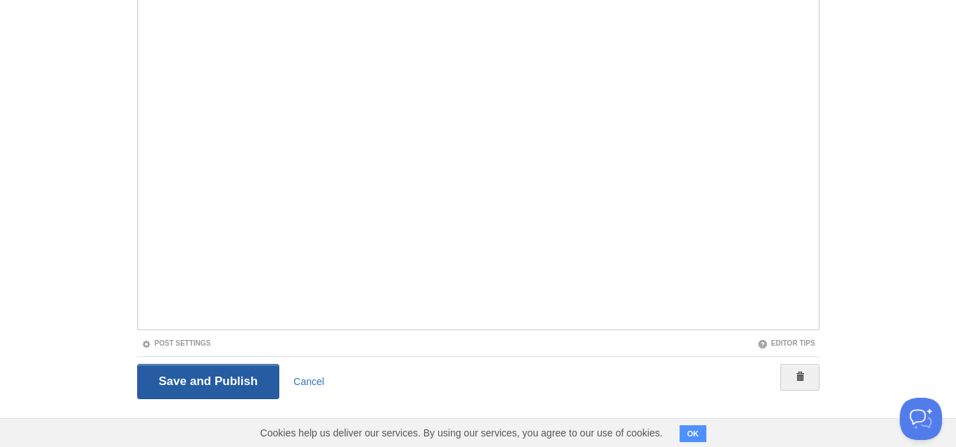
click at [227, 381] on input "Save and Publish" at bounding box center [208, 381] width 143 height 35
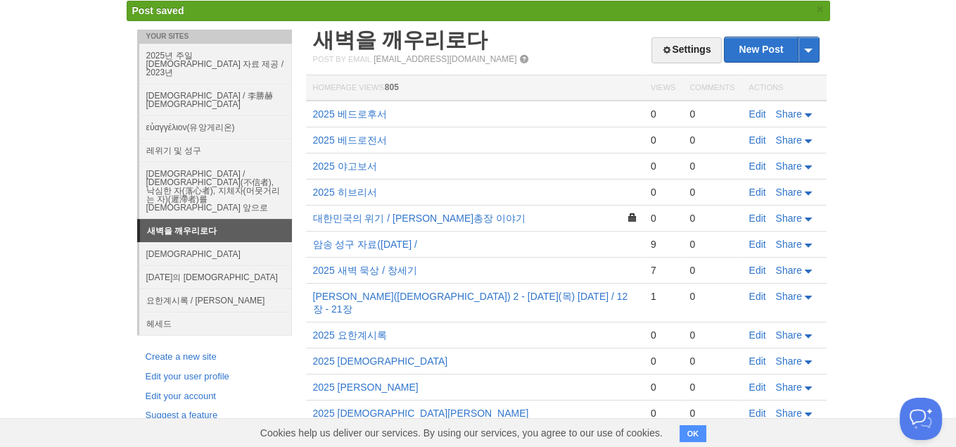
scroll to position [441, 0]
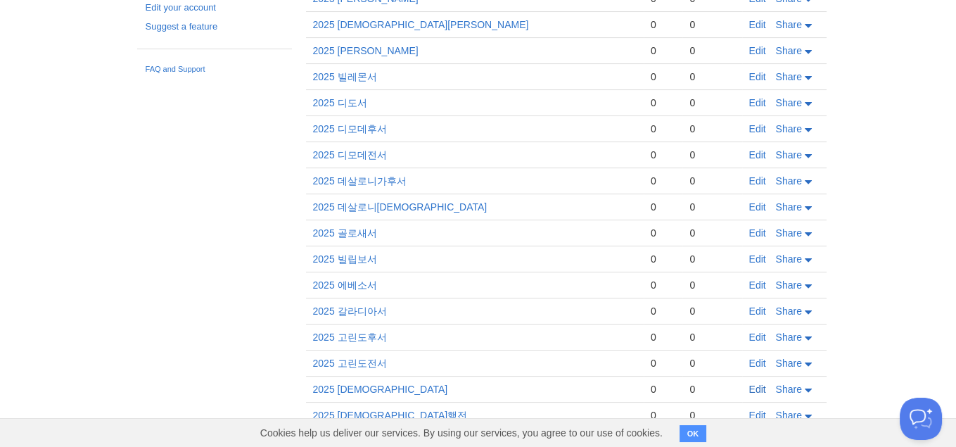
click at [754, 384] on link "Edit" at bounding box center [758, 389] width 17 height 11
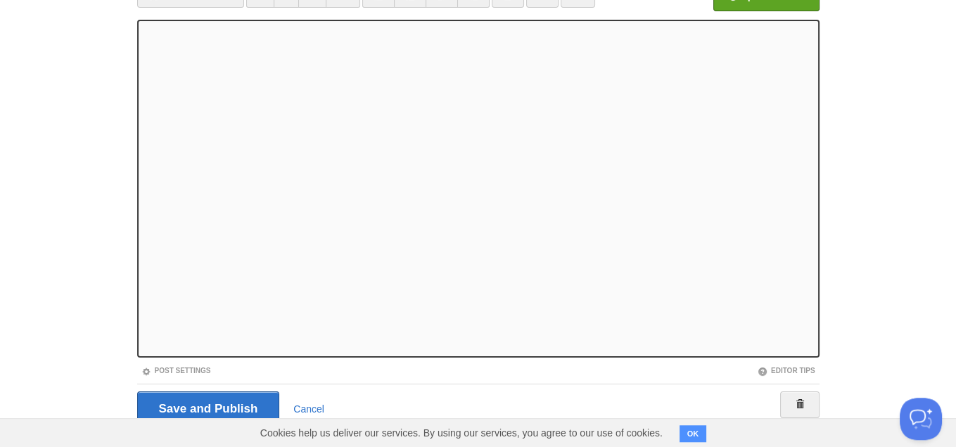
scroll to position [144, 0]
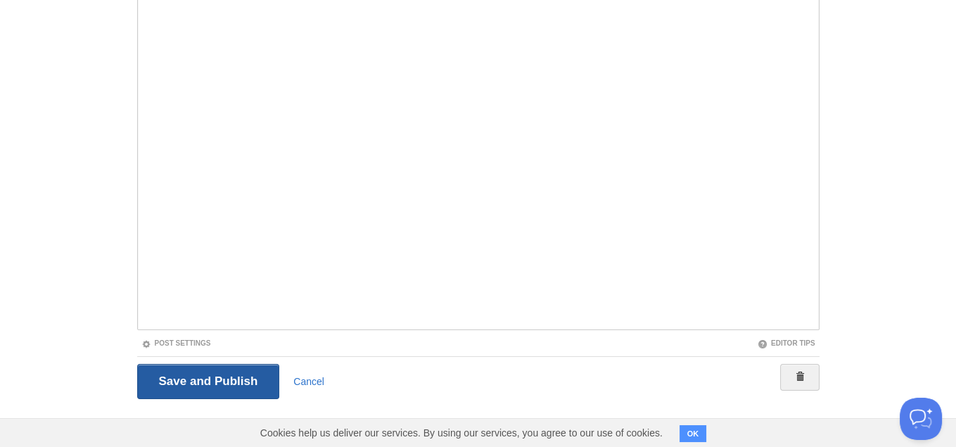
click at [226, 382] on input "Save and Publish" at bounding box center [208, 381] width 143 height 35
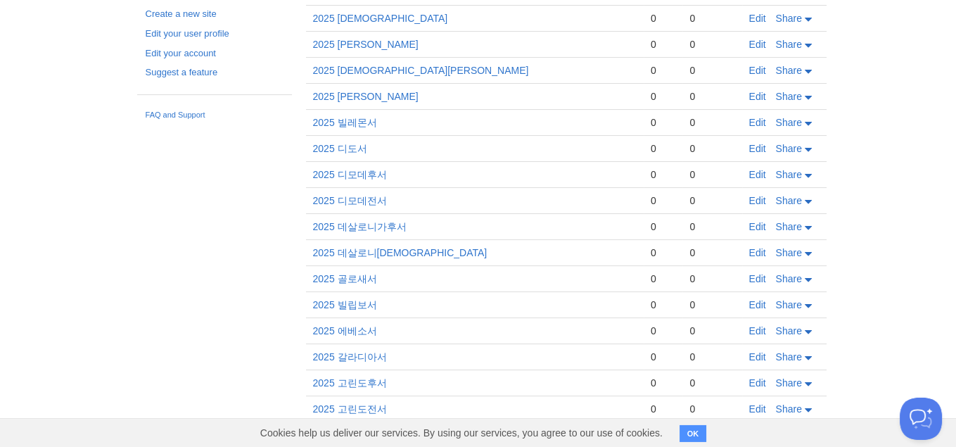
scroll to position [441, 0]
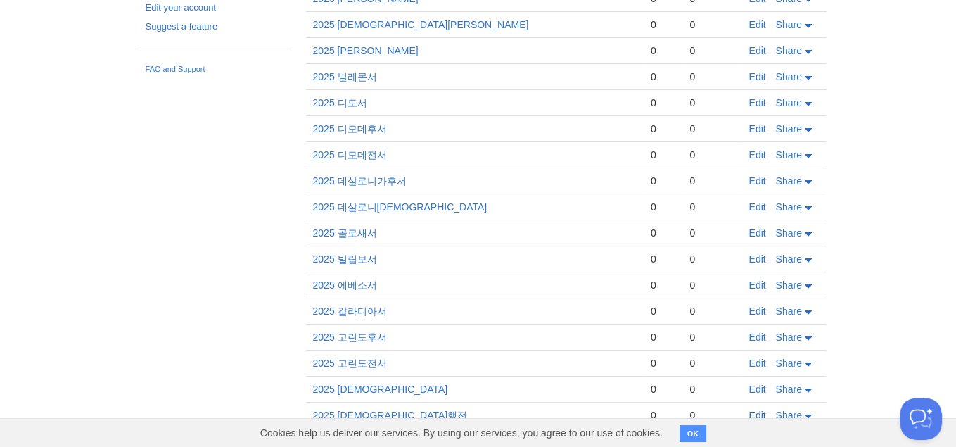
click at [762, 410] on link "Edit" at bounding box center [758, 415] width 17 height 11
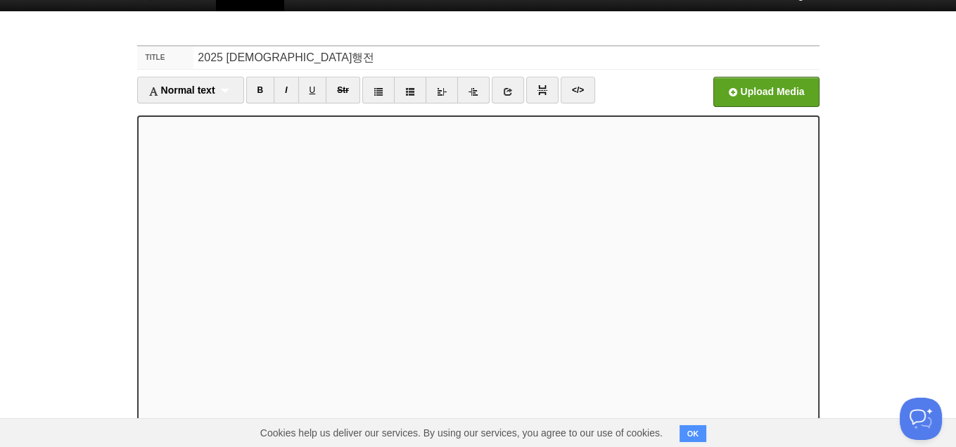
scroll to position [144, 0]
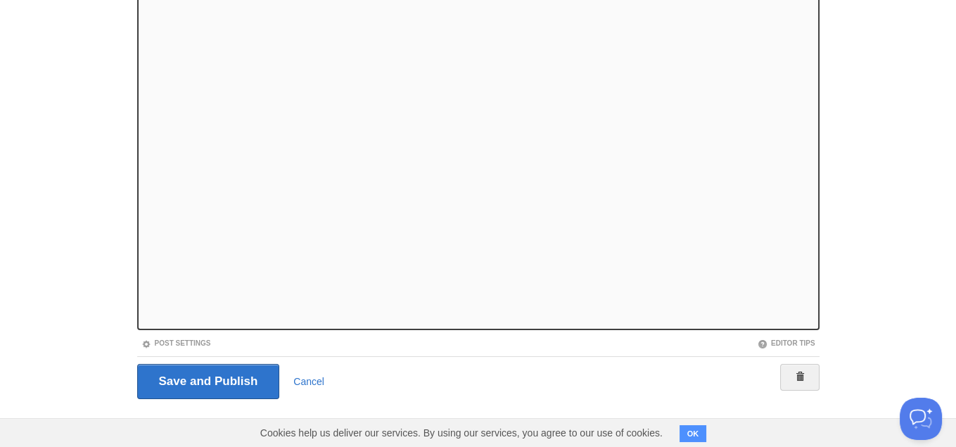
drag, startPoint x: 949, startPoint y: 213, endPoint x: 23, endPoint y: 35, distance: 943.0
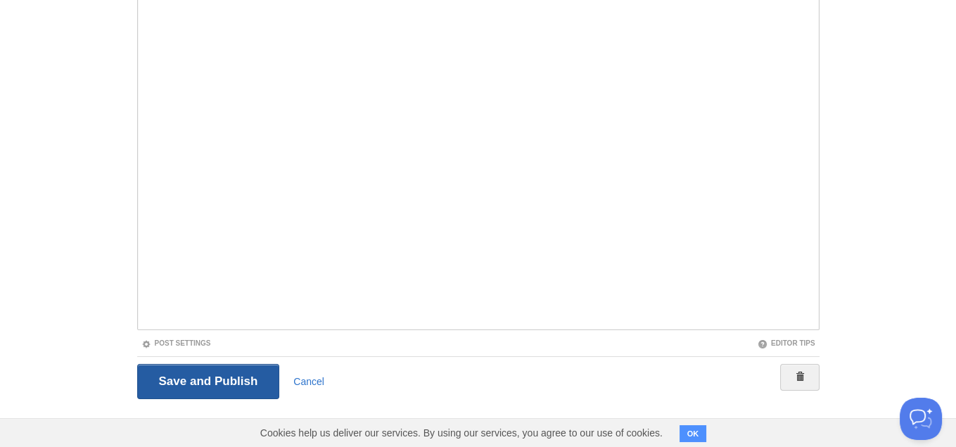
click at [208, 380] on input "Save and Publish" at bounding box center [208, 381] width 143 height 35
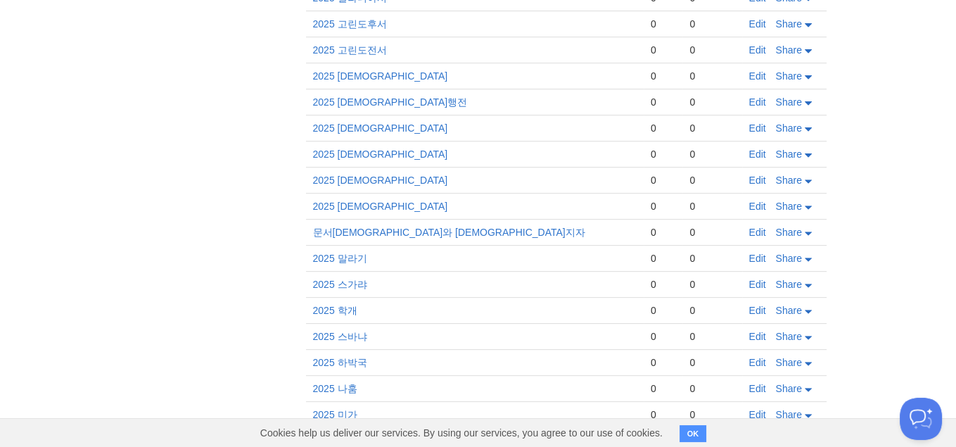
scroll to position [776, 0]
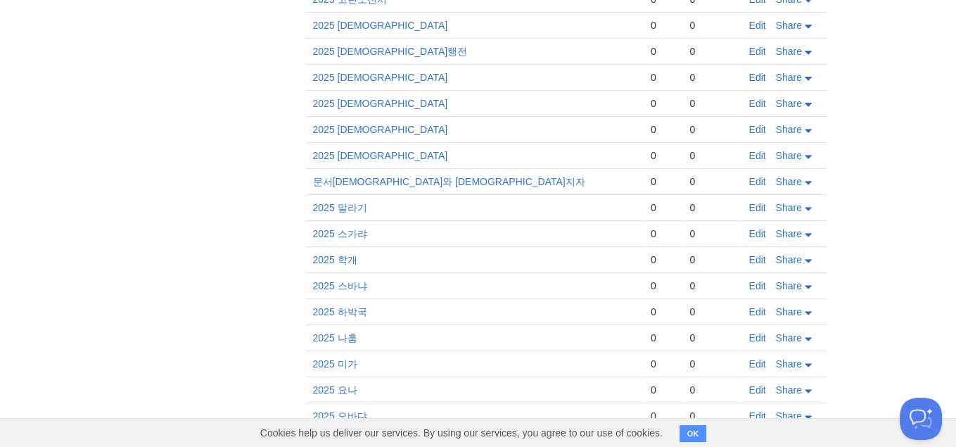
click at [758, 72] on link "Edit" at bounding box center [758, 77] width 17 height 11
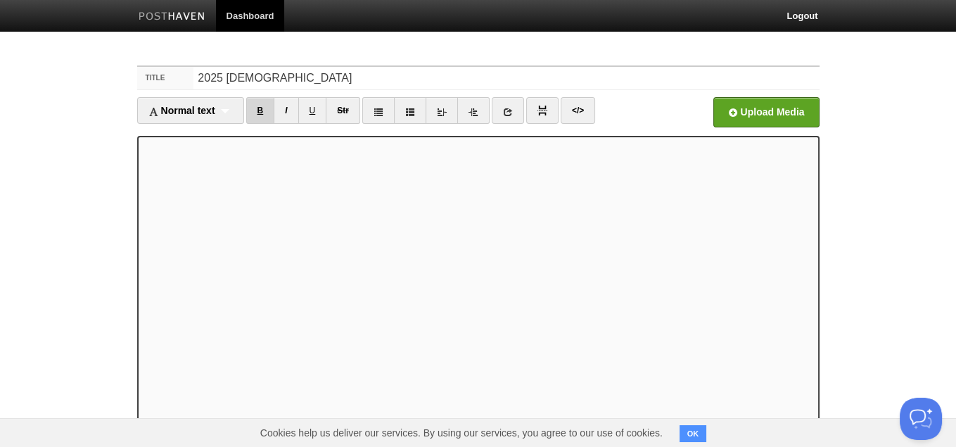
click at [266, 112] on link "B" at bounding box center [260, 110] width 29 height 27
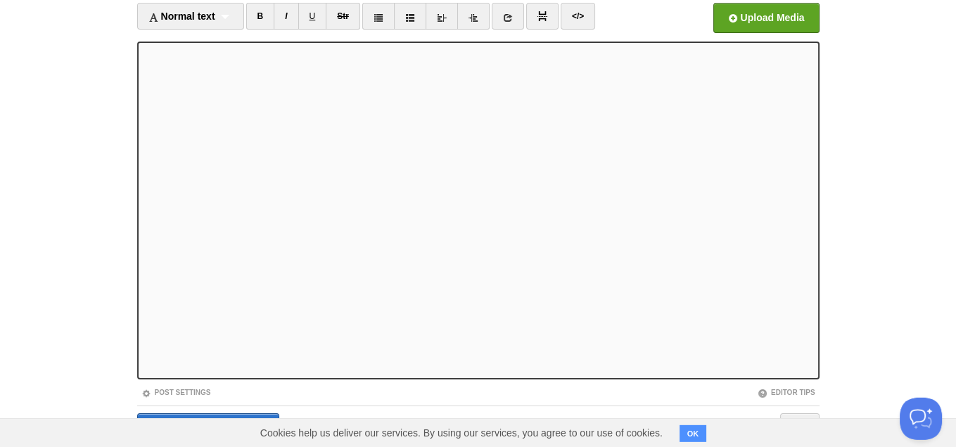
scroll to position [144, 0]
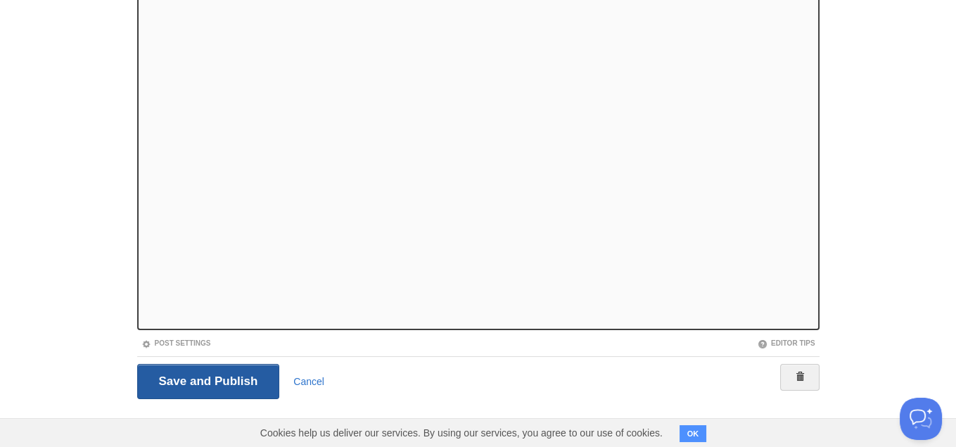
click at [163, 374] on input "Save and Publish" at bounding box center [208, 381] width 143 height 35
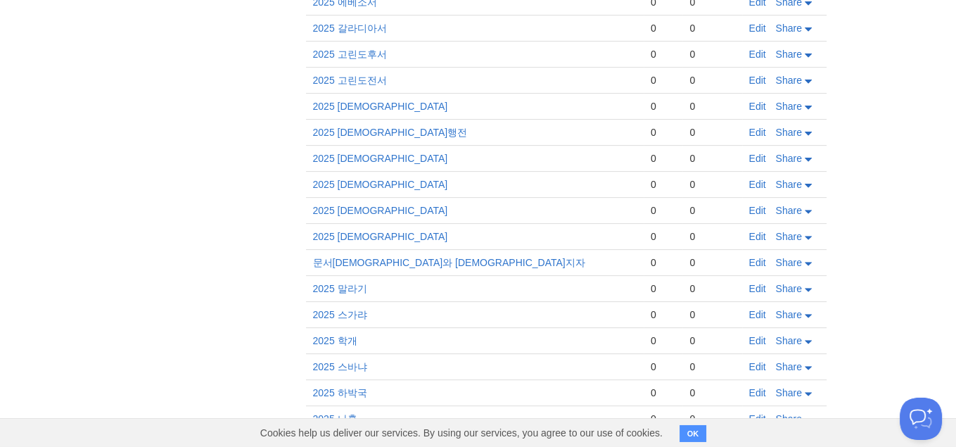
scroll to position [828, 0]
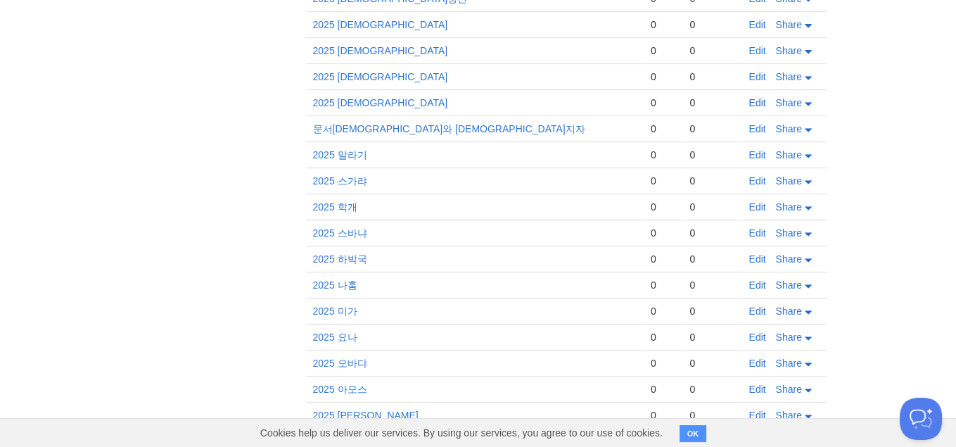
click at [759, 97] on link "Edit" at bounding box center [758, 102] width 17 height 11
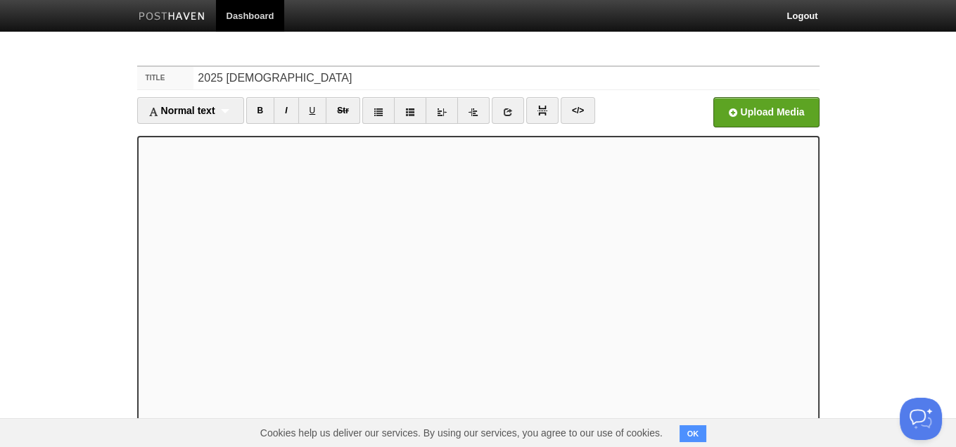
scroll to position [20, 0]
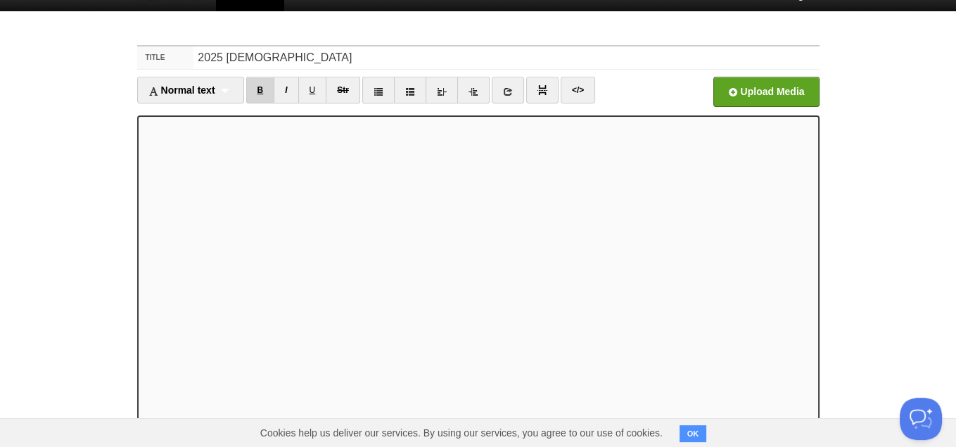
click at [268, 93] on link "B" at bounding box center [260, 90] width 29 height 27
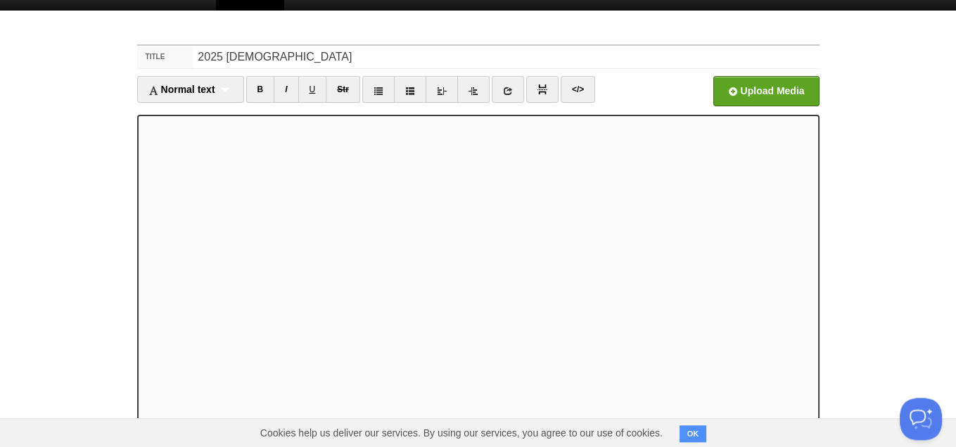
scroll to position [144, 0]
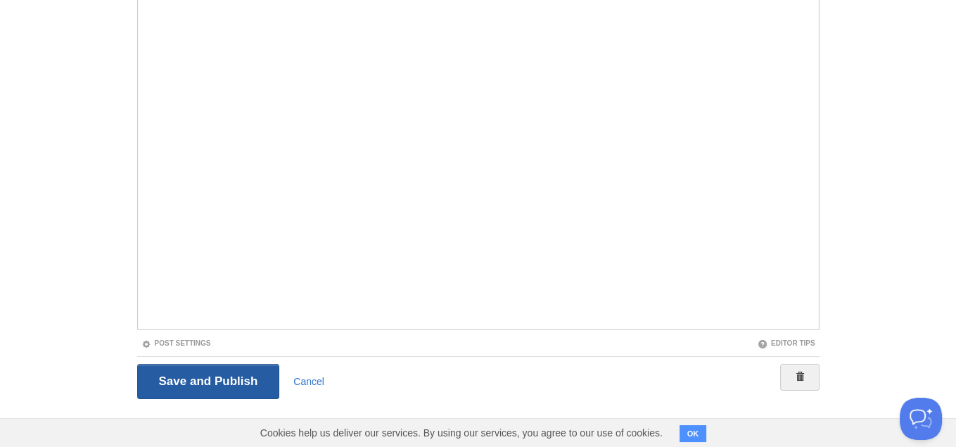
click at [235, 380] on input "Save and Publish" at bounding box center [208, 381] width 143 height 35
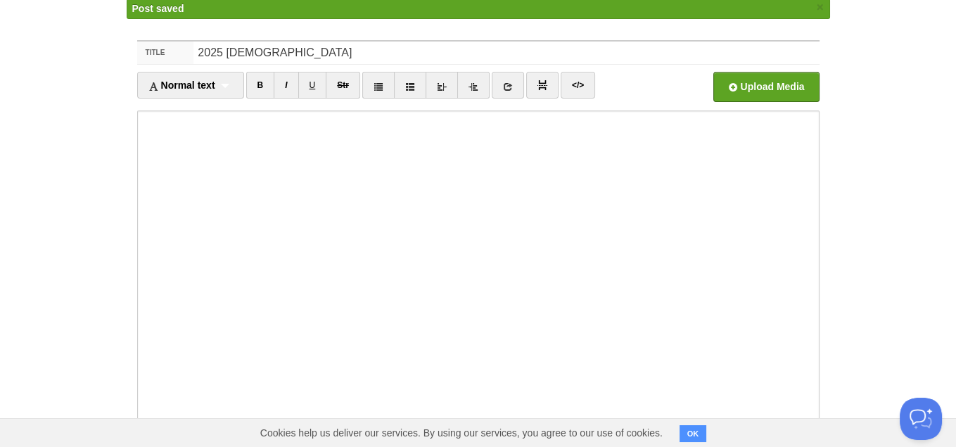
scroll to position [52, 0]
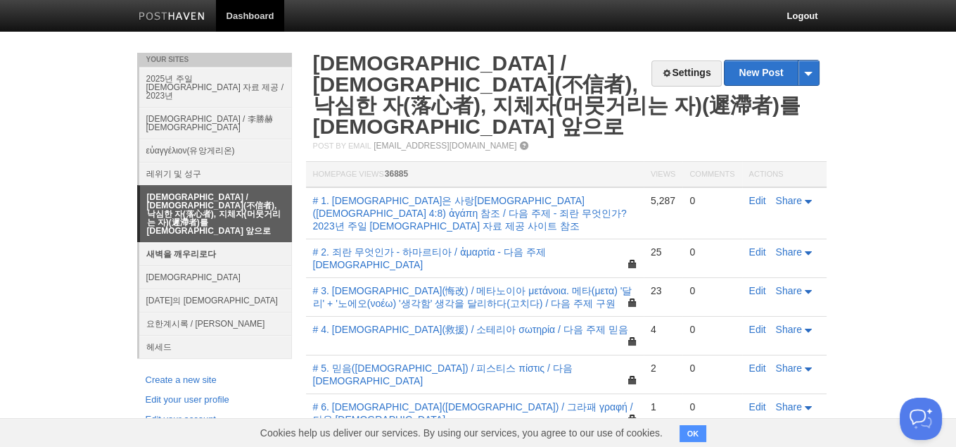
click at [210, 242] on link "새벽을 깨우리로다" at bounding box center [215, 253] width 153 height 23
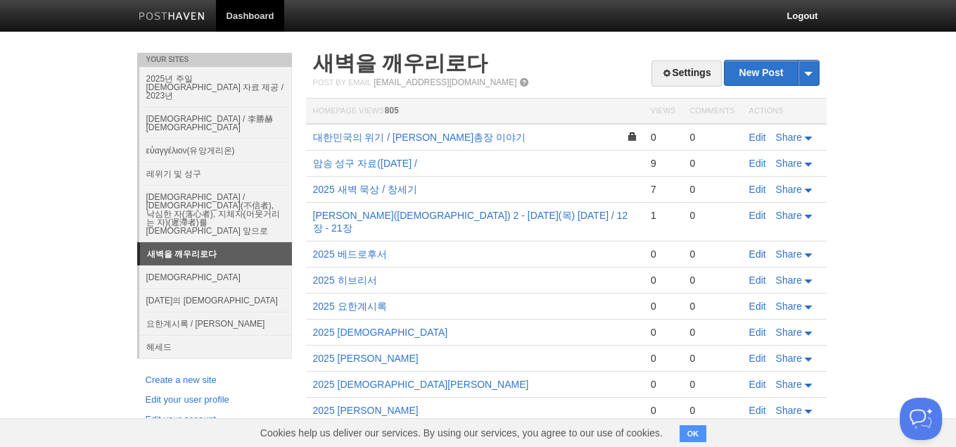
click at [761, 248] on link "Edit" at bounding box center [758, 253] width 17 height 11
click at [759, 301] on link "Edit" at bounding box center [758, 306] width 17 height 11
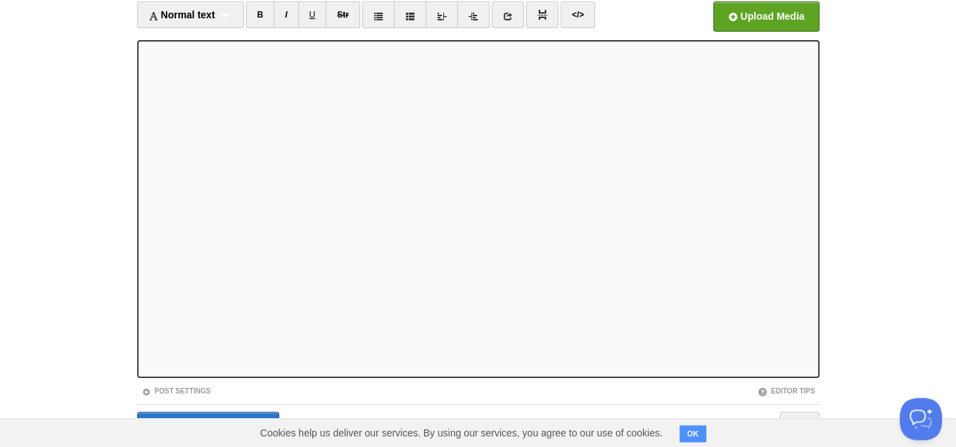
scroll to position [144, 0]
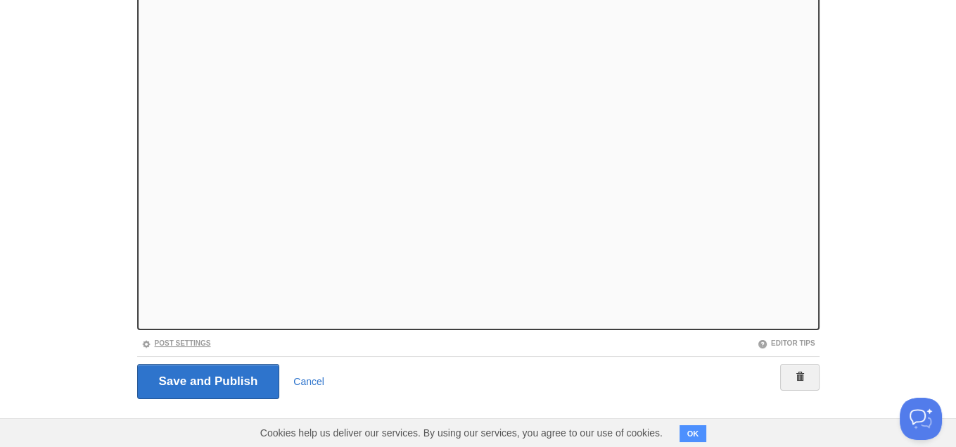
click at [173, 339] on link "Post Settings" at bounding box center [176, 343] width 70 height 8
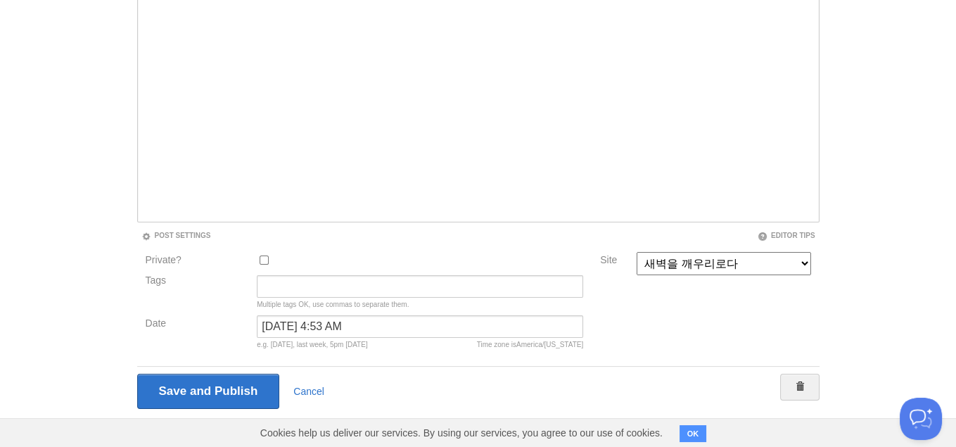
scroll to position [262, 0]
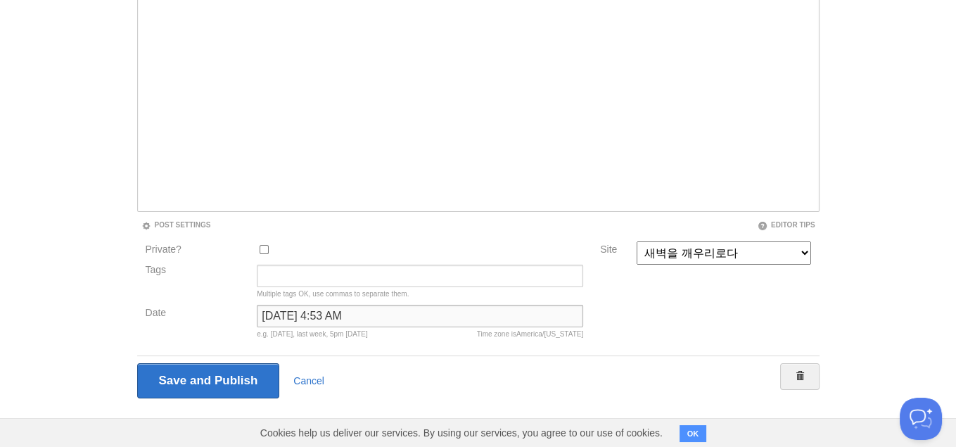
drag, startPoint x: 408, startPoint y: 313, endPoint x: 248, endPoint y: 320, distance: 159.9
click at [257, 320] on input "[DATE] 4:53 AM" at bounding box center [420, 316] width 327 height 23
click at [222, 372] on input "Save and Publish" at bounding box center [208, 380] width 143 height 35
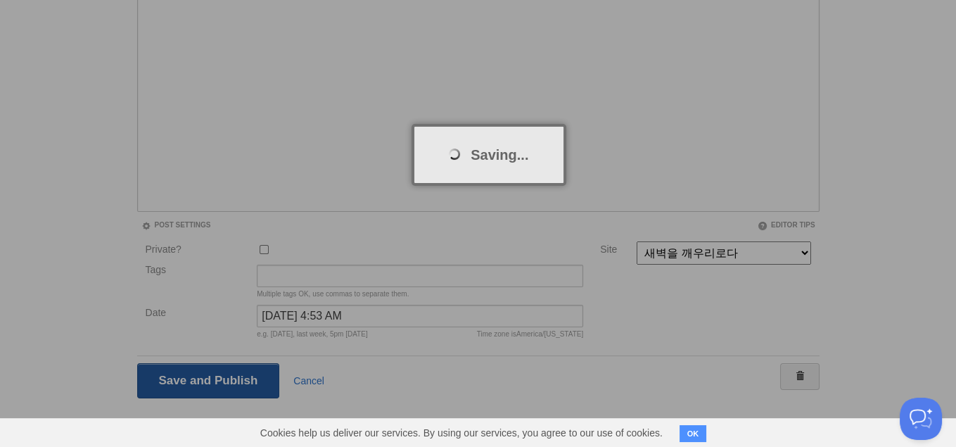
scroll to position [52, 0]
